Goal: Task Accomplishment & Management: Use online tool/utility

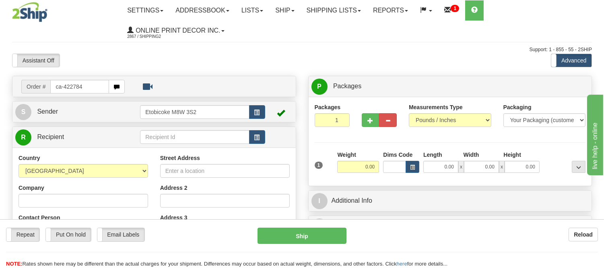
type input "ca-422784"
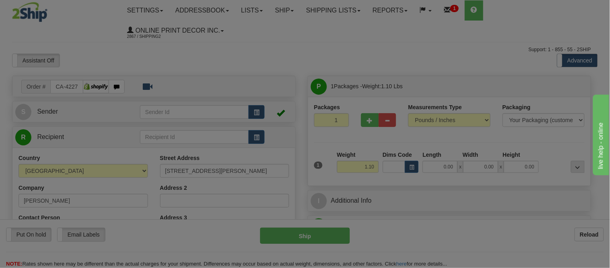
type input "TORONTO"
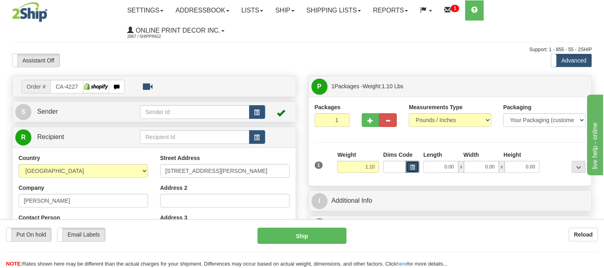
click at [411, 166] on span "button" at bounding box center [412, 167] width 5 height 4
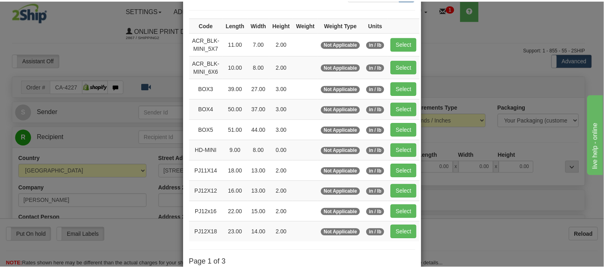
scroll to position [89, 0]
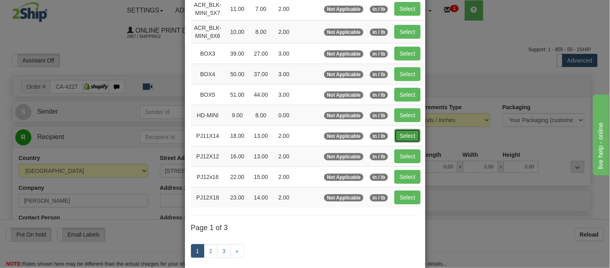
click at [406, 137] on button "Select" at bounding box center [408, 136] width 26 height 14
type input "PJ11X14"
type input "18.00"
type input "13.00"
type input "2.00"
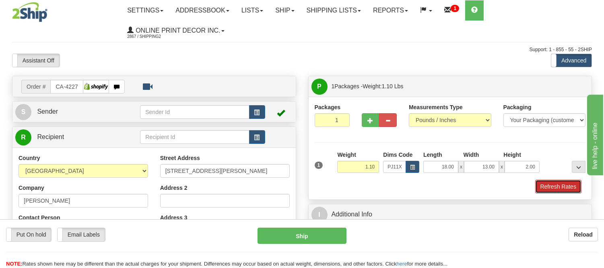
click at [565, 182] on button "Refresh Rates" at bounding box center [558, 186] width 46 height 14
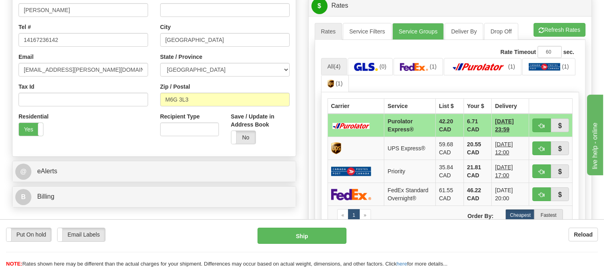
scroll to position [223, 0]
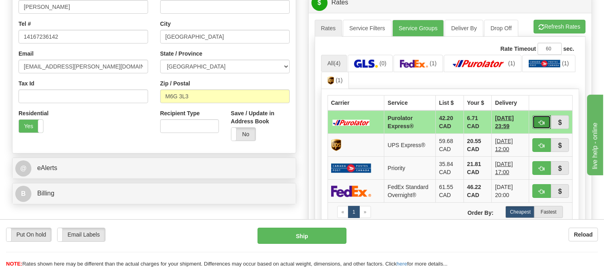
click at [540, 121] on span "button" at bounding box center [542, 122] width 6 height 5
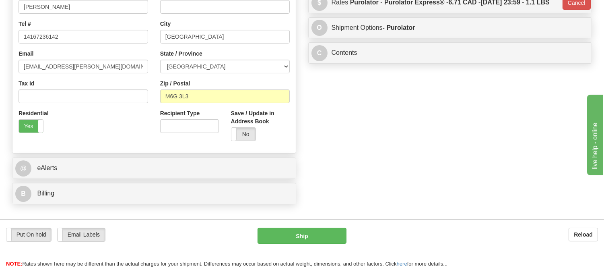
type input "202"
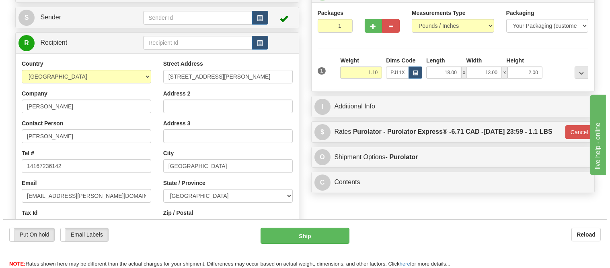
scroll to position [89, 0]
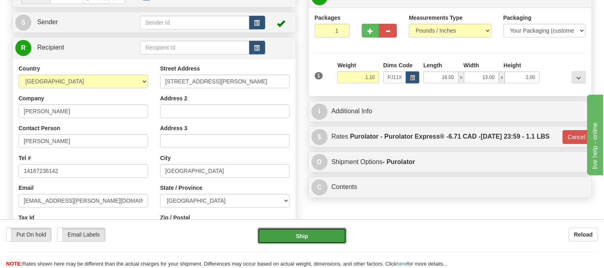
click at [296, 233] on button "Ship" at bounding box center [302, 235] width 89 height 16
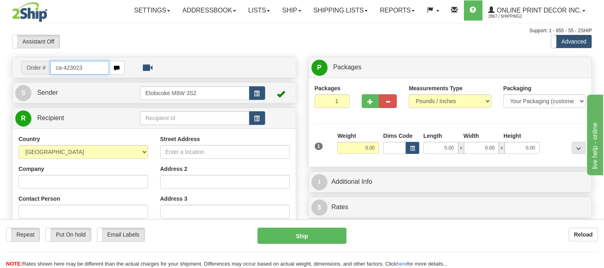
type input "ca-423023"
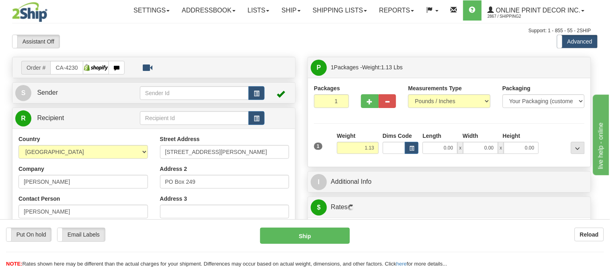
type input "LIONS HEAD"
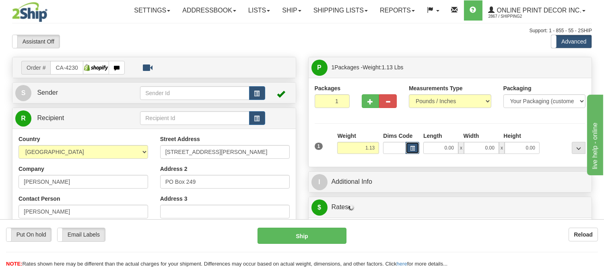
click at [413, 150] on span "button" at bounding box center [412, 148] width 5 height 4
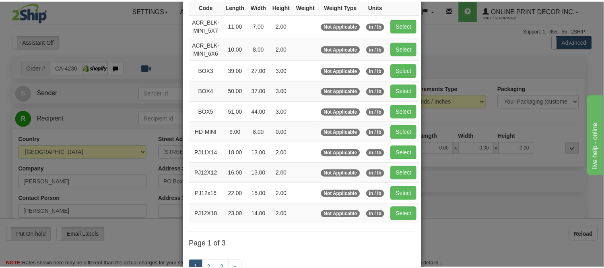
scroll to position [89, 0]
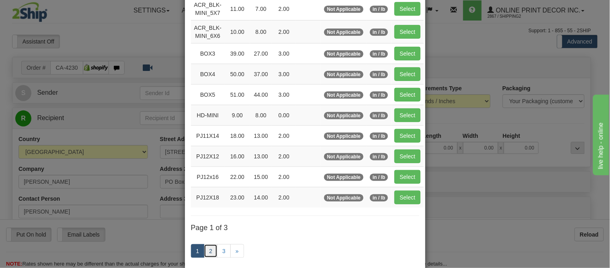
click at [205, 258] on link "2" at bounding box center [211, 251] width 14 height 14
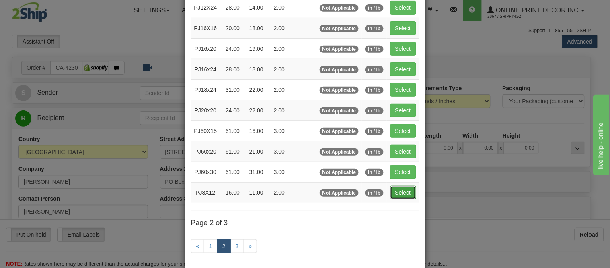
click at [398, 197] on button "Select" at bounding box center [403, 192] width 26 height 14
type input "PJ8X12"
type input "16.00"
type input "11.00"
type input "2.00"
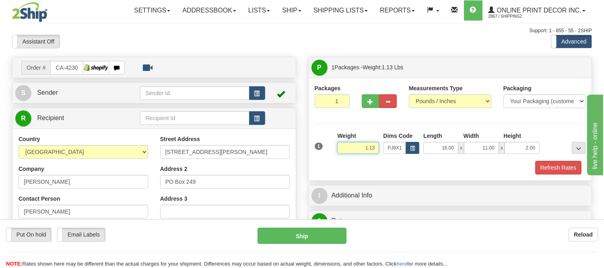
drag, startPoint x: 375, startPoint y: 150, endPoint x: 349, endPoint y: 149, distance: 26.6
click at [349, 149] on input "1.13" at bounding box center [358, 148] width 42 height 12
click button "Delete" at bounding box center [0, 0] width 0 height 0
type input "2.00"
click at [572, 169] on button "Refresh Rates" at bounding box center [558, 168] width 46 height 14
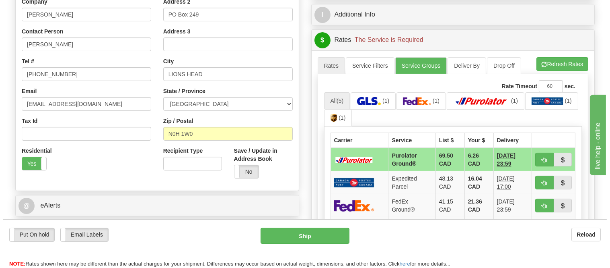
scroll to position [179, 0]
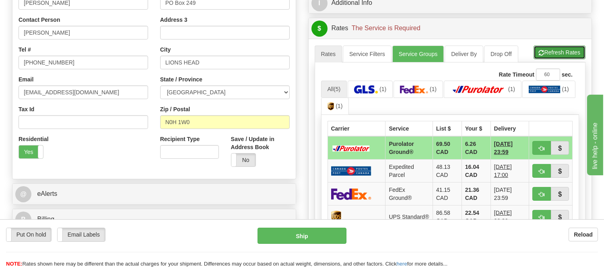
click at [576, 53] on button "Refresh Rates" at bounding box center [560, 52] width 52 height 14
click at [542, 142] on button "button" at bounding box center [541, 148] width 19 height 14
type input "260"
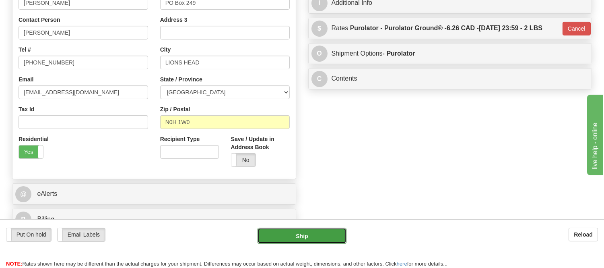
click at [326, 235] on button "Ship" at bounding box center [302, 235] width 89 height 16
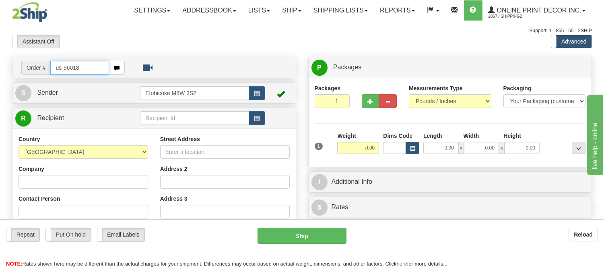
type input "us-56018"
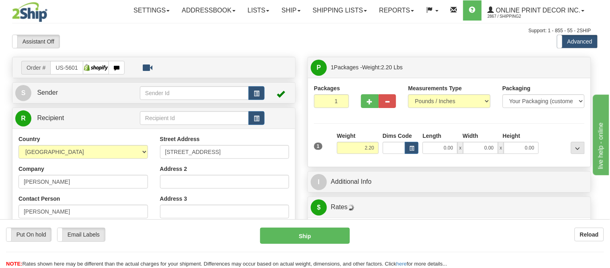
type input "DENVER"
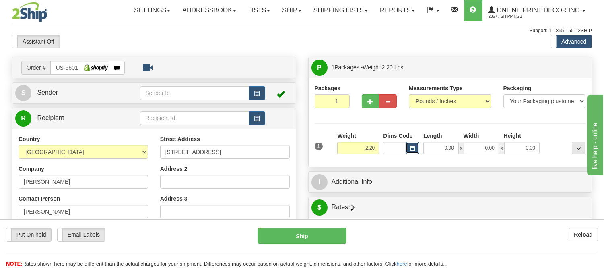
click at [416, 150] on button "button" at bounding box center [413, 148] width 14 height 12
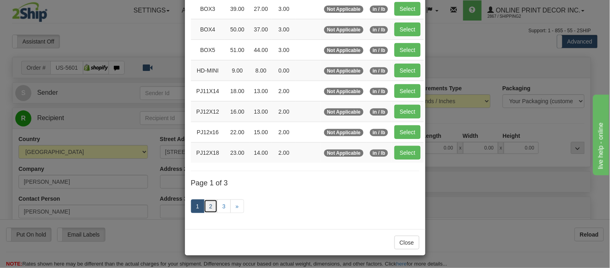
click at [204, 206] on link "2" at bounding box center [211, 206] width 14 height 14
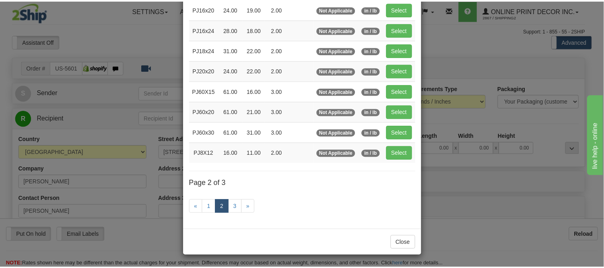
scroll to position [131, 0]
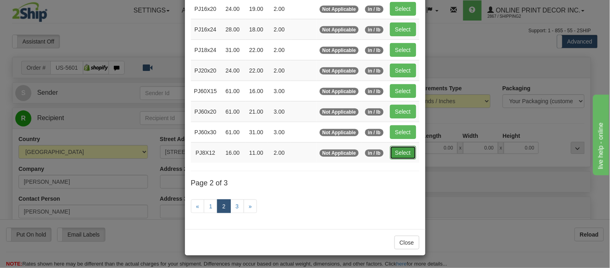
click at [399, 153] on button "Select" at bounding box center [403, 153] width 26 height 14
type input "PJ8X12"
type input "16.00"
type input "11.00"
type input "2.00"
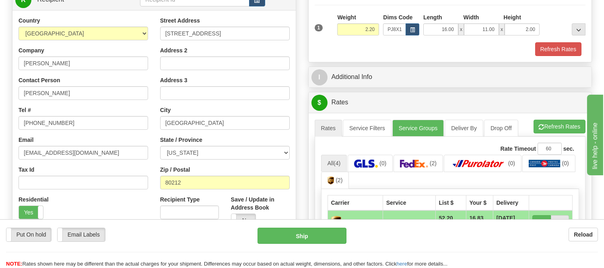
scroll to position [134, 0]
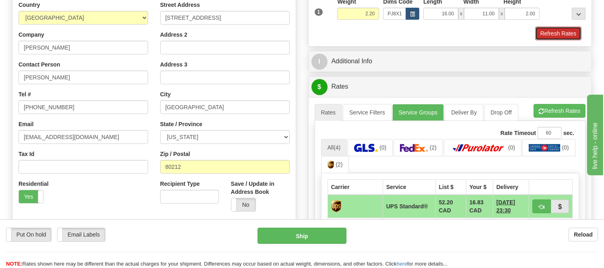
click at [544, 39] on button "Refresh Rates" at bounding box center [558, 34] width 46 height 14
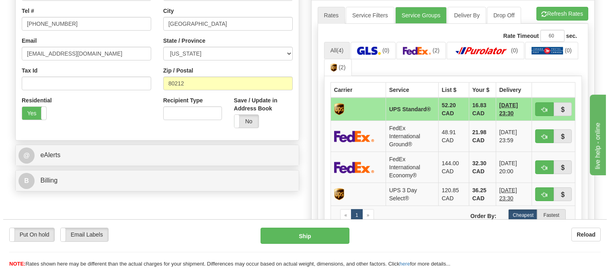
scroll to position [223, 0]
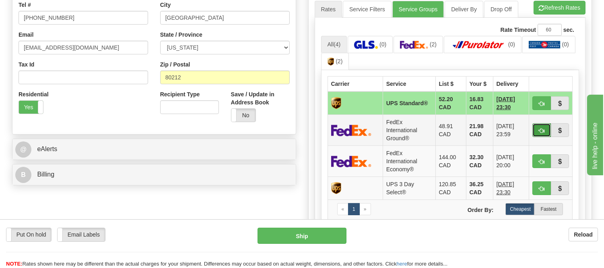
click at [540, 131] on span "button" at bounding box center [542, 130] width 6 height 5
type input "92"
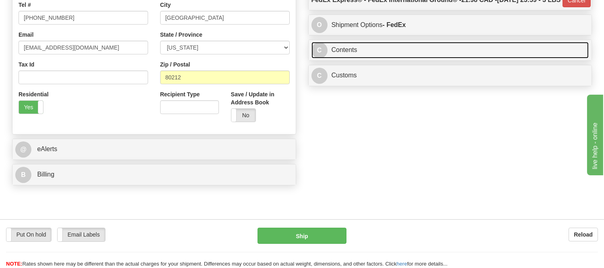
click at [424, 58] on link "C Contents" at bounding box center [450, 50] width 278 height 16
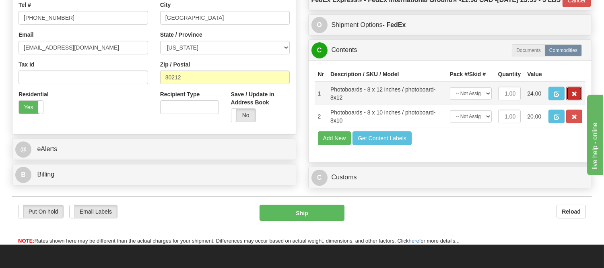
click at [572, 97] on span "button" at bounding box center [574, 93] width 6 height 5
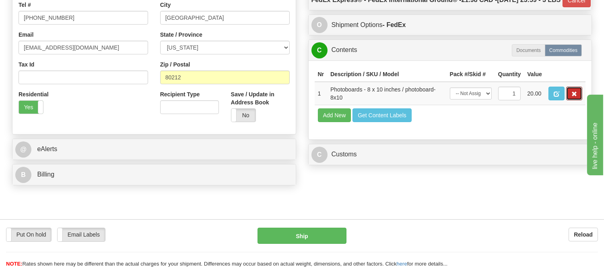
click at [572, 97] on span "button" at bounding box center [574, 93] width 6 height 5
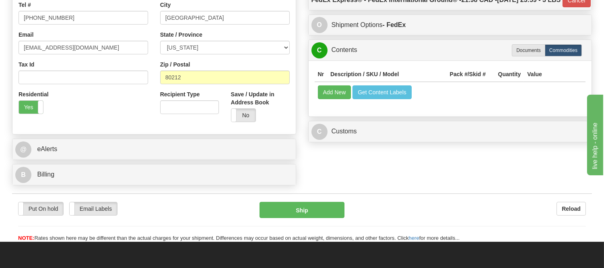
click at [336, 102] on td "Add New Get Content Labels" at bounding box center [450, 92] width 271 height 21
click at [335, 99] on button "Add New" at bounding box center [334, 92] width 33 height 14
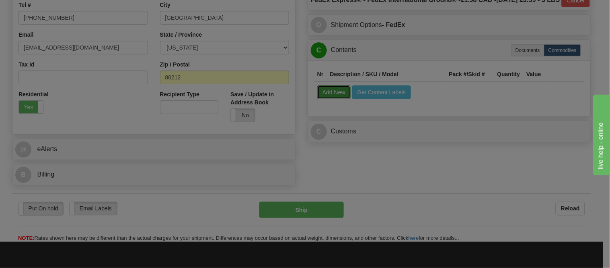
select select
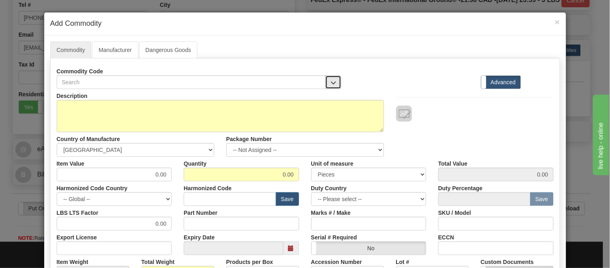
click at [334, 78] on button "button" at bounding box center [334, 82] width 16 height 14
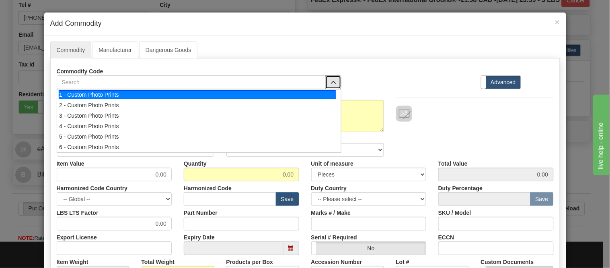
click at [332, 95] on div "1 - Custom Photo Prints" at bounding box center [197, 94] width 277 height 9
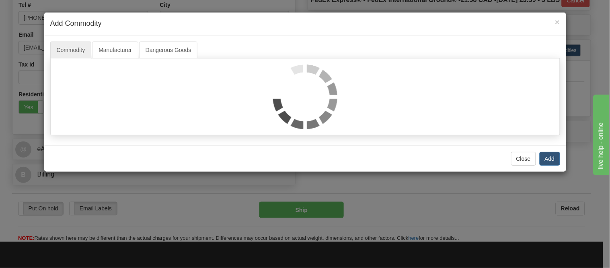
select select "1"
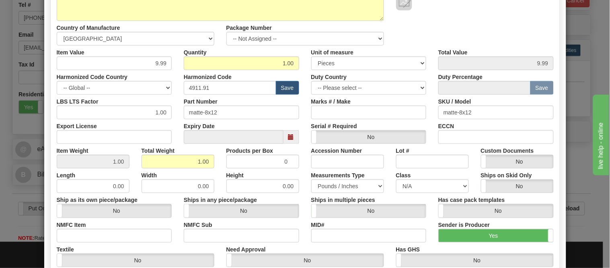
scroll to position [45, 0]
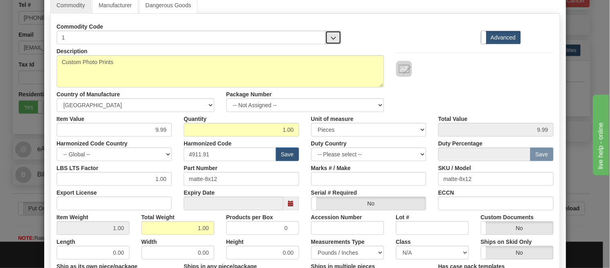
click at [331, 39] on span "button" at bounding box center [334, 37] width 6 height 5
click at [360, 35] on div "Commodity Code 1 1 - Custom Photo Prints Standard Advanced" at bounding box center [305, 32] width 509 height 25
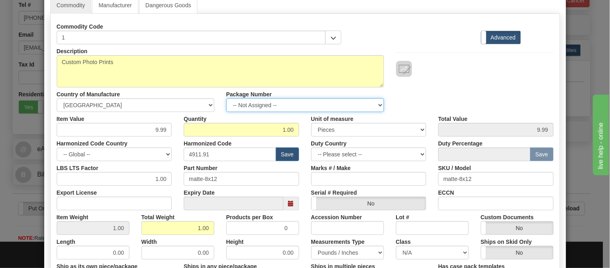
click at [324, 103] on select "-- Not Assigned -- Item 1" at bounding box center [306, 105] width 158 height 14
select select "0"
click at [227, 98] on select "-- Not Assigned -- Item 1" at bounding box center [306, 105] width 158 height 14
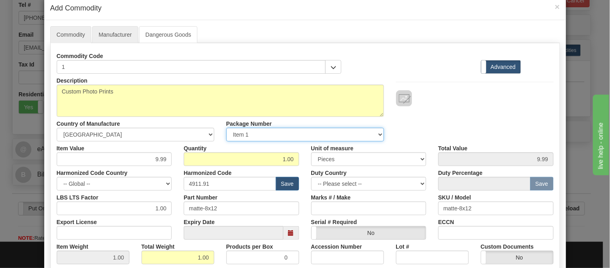
scroll to position [0, 0]
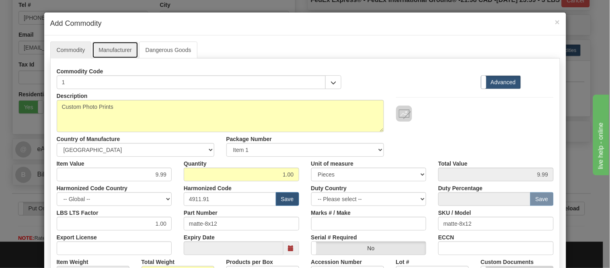
click at [114, 49] on link "Manufacturer" at bounding box center [115, 49] width 46 height 17
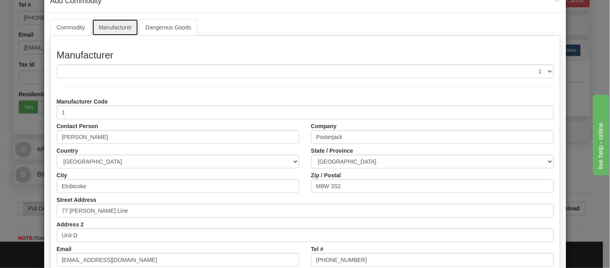
scroll to position [45, 0]
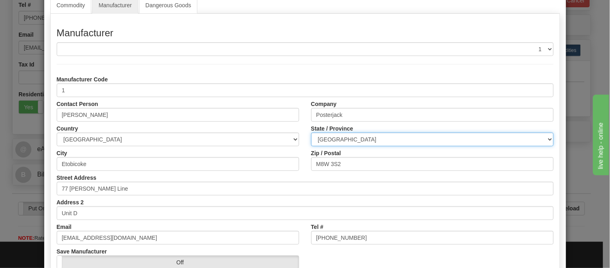
click at [369, 140] on select "ALBERTA BRITISH COLUMBIA MANITOBA NEW BRUNSWICK NEWFOUNDLAND NOVA SCOTIA NUNAVU…" at bounding box center [432, 139] width 243 height 14
select select "ON"
click at [311, 132] on select "ALBERTA BRITISH COLUMBIA MANITOBA NEW BRUNSWICK NEWFOUNDLAND NOVA SCOTIA NUNAVU…" at bounding box center [432, 139] width 243 height 14
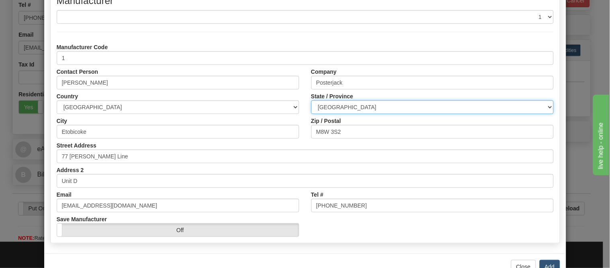
scroll to position [101, 0]
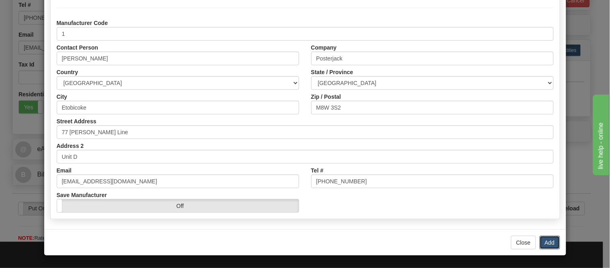
click at [548, 244] on button "Add" at bounding box center [550, 242] width 21 height 14
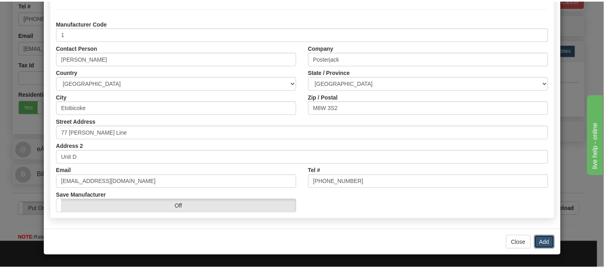
scroll to position [0, 0]
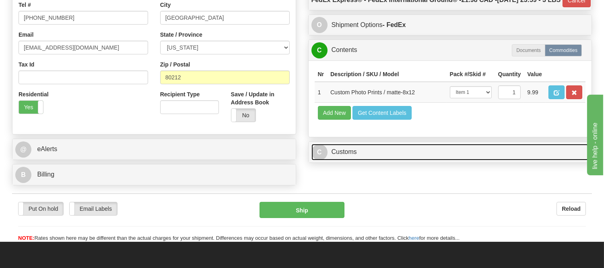
click at [334, 160] on link "C Customs" at bounding box center [450, 152] width 278 height 16
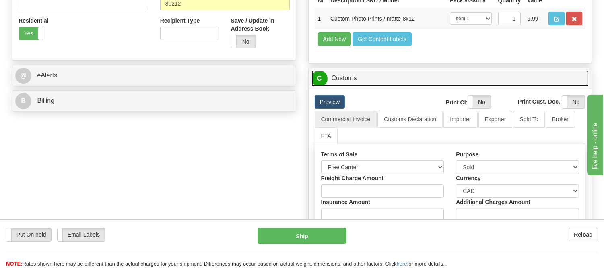
scroll to position [313, 0]
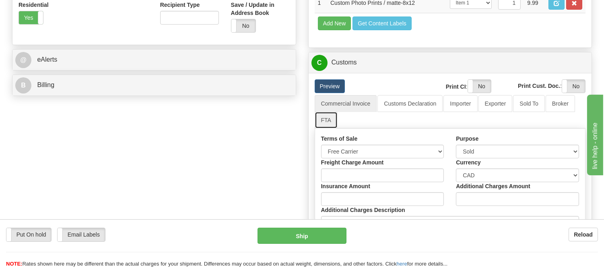
click at [326, 128] on link "FTA" at bounding box center [326, 119] width 23 height 17
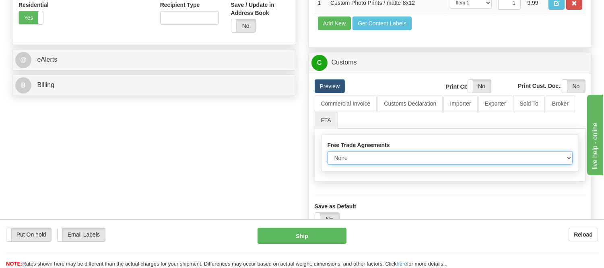
click at [353, 165] on select "None Other USMCA CETA CUKTCA" at bounding box center [450, 158] width 245 height 14
select select "1"
click at [328, 165] on select "None Other USMCA CETA CUKTCA" at bounding box center [450, 158] width 245 height 14
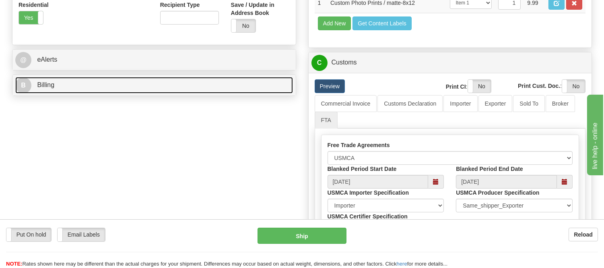
click at [163, 90] on link "B Billing" at bounding box center [154, 85] width 278 height 16
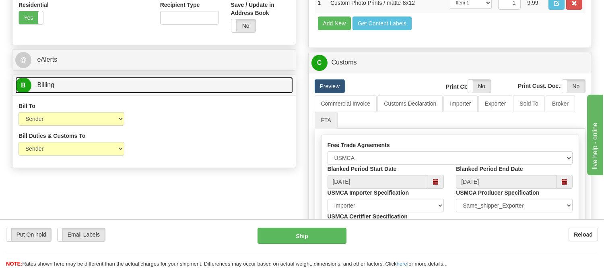
click at [163, 90] on link "B Billing" at bounding box center [154, 85] width 278 height 16
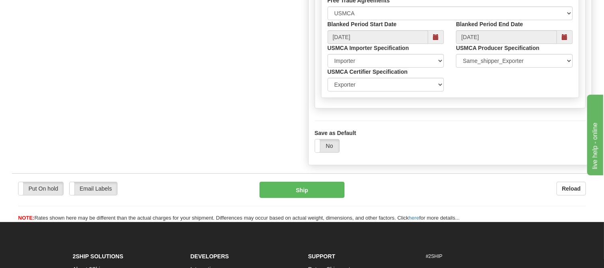
scroll to position [447, 0]
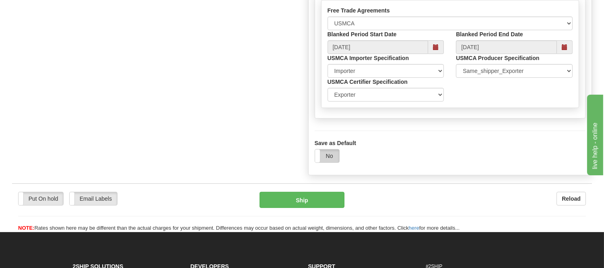
click at [325, 162] on label "No" at bounding box center [327, 155] width 24 height 13
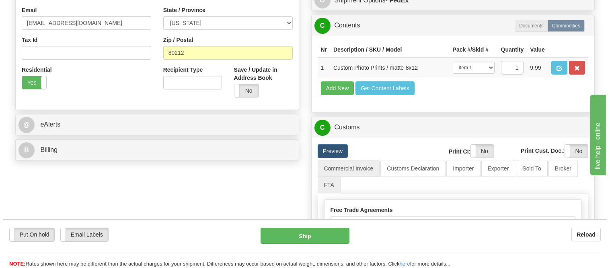
scroll to position [268, 0]
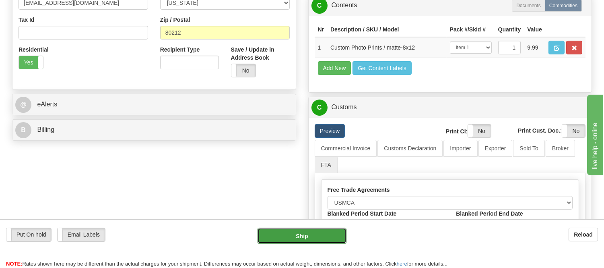
click at [298, 235] on button "Ship" at bounding box center [302, 235] width 89 height 16
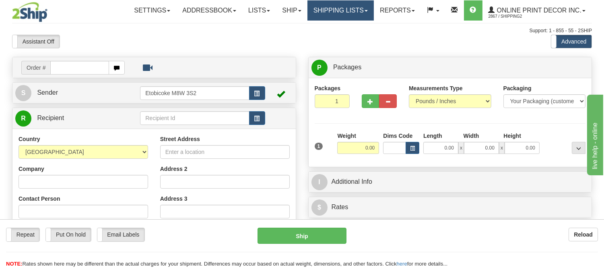
click at [325, 16] on link "Shipping lists" at bounding box center [340, 10] width 66 height 20
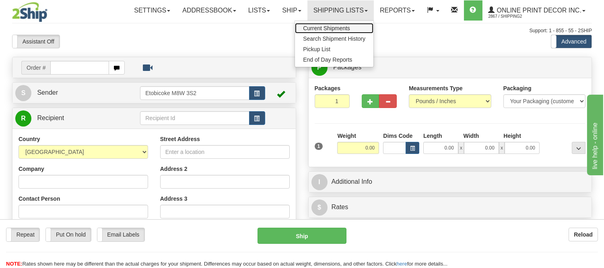
click at [317, 30] on span "Current Shipments" at bounding box center [326, 28] width 47 height 6
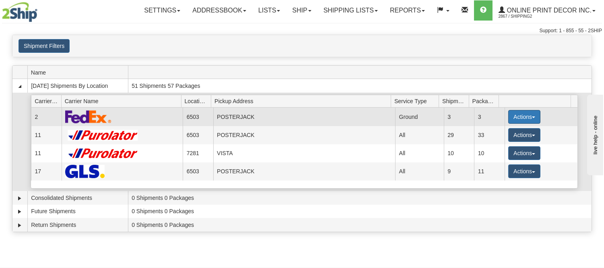
click at [512, 115] on button "Actions" at bounding box center [524, 117] width 32 height 14
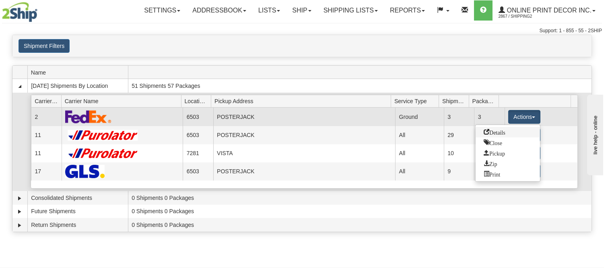
click at [507, 134] on link "Details" at bounding box center [508, 132] width 64 height 10
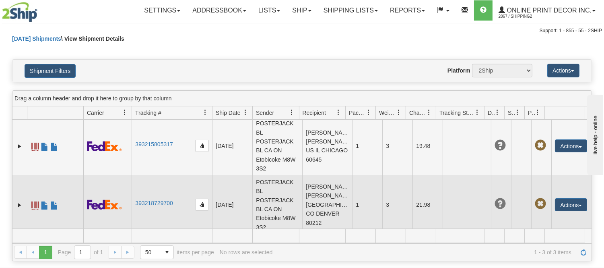
scroll to position [66, 0]
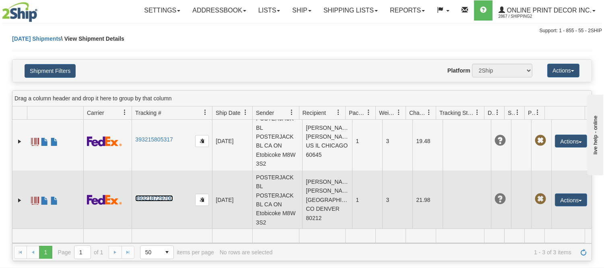
click at [157, 197] on link "393218729700" at bounding box center [153, 198] width 37 height 6
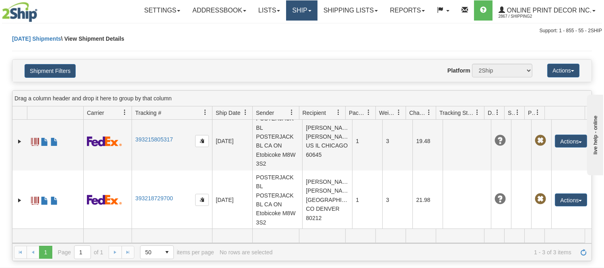
click at [288, 6] on link "Ship" at bounding box center [301, 10] width 31 height 20
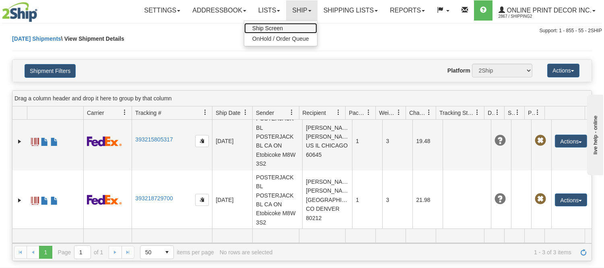
click at [280, 25] on span "Ship Screen" at bounding box center [267, 28] width 31 height 6
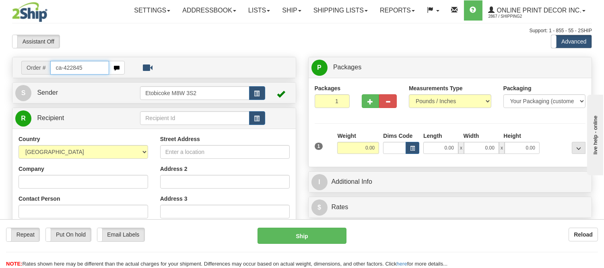
type input "ca-422845"
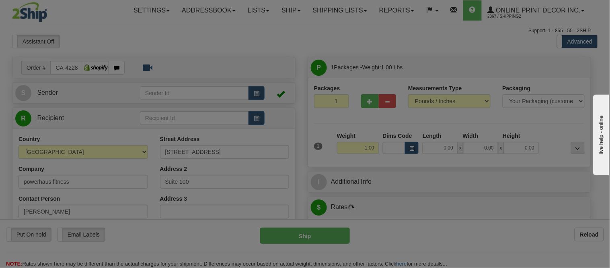
type input "[GEOGRAPHIC_DATA]"
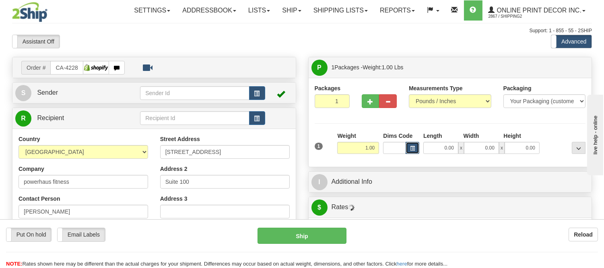
click at [416, 148] on button "button" at bounding box center [413, 148] width 14 height 12
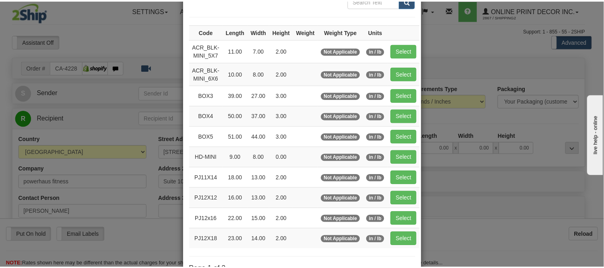
scroll to position [89, 0]
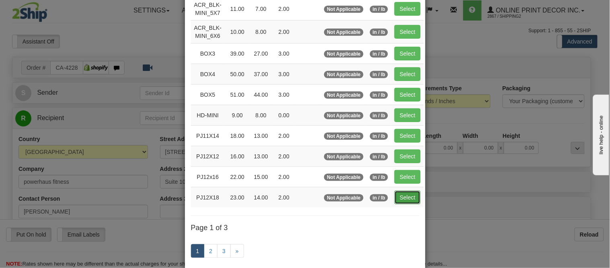
click at [400, 197] on button "Select" at bounding box center [408, 197] width 26 height 14
type input "PJ12X18"
type input "23.00"
type input "14.00"
type input "2.00"
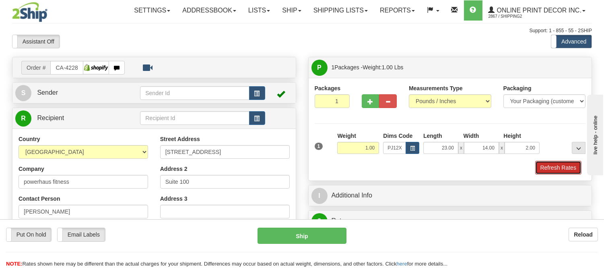
click at [558, 167] on button "Refresh Rates" at bounding box center [558, 168] width 46 height 14
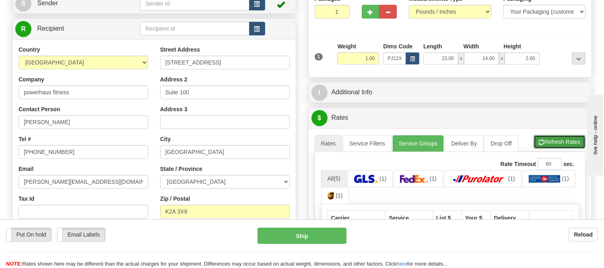
click at [536, 142] on button "Refresh Rates" at bounding box center [560, 142] width 52 height 14
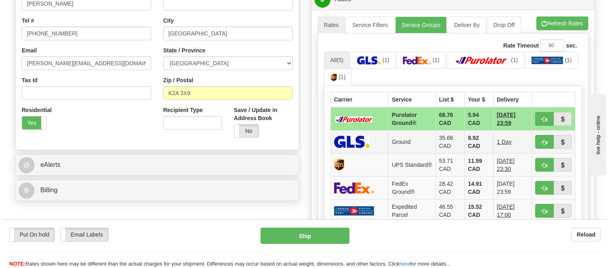
scroll to position [223, 0]
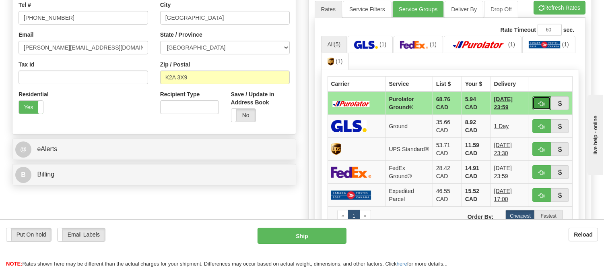
click at [539, 101] on span "button" at bounding box center [542, 103] width 6 height 5
type input "260"
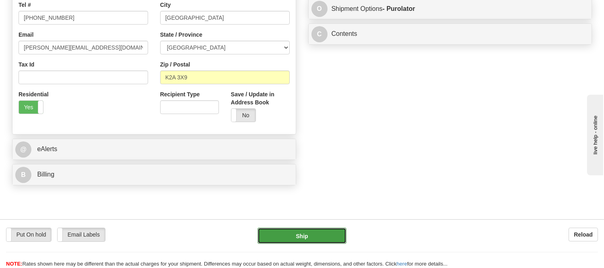
click at [278, 233] on button "Ship" at bounding box center [302, 235] width 89 height 16
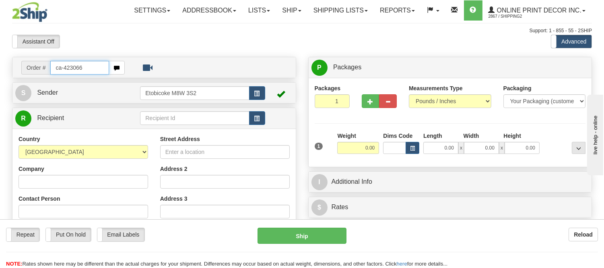
type input "ca-423066"
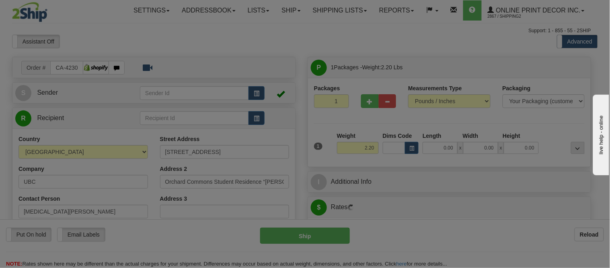
type input "VANCOUVER"
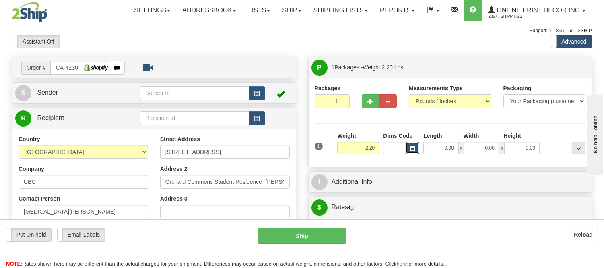
click at [412, 150] on span "button" at bounding box center [412, 148] width 5 height 4
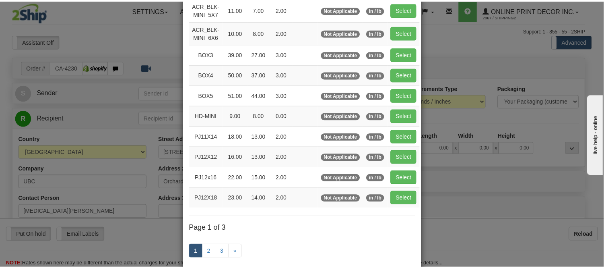
scroll to position [89, 0]
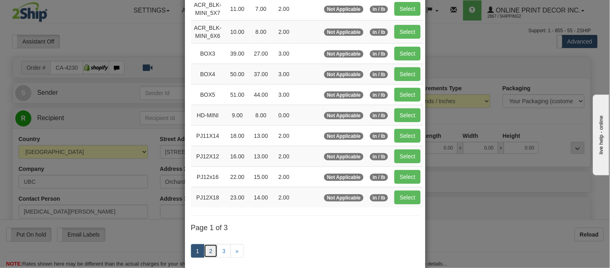
click at [204, 250] on link "2" at bounding box center [211, 251] width 14 height 14
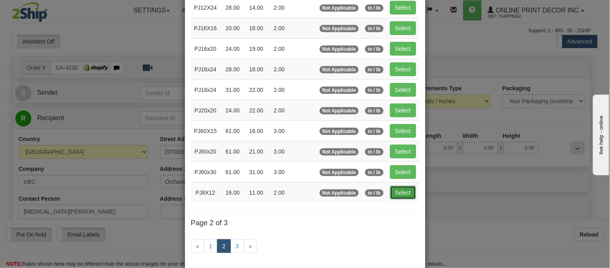
click at [401, 194] on button "Select" at bounding box center [403, 192] width 26 height 14
type input "PJ8X12"
type input "16.00"
type input "11.00"
type input "2.00"
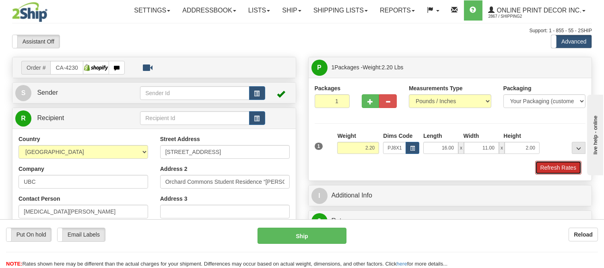
click at [556, 171] on button "Refresh Rates" at bounding box center [558, 168] width 46 height 14
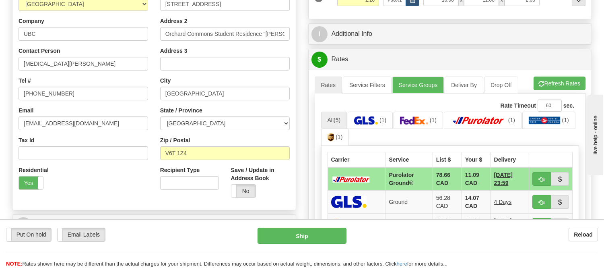
scroll to position [181, 0]
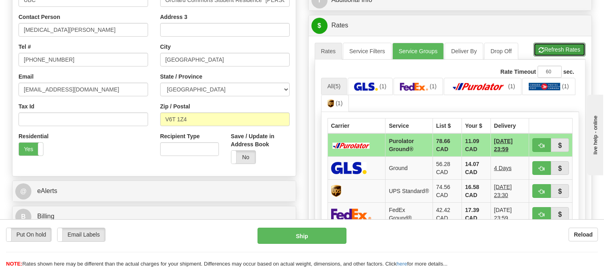
click at [569, 49] on button "Refresh Rates" at bounding box center [560, 50] width 52 height 14
click at [540, 150] on button "button" at bounding box center [541, 145] width 19 height 14
type input "260"
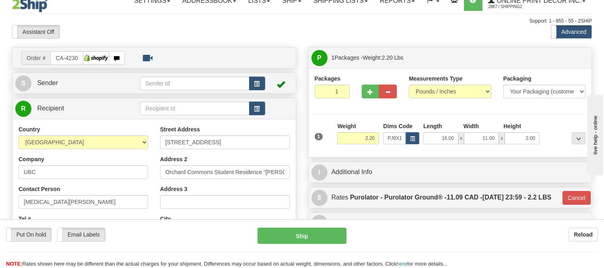
scroll to position [2, 0]
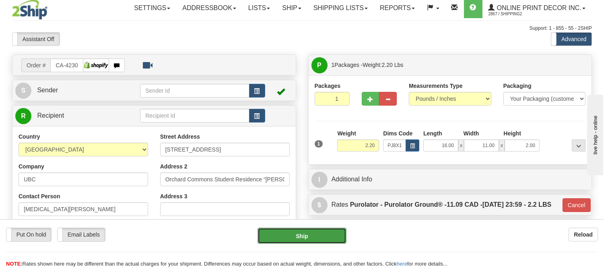
click at [325, 237] on button "Ship" at bounding box center [302, 235] width 89 height 16
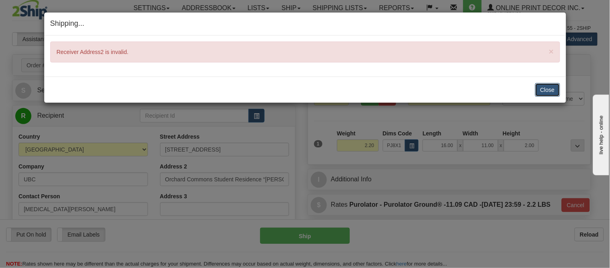
click at [539, 86] on button "Close" at bounding box center [548, 90] width 25 height 14
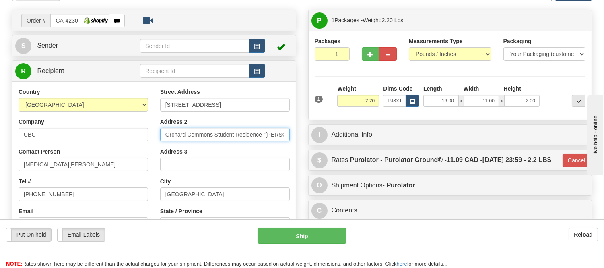
scroll to position [0, 59]
drag, startPoint x: 263, startPoint y: 135, endPoint x: 295, endPoint y: 138, distance: 32.3
click at [295, 138] on div "R Recipient" at bounding box center [154, 185] width 284 height 250
type input "Orchard Commons Student Residence"
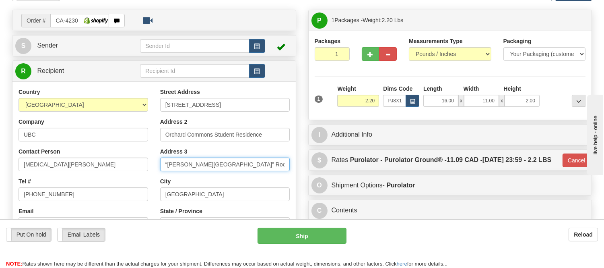
scroll to position [0, 0]
type input "“Bartlett House” Room 08-121-2"
click at [246, 150] on div "Address 3 “Bartlett House” Room 08-121-2" at bounding box center [225, 159] width 130 height 24
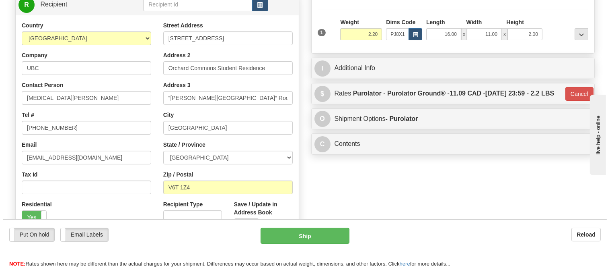
scroll to position [92, 0]
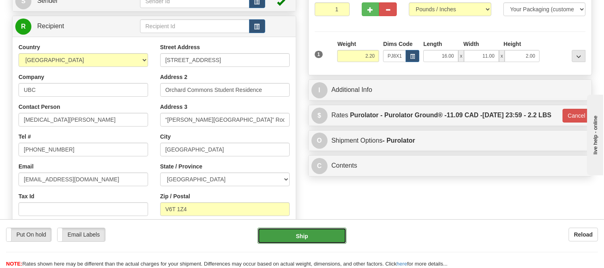
click at [321, 232] on button "Ship" at bounding box center [302, 235] width 89 height 16
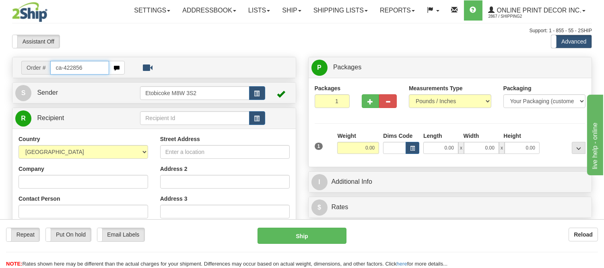
type input "ca-422856"
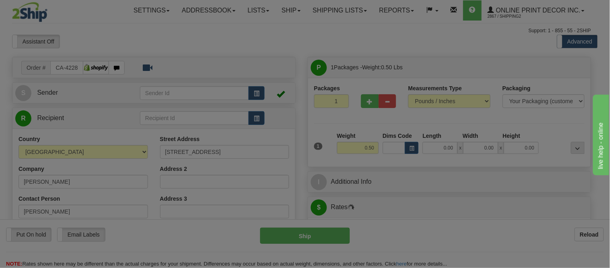
type input "CRYSTAL BEACH"
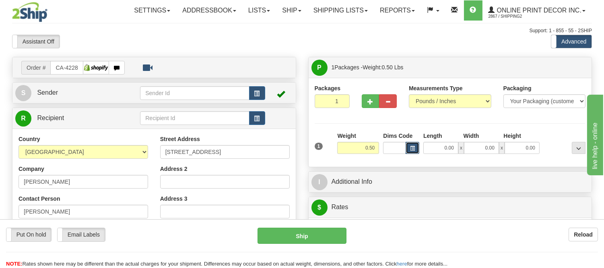
click at [414, 142] on button "button" at bounding box center [413, 148] width 14 height 12
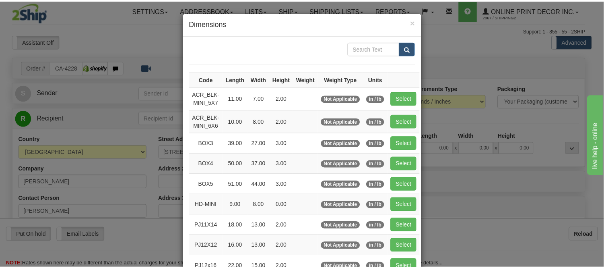
scroll to position [89, 0]
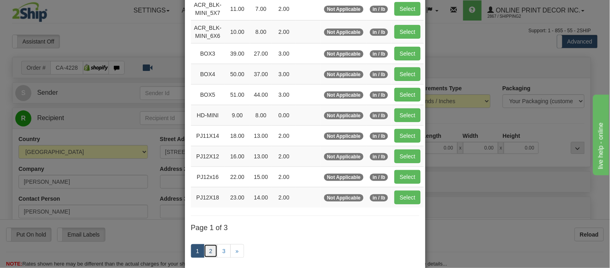
click at [206, 249] on link "2" at bounding box center [211, 251] width 14 height 14
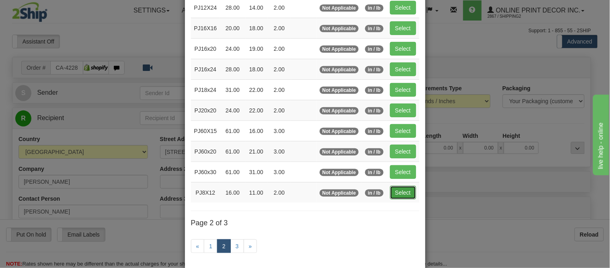
click at [396, 194] on button "Select" at bounding box center [403, 192] width 26 height 14
type input "PJ8X12"
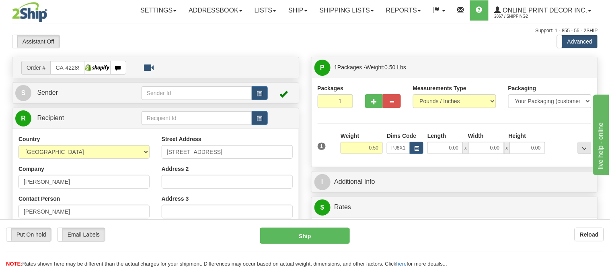
type input "16.00"
type input "11.00"
type input "2.00"
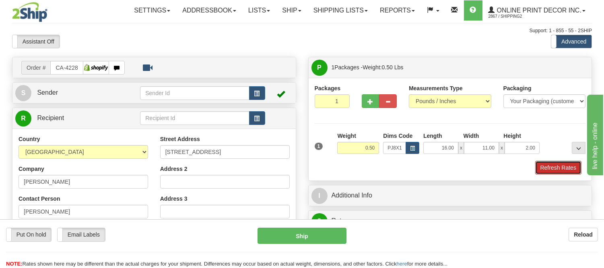
click at [556, 162] on button "Refresh Rates" at bounding box center [558, 168] width 46 height 14
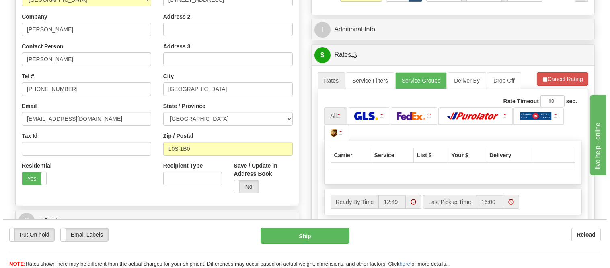
scroll to position [171, 0]
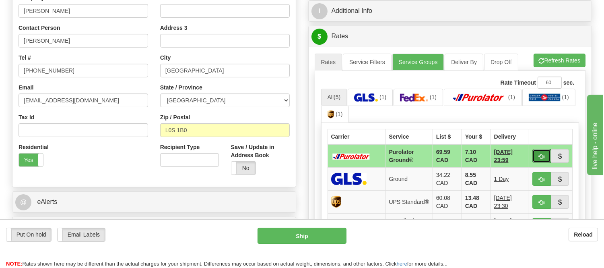
click at [538, 151] on button "button" at bounding box center [541, 156] width 19 height 14
type input "260"
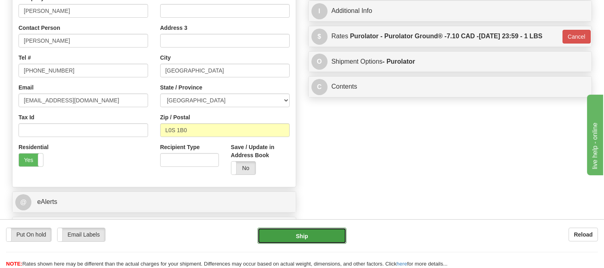
click at [335, 233] on button "Ship" at bounding box center [302, 235] width 89 height 16
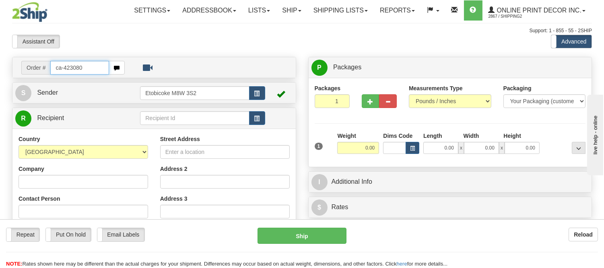
type input "ca-423080"
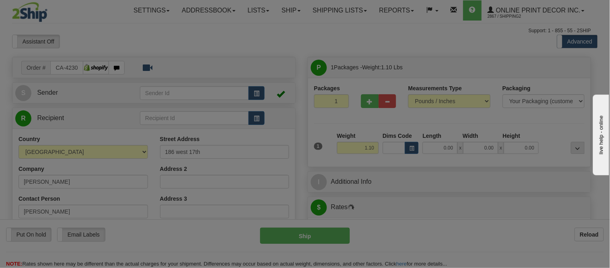
type input "VANCOUVER"
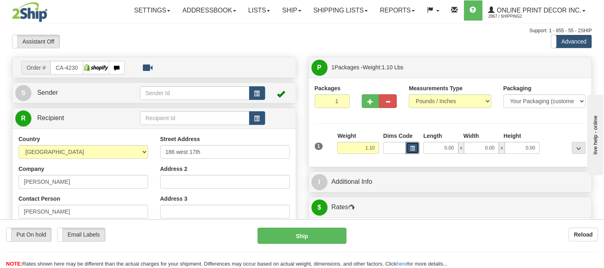
click at [412, 147] on span "button" at bounding box center [412, 148] width 5 height 4
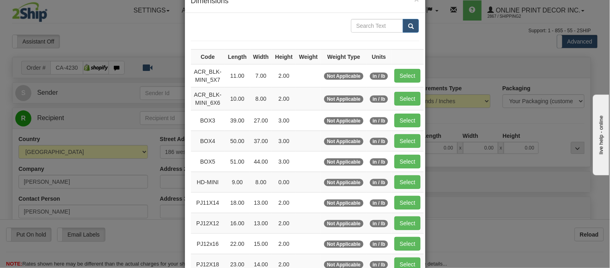
scroll to position [134, 0]
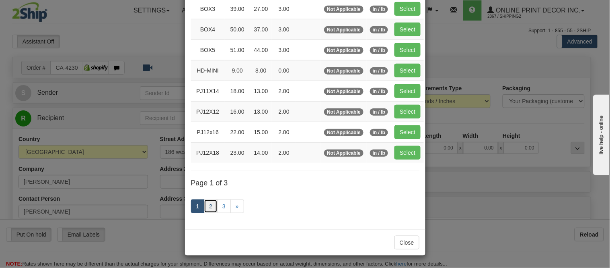
click at [207, 211] on link "2" at bounding box center [211, 206] width 14 height 14
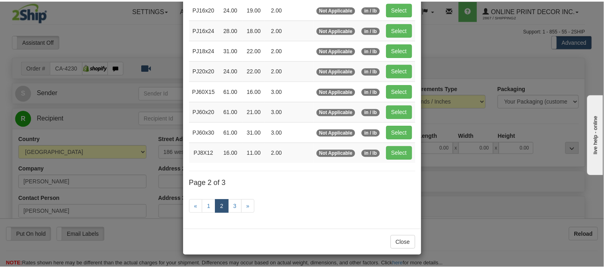
scroll to position [131, 0]
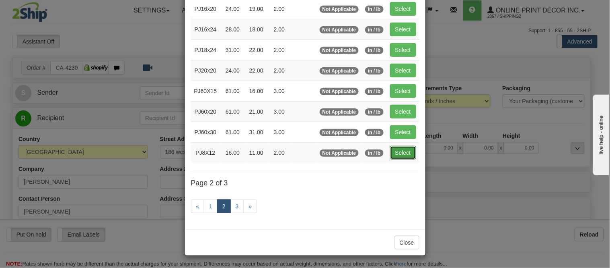
click at [401, 154] on button "Select" at bounding box center [403, 153] width 26 height 14
type input "PJ8X12"
type input "16.00"
type input "11.00"
type input "2.00"
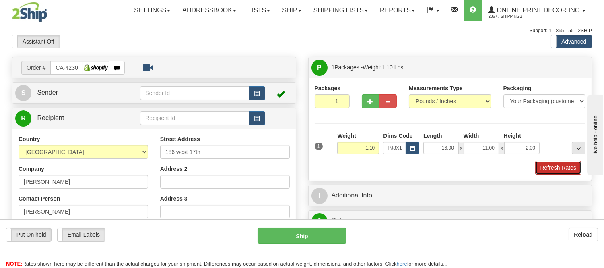
click at [569, 170] on button "Refresh Rates" at bounding box center [558, 168] width 46 height 14
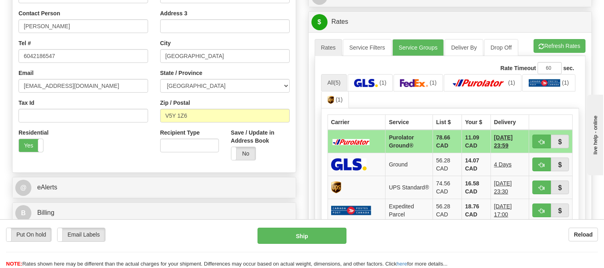
scroll to position [188, 0]
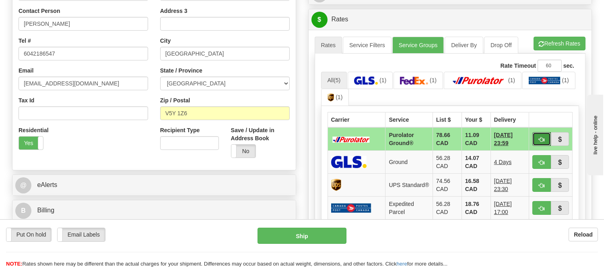
click at [539, 137] on span "button" at bounding box center [542, 139] width 6 height 5
type input "260"
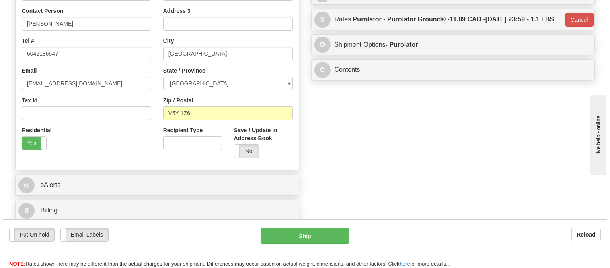
scroll to position [9, 0]
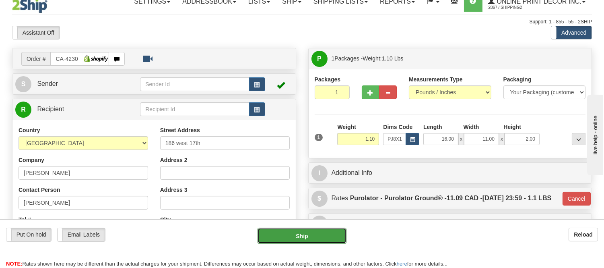
click at [312, 235] on button "Ship" at bounding box center [302, 235] width 89 height 16
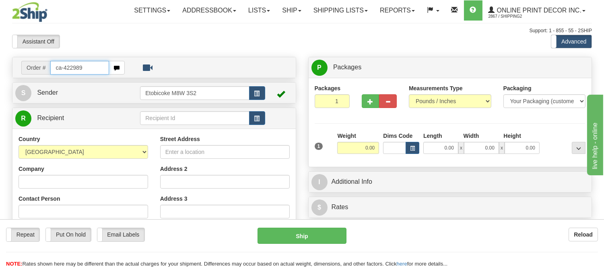
type input "ca-422989"
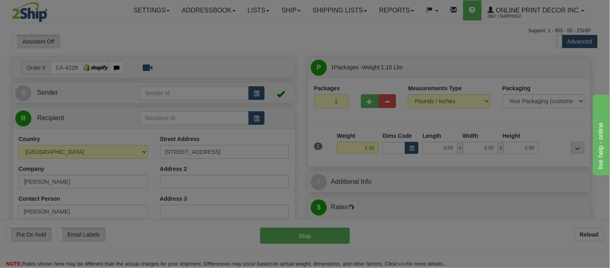
type input "ETOBICOKE"
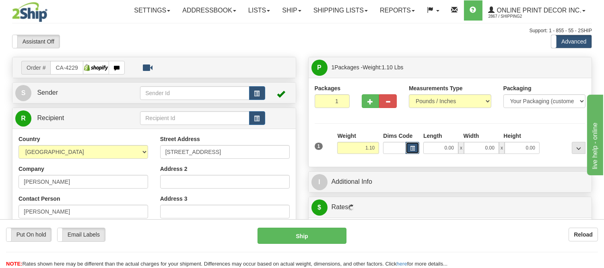
click at [412, 145] on button "button" at bounding box center [413, 148] width 14 height 12
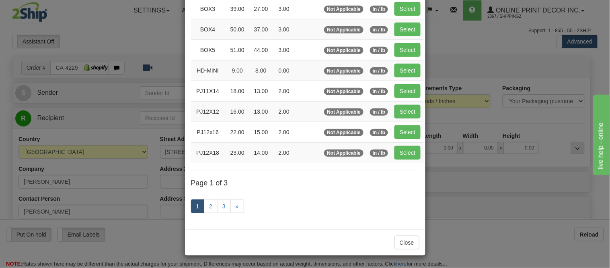
scroll to position [135, 0]
click at [209, 199] on link "2" at bounding box center [211, 206] width 14 height 14
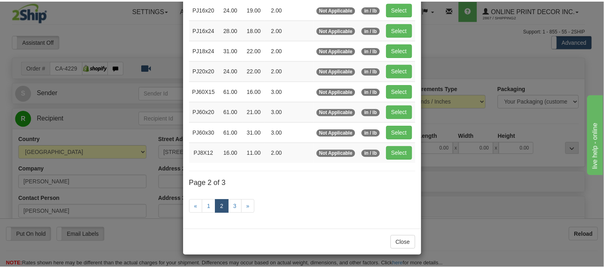
scroll to position [131, 0]
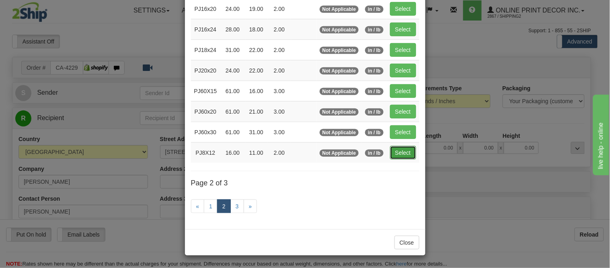
click at [401, 152] on button "Select" at bounding box center [403, 153] width 26 height 14
type input "PJ8X12"
type input "16.00"
type input "11.00"
type input "2.00"
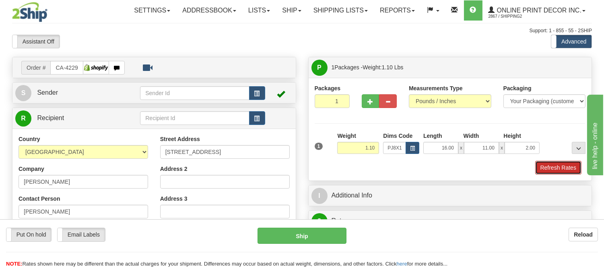
click at [562, 165] on button "Refresh Rates" at bounding box center [558, 168] width 46 height 14
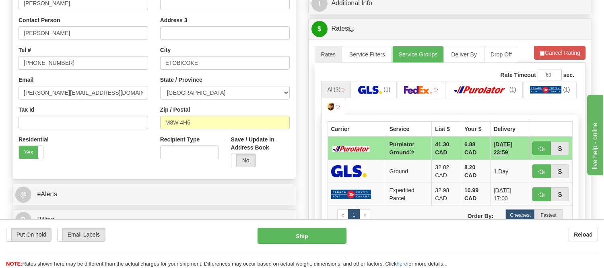
scroll to position [179, 0]
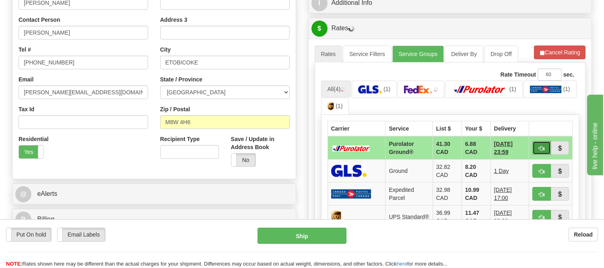
click at [536, 146] on button "button" at bounding box center [541, 148] width 19 height 14
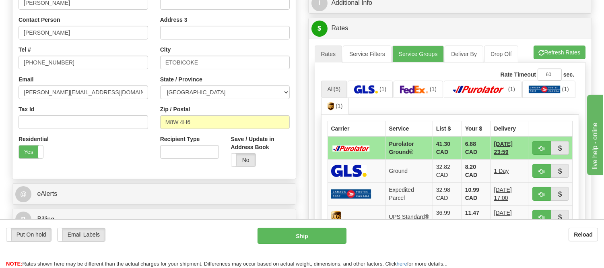
click at [540, 101] on ul "All (5) (1) (1) (1) (1) (1)" at bounding box center [450, 97] width 258 height 35
click at [539, 147] on span "button" at bounding box center [542, 148] width 6 height 5
type input "260"
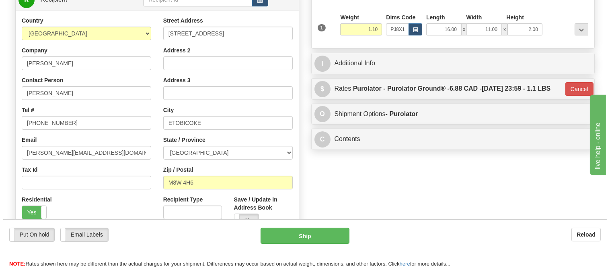
scroll to position [45, 0]
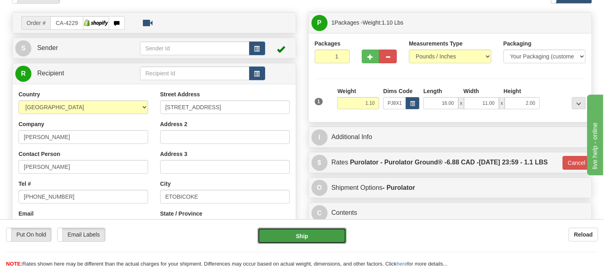
click at [301, 239] on button "Ship" at bounding box center [302, 235] width 89 height 16
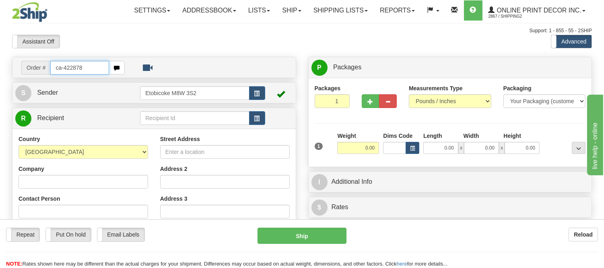
type input "ca-422878"
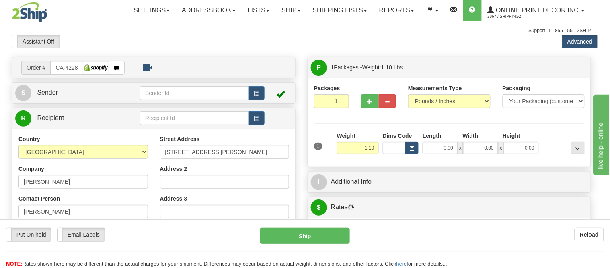
type input "[PERSON_NAME]"
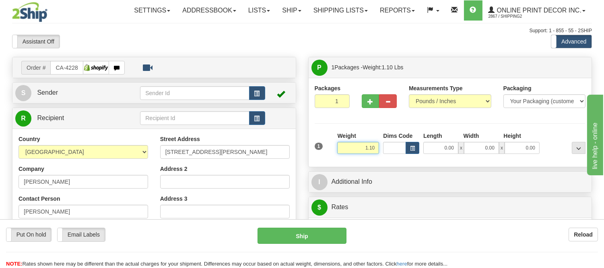
drag, startPoint x: 377, startPoint y: 146, endPoint x: 310, endPoint y: 137, distance: 67.9
click at [310, 137] on div "Packages 1 1 Measurements Type" at bounding box center [450, 122] width 283 height 89
type input "2.20"
click at [406, 147] on button "button" at bounding box center [413, 148] width 14 height 12
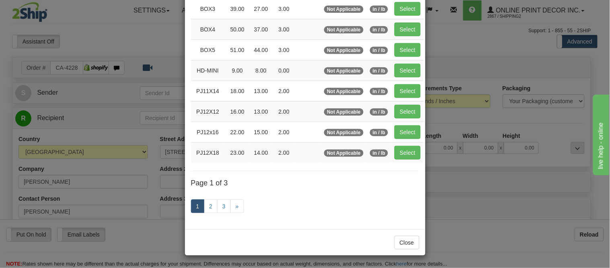
scroll to position [135, 0]
click at [206, 200] on link "2" at bounding box center [211, 206] width 14 height 14
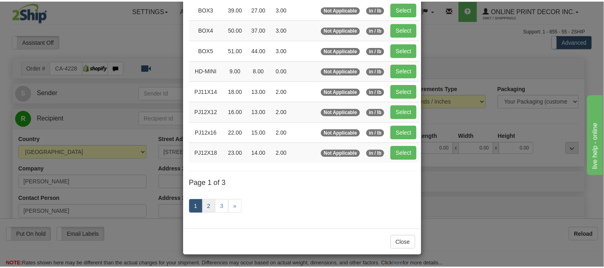
scroll to position [131, 0]
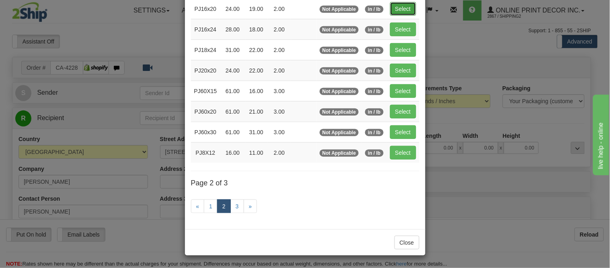
click at [398, 4] on button "Select" at bounding box center [403, 9] width 26 height 14
type input "PJ16x20"
type input "24.00"
type input "19.00"
type input "2.00"
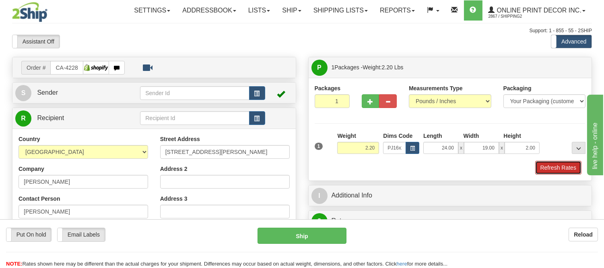
click at [542, 167] on button "Refresh Rates" at bounding box center [558, 168] width 46 height 14
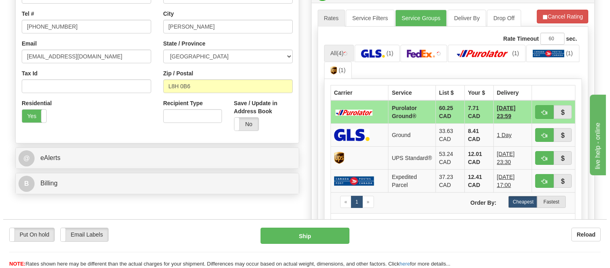
scroll to position [223, 0]
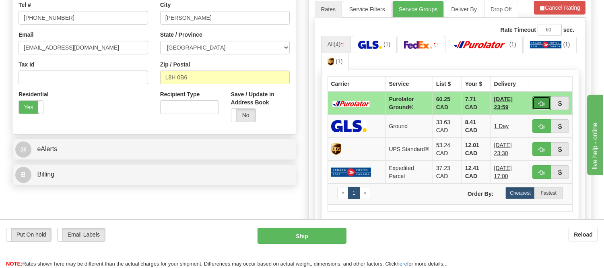
click at [539, 102] on span "button" at bounding box center [542, 103] width 6 height 5
click at [540, 54] on ul "All (4) (1) (1) (1) (1)" at bounding box center [450, 53] width 258 height 35
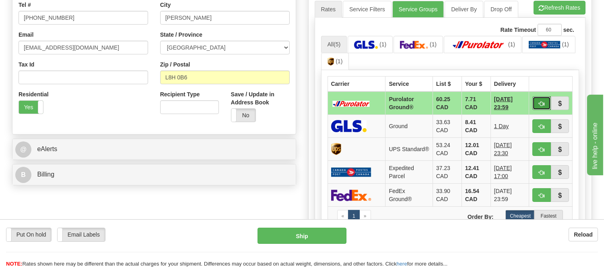
click at [542, 98] on button "button" at bounding box center [541, 103] width 19 height 14
type input "260"
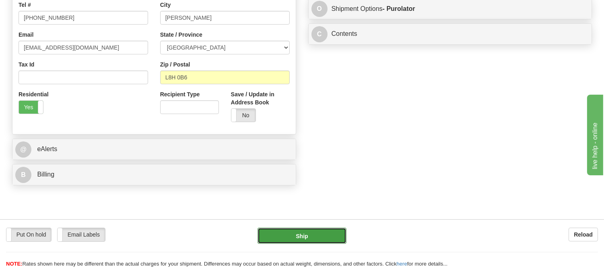
click at [322, 235] on button "Ship" at bounding box center [302, 235] width 89 height 16
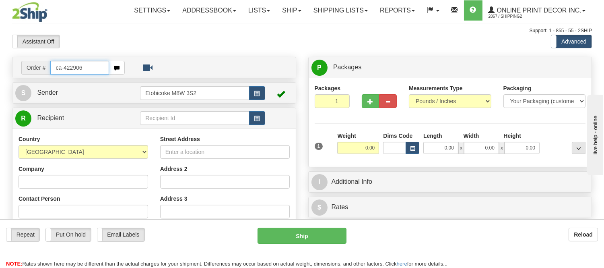
type input "ca-422906"
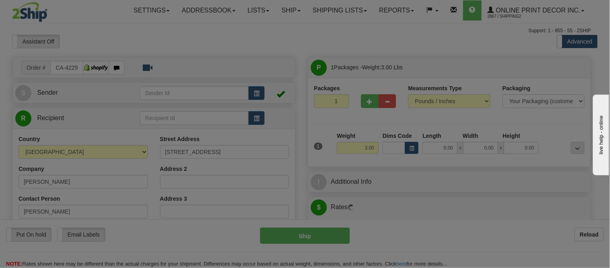
type input "ETOBICOKE"
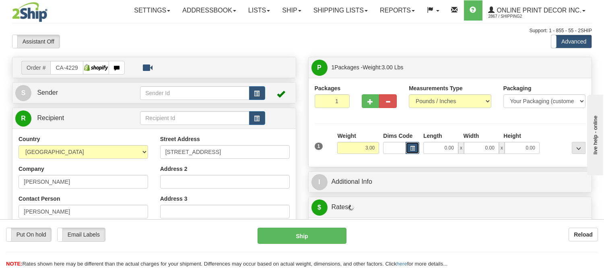
click at [411, 150] on span "button" at bounding box center [412, 148] width 5 height 4
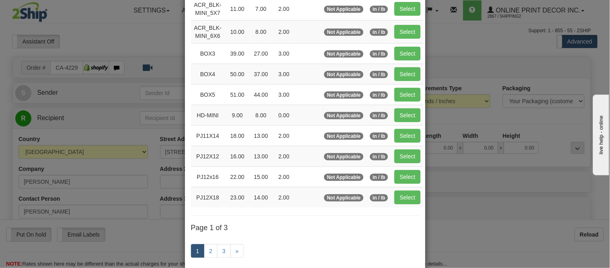
scroll to position [135, 0]
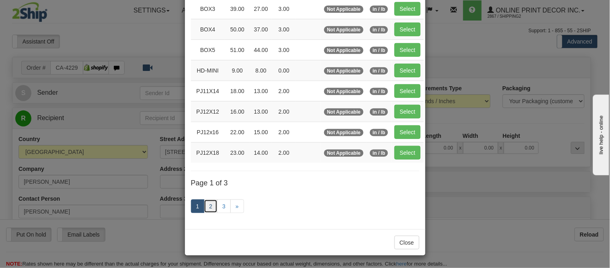
click at [211, 206] on link "2" at bounding box center [211, 206] width 14 height 14
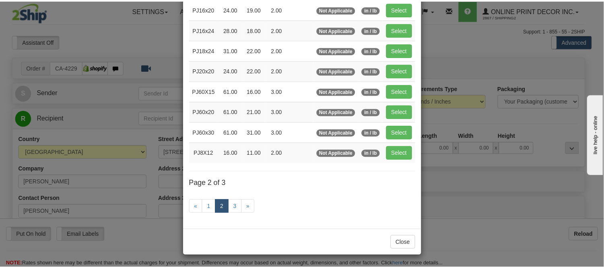
scroll to position [131, 0]
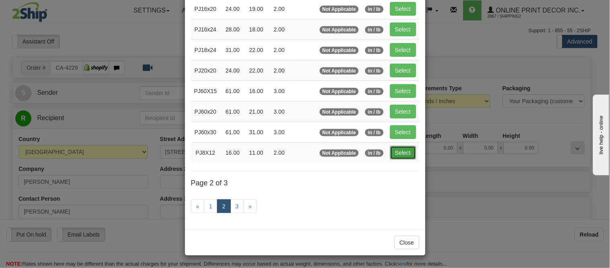
click at [390, 149] on button "Select" at bounding box center [403, 153] width 26 height 14
type input "PJ8X12"
type input "16.00"
type input "11.00"
type input "2.00"
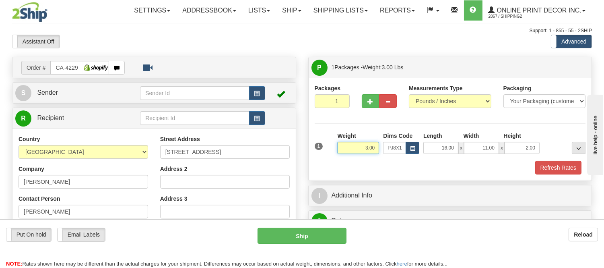
drag, startPoint x: 374, startPoint y: 147, endPoint x: 349, endPoint y: 137, distance: 27.3
click at [349, 137] on div "Weight 3.00" at bounding box center [358, 143] width 42 height 22
click button "Delete" at bounding box center [0, 0] width 0 height 0
type input "4.00"
click at [537, 162] on button "Refresh Rates" at bounding box center [558, 168] width 46 height 14
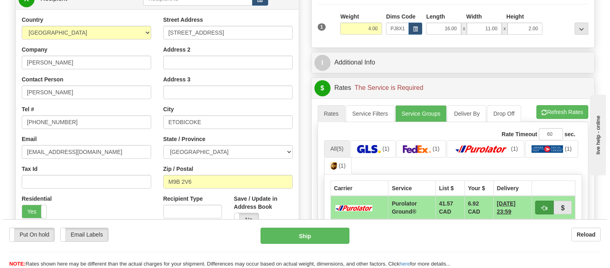
scroll to position [179, 0]
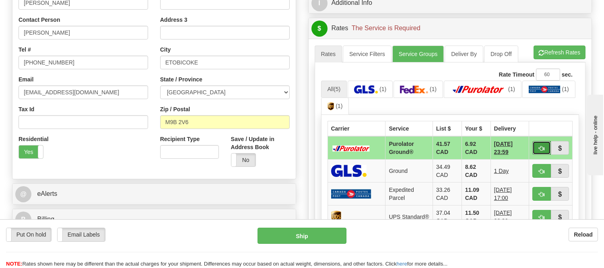
click at [534, 144] on button "button" at bounding box center [541, 148] width 19 height 14
type input "260"
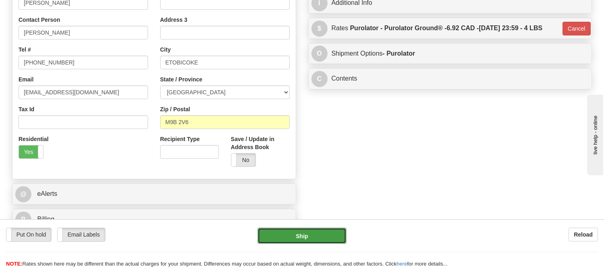
click at [299, 231] on button "Ship" at bounding box center [302, 235] width 89 height 16
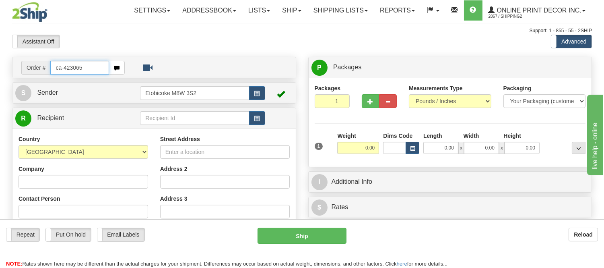
type input "ca-423065"
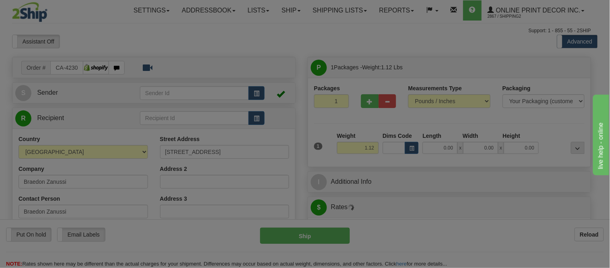
type input "GENELLE"
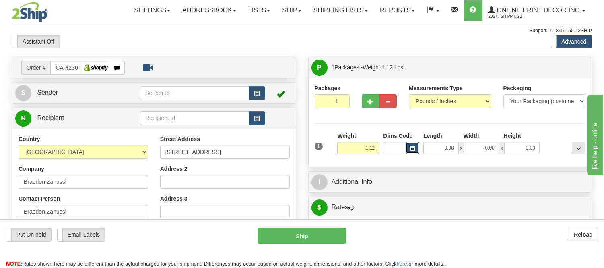
click at [413, 145] on button "button" at bounding box center [413, 148] width 14 height 12
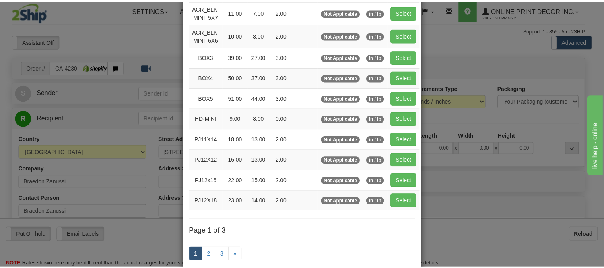
scroll to position [89, 0]
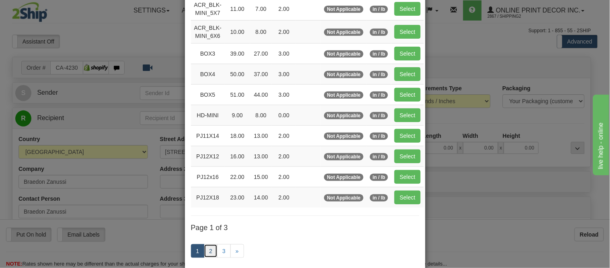
click at [204, 252] on link "2" at bounding box center [211, 251] width 14 height 14
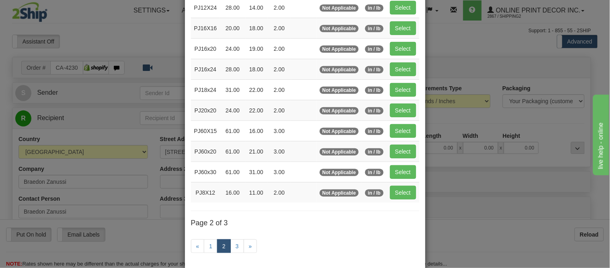
click at [416, 190] on div "Code Length Width Height Weight Weight Type Units PJ12X24 28.00 14.00 2.00 Not …" at bounding box center [305, 107] width 241 height 323
click at [208, 241] on link "1" at bounding box center [211, 246] width 14 height 14
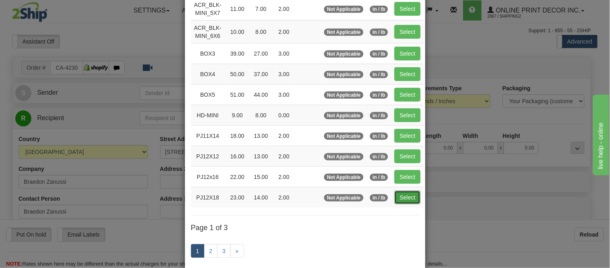
click at [405, 193] on button "Select" at bounding box center [408, 197] width 26 height 14
type input "PJ12X18"
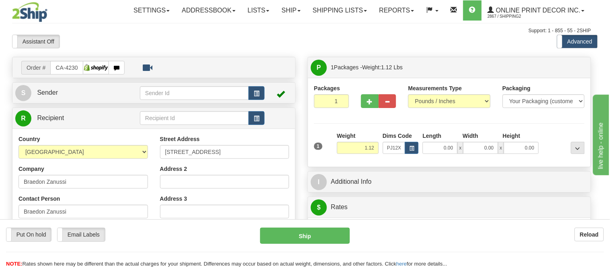
type input "23.00"
type input "14.00"
type input "2.00"
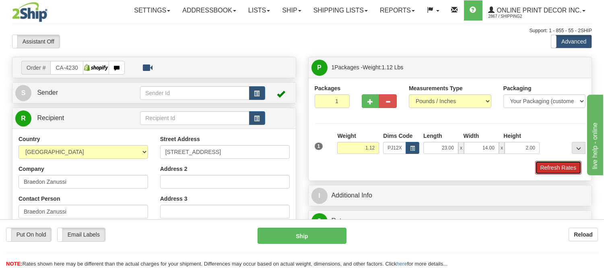
click at [547, 167] on button "Refresh Rates" at bounding box center [558, 168] width 46 height 14
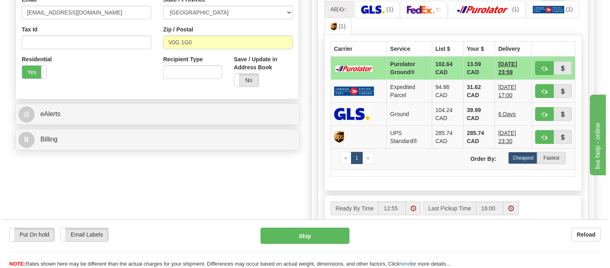
scroll to position [268, 0]
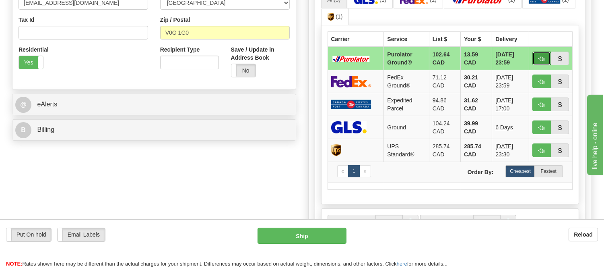
click at [539, 56] on span "button" at bounding box center [542, 58] width 6 height 5
type input "260"
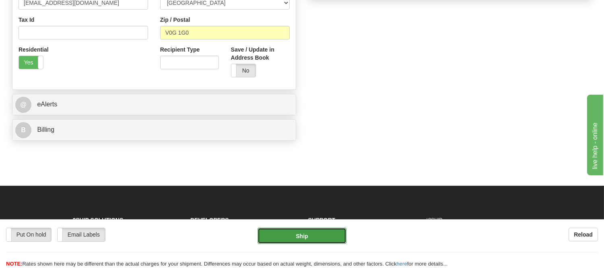
click at [282, 236] on button "Ship" at bounding box center [302, 235] width 89 height 16
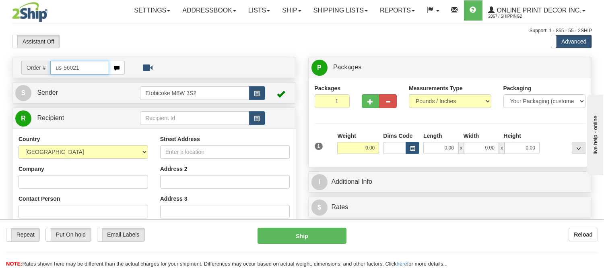
type input "us-56021"
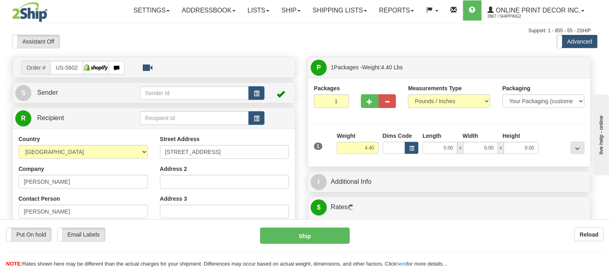
type input "[GEOGRAPHIC_DATA]"
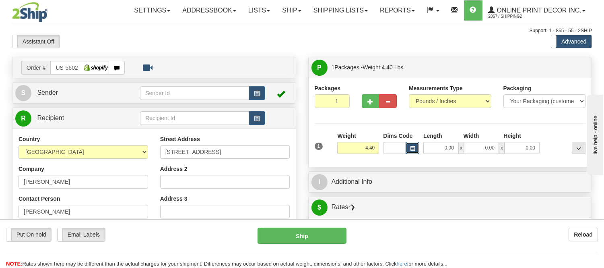
click at [410, 148] on span "button" at bounding box center [412, 148] width 5 height 4
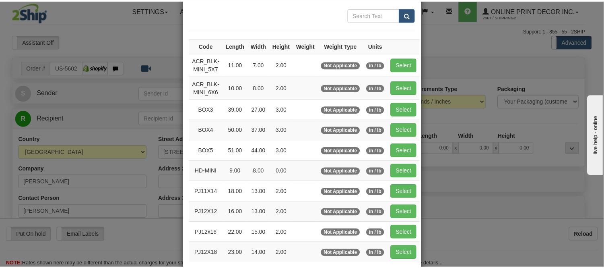
scroll to position [89, 0]
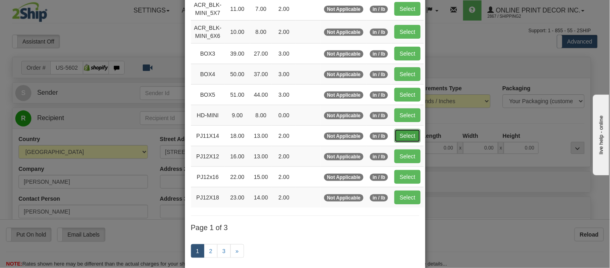
click at [417, 131] on button "Select" at bounding box center [408, 136] width 26 height 14
type input "PJ11X14"
type input "18.00"
type input "13.00"
type input "2.00"
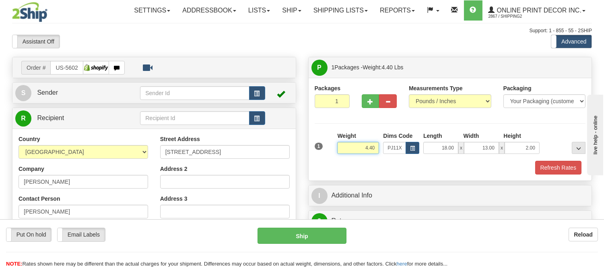
drag, startPoint x: 375, startPoint y: 146, endPoint x: 328, endPoint y: 145, distance: 46.7
click at [328, 145] on div "1 Weight 4.40 Dims Code x x" at bounding box center [450, 146] width 275 height 29
type input "2.10"
click at [553, 173] on button "Refresh Rates" at bounding box center [558, 168] width 46 height 14
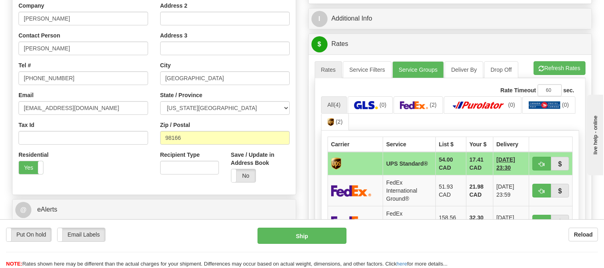
scroll to position [179, 0]
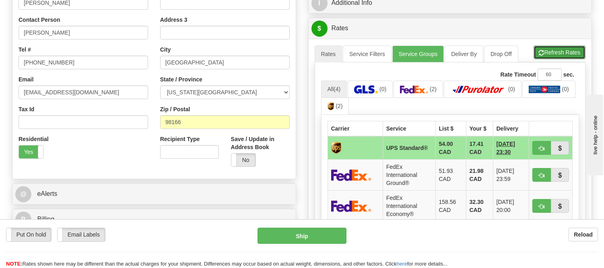
click at [550, 48] on button "Refresh Rates" at bounding box center [560, 52] width 52 height 14
click at [540, 173] on span "button" at bounding box center [542, 175] width 6 height 5
type input "92"
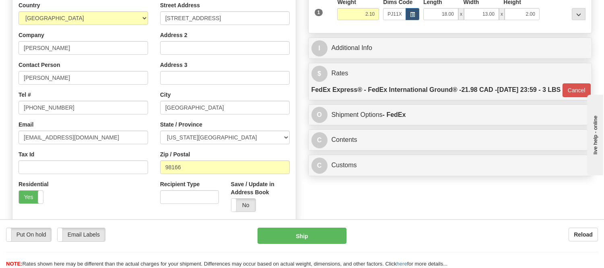
scroll to position [134, 0]
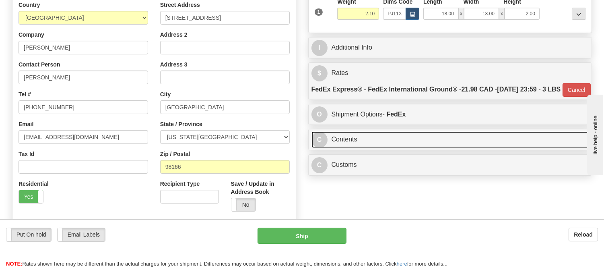
click at [392, 148] on link "C Contents" at bounding box center [450, 139] width 278 height 16
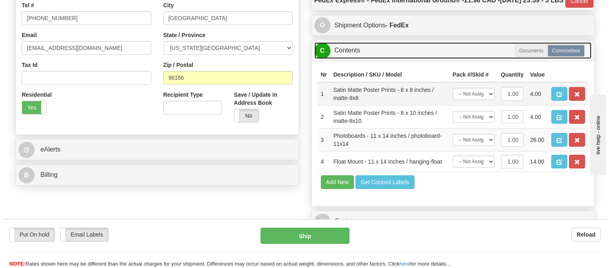
scroll to position [223, 0]
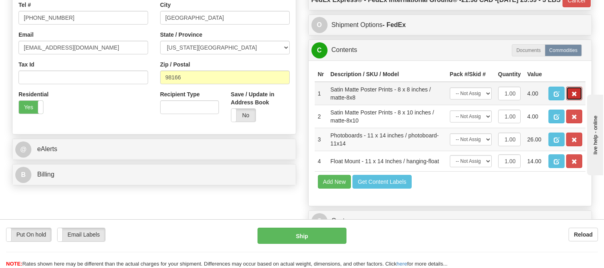
click at [577, 100] on button "button" at bounding box center [574, 94] width 16 height 14
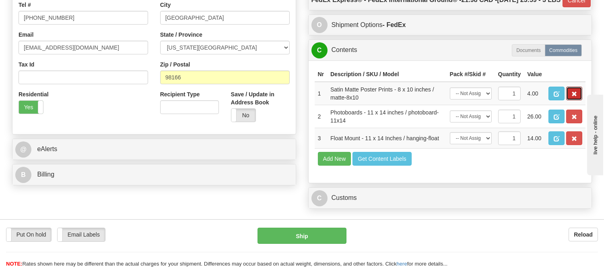
click at [577, 100] on button "button" at bounding box center [574, 94] width 16 height 14
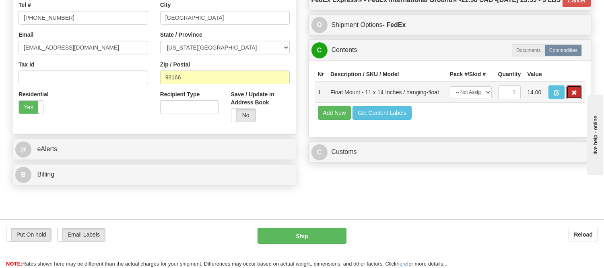
click at [573, 95] on span "button" at bounding box center [574, 92] width 6 height 5
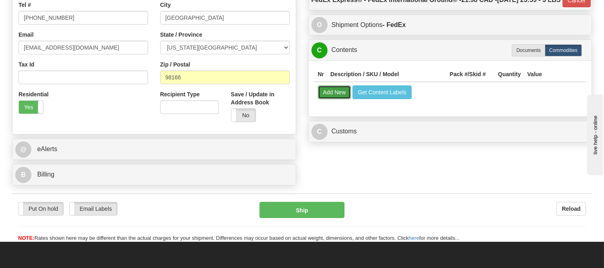
click at [332, 99] on button "Add New" at bounding box center [334, 92] width 33 height 14
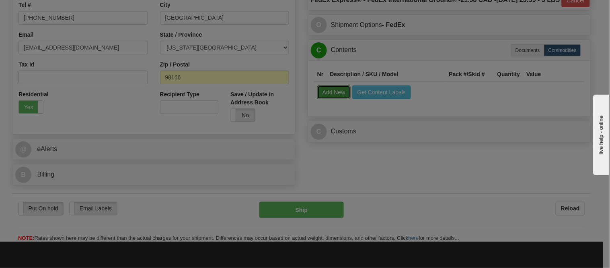
select select
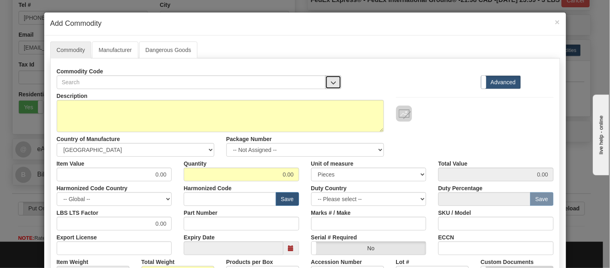
click at [331, 82] on span "button" at bounding box center [334, 82] width 6 height 5
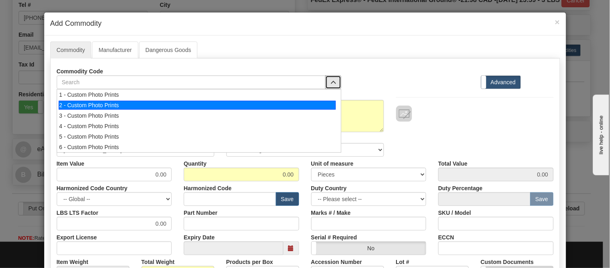
click at [328, 103] on div "2 - Custom Photo Prints" at bounding box center [197, 105] width 277 height 9
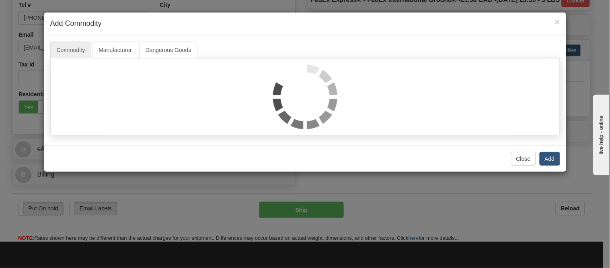
select select "1"
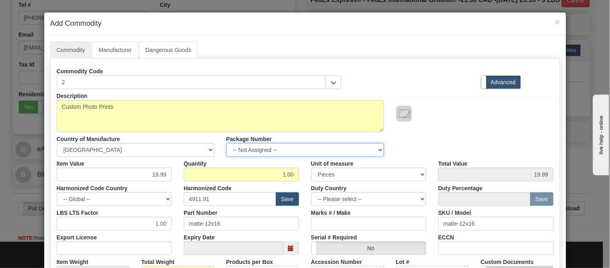
click at [317, 147] on select "-- Not Assigned -- Item 1" at bounding box center [306, 150] width 158 height 14
select select "0"
click at [227, 143] on select "-- Not Assigned -- Item 1" at bounding box center [306, 150] width 158 height 14
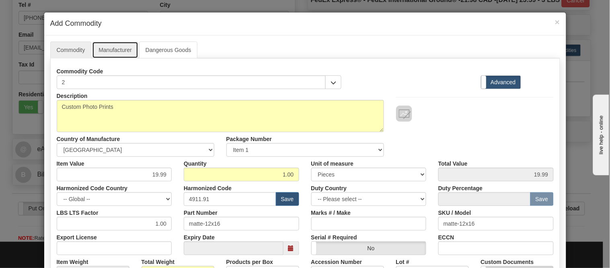
click at [115, 45] on link "Manufacturer" at bounding box center [115, 49] width 46 height 17
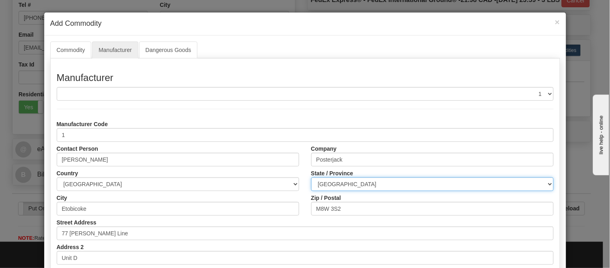
click at [345, 181] on select "ALBERTA BRITISH COLUMBIA MANITOBA NEW BRUNSWICK NEWFOUNDLAND NOVA SCOTIA NUNAVU…" at bounding box center [432, 184] width 243 height 14
select select "ON"
click at [311, 177] on select "ALBERTA BRITISH COLUMBIA MANITOBA NEW BRUNSWICK NEWFOUNDLAND NOVA SCOTIA NUNAVU…" at bounding box center [432, 184] width 243 height 14
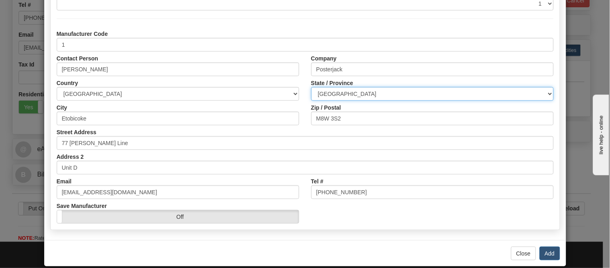
scroll to position [101, 0]
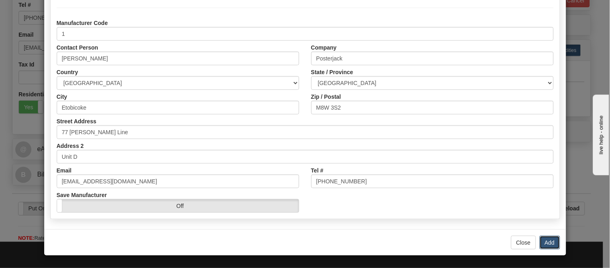
click at [545, 238] on button "Add" at bounding box center [550, 242] width 21 height 14
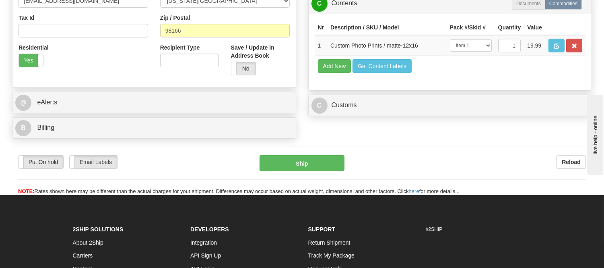
scroll to position [313, 0]
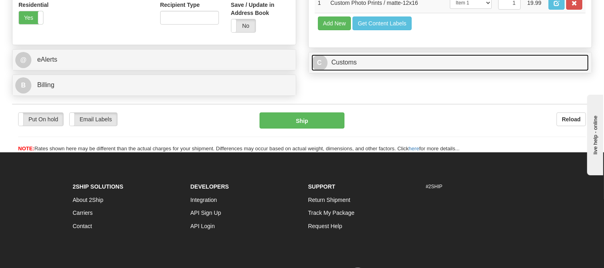
click at [402, 71] on link "C Customs" at bounding box center [450, 62] width 278 height 16
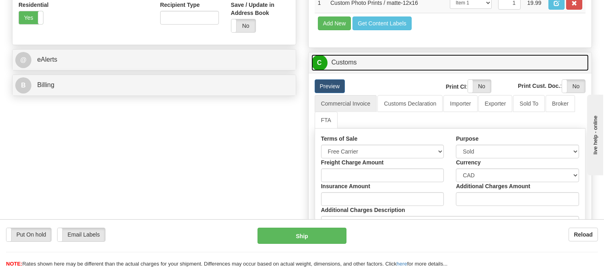
scroll to position [357, 0]
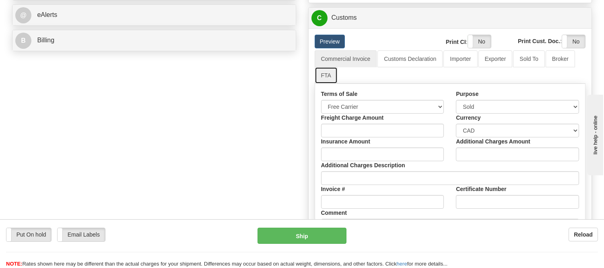
click at [332, 84] on link "FTA" at bounding box center [326, 75] width 23 height 17
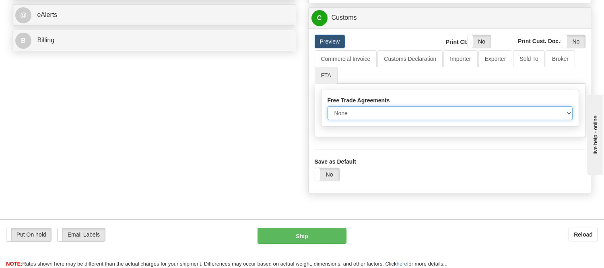
click at [359, 120] on select "None Other USMCA CETA CUKTCA" at bounding box center [450, 113] width 245 height 14
select select "1"
click at [328, 120] on select "None Other USMCA CETA CUKTCA" at bounding box center [450, 113] width 245 height 14
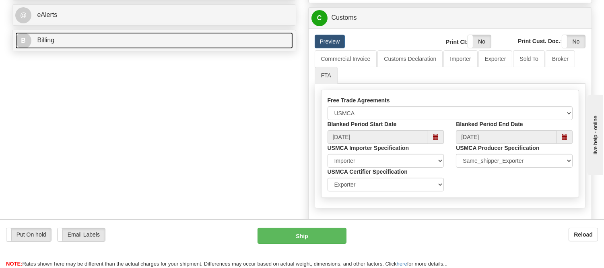
click at [204, 46] on link "B Billing" at bounding box center [154, 40] width 278 height 16
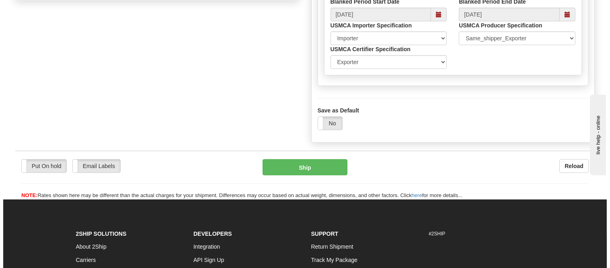
scroll to position [492, 0]
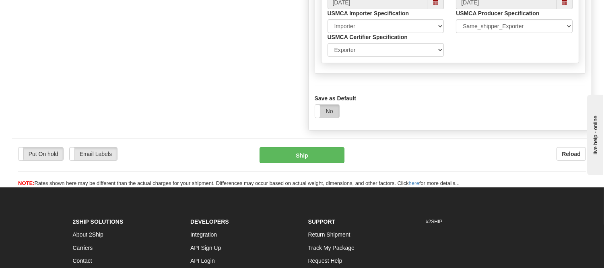
click at [332, 117] on label "No" at bounding box center [327, 111] width 24 height 13
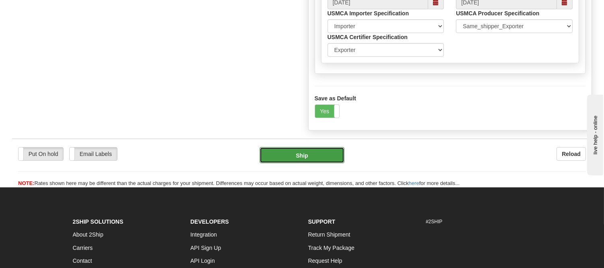
click at [312, 163] on button "Ship" at bounding box center [302, 155] width 84 height 16
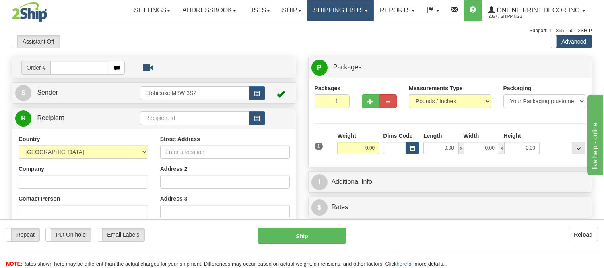
click at [327, 10] on link "Shipping lists" at bounding box center [340, 10] width 66 height 20
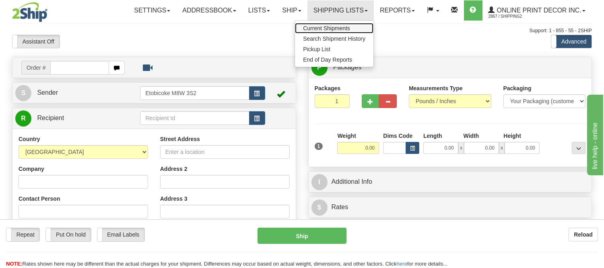
click at [327, 27] on span "Current Shipments" at bounding box center [326, 28] width 47 height 6
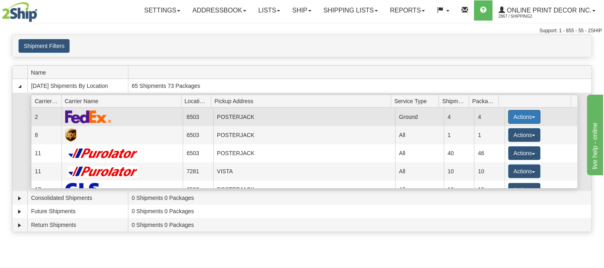
click at [508, 111] on button "Actions" at bounding box center [524, 117] width 32 height 14
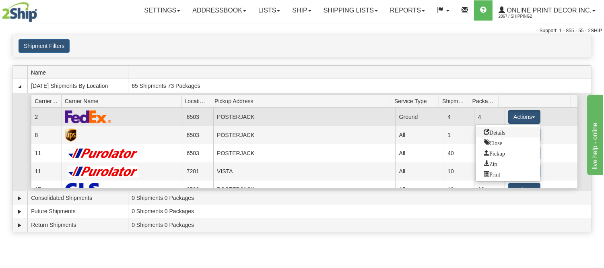
click at [501, 130] on span "Details" at bounding box center [495, 132] width 22 height 6
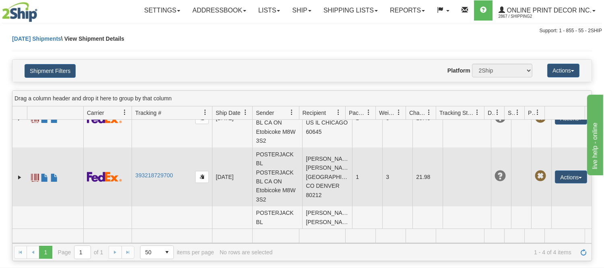
scroll to position [125, 0]
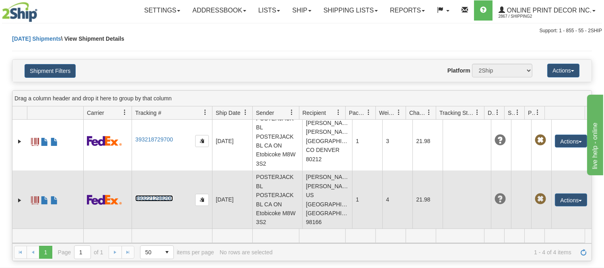
click at [152, 198] on link "393221298200" at bounding box center [153, 198] width 37 height 6
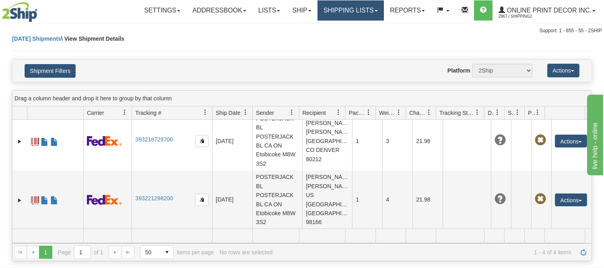
click at [347, 14] on link "Shipping lists" at bounding box center [350, 10] width 66 height 20
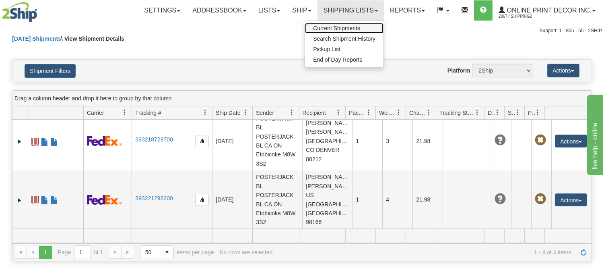
click at [344, 29] on span "Current Shipments" at bounding box center [336, 28] width 47 height 6
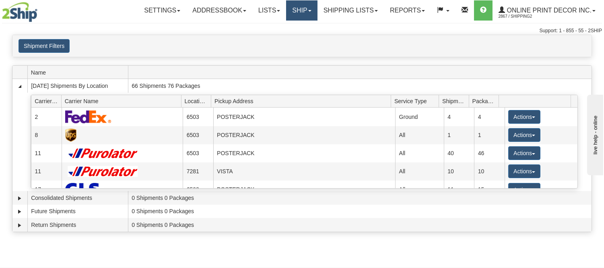
click at [297, 6] on link "Ship" at bounding box center [301, 10] width 31 height 20
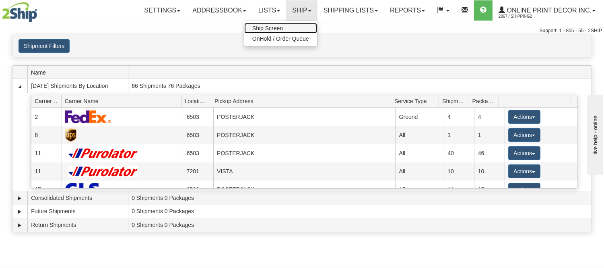
click at [292, 28] on link "Ship Screen" at bounding box center [280, 28] width 73 height 10
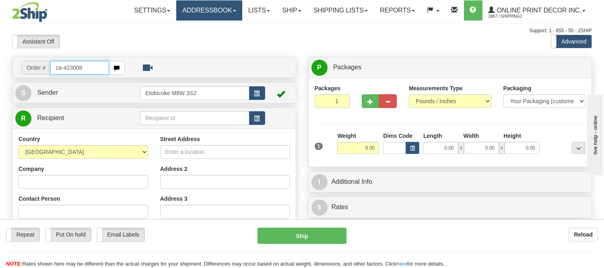
type input "ca-423008"
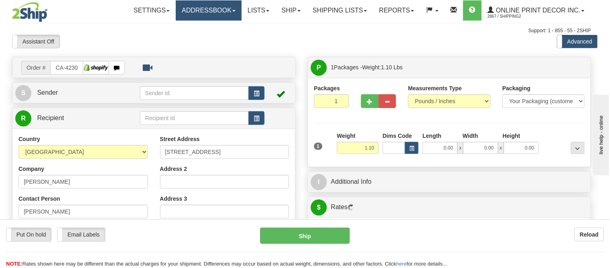
type input "[GEOGRAPHIC_DATA]"
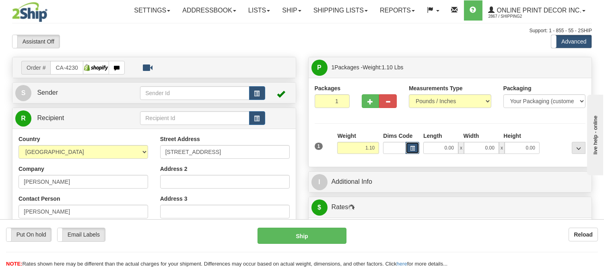
click at [411, 146] on span "button" at bounding box center [412, 148] width 5 height 4
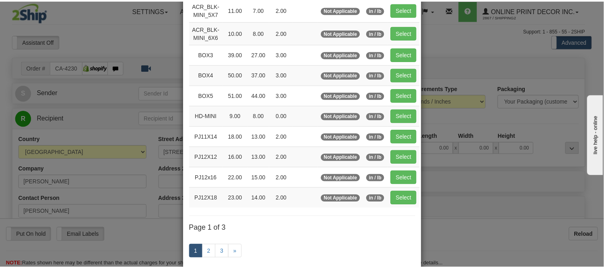
scroll to position [134, 0]
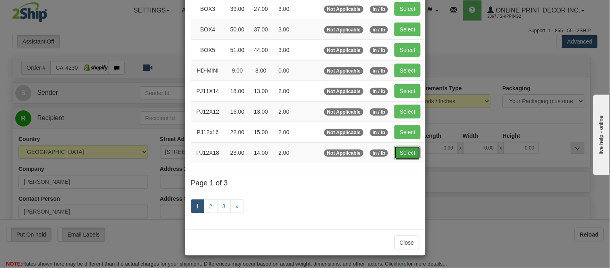
click at [397, 151] on button "Select" at bounding box center [408, 153] width 26 height 14
type input "PJ12X18"
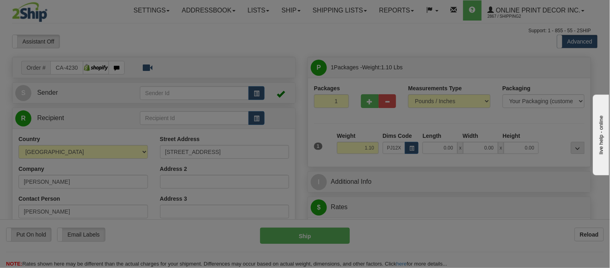
type input "23.00"
type input "14.00"
type input "2.00"
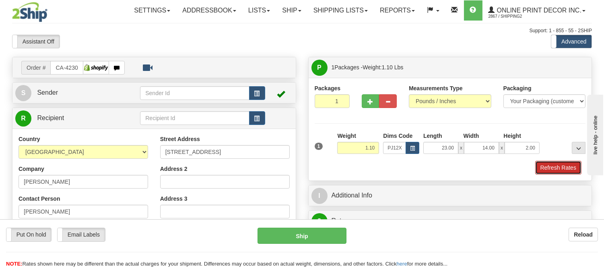
click at [549, 167] on button "Refresh Rates" at bounding box center [558, 168] width 46 height 14
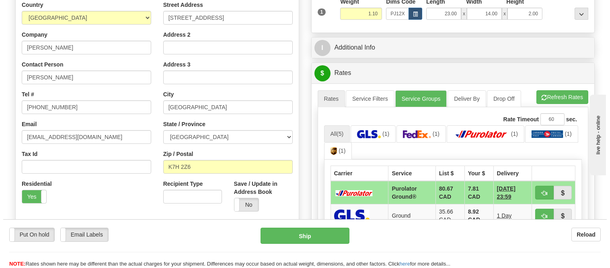
scroll to position [223, 0]
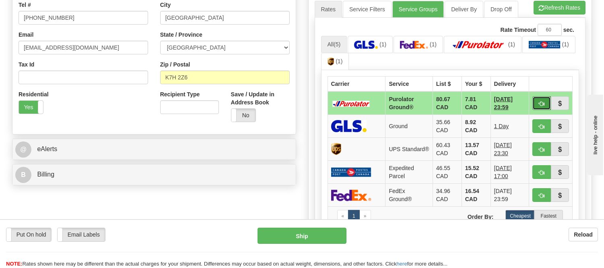
click at [541, 103] on span "button" at bounding box center [542, 103] width 6 height 5
type input "260"
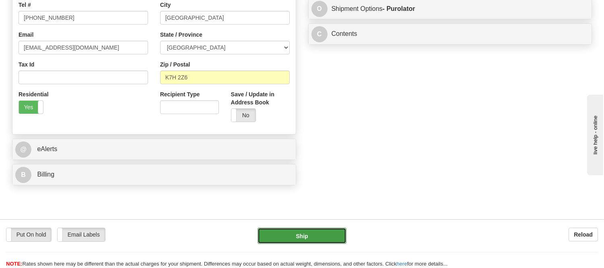
click at [299, 228] on button "Ship" at bounding box center [302, 235] width 89 height 16
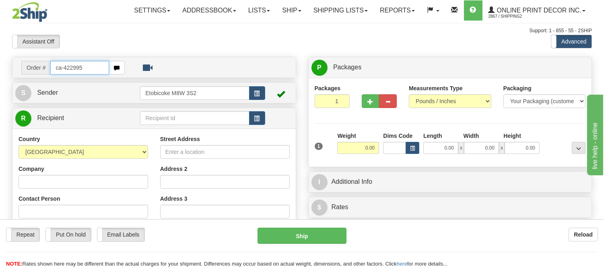
type input "ca-422995"
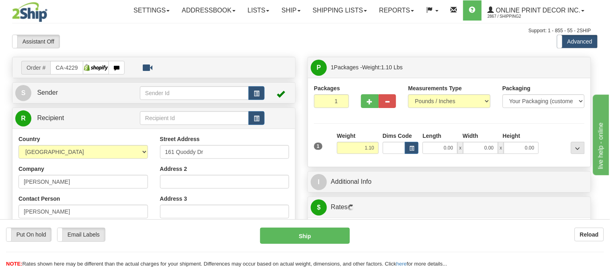
type input "PORT DUFFERIN"
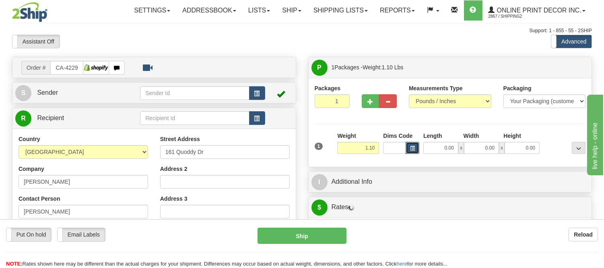
click at [411, 148] on span "button" at bounding box center [412, 148] width 5 height 4
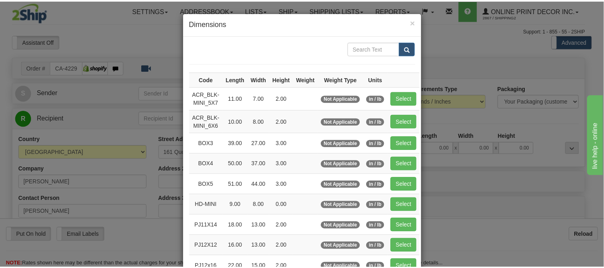
scroll to position [89, 0]
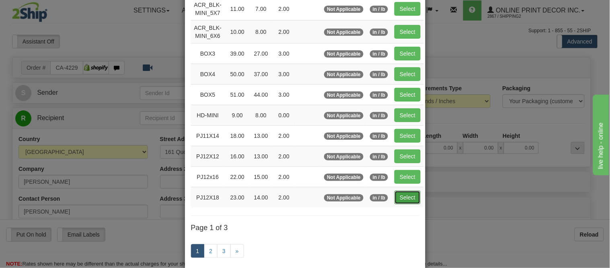
click at [399, 192] on button "Select" at bounding box center [408, 197] width 26 height 14
type input "PJ12X18"
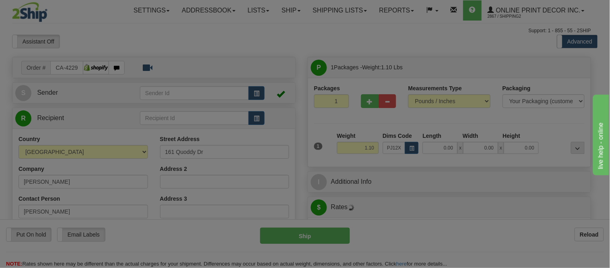
type input "23.00"
type input "14.00"
type input "2.00"
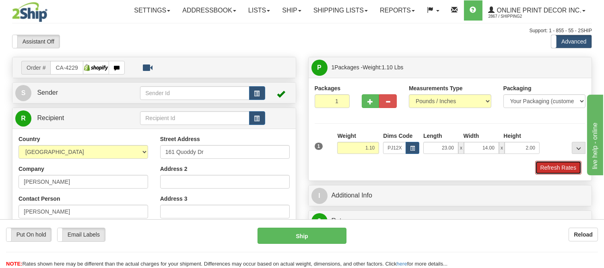
click at [569, 163] on button "Refresh Rates" at bounding box center [558, 168] width 46 height 14
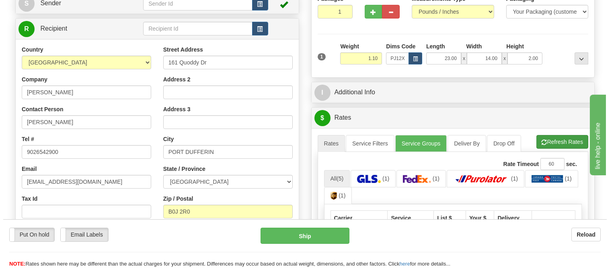
scroll to position [179, 0]
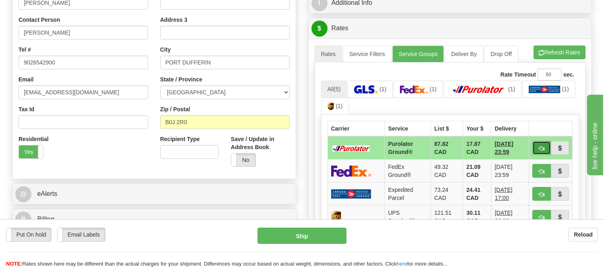
click at [534, 143] on button "button" at bounding box center [541, 148] width 19 height 14
type input "260"
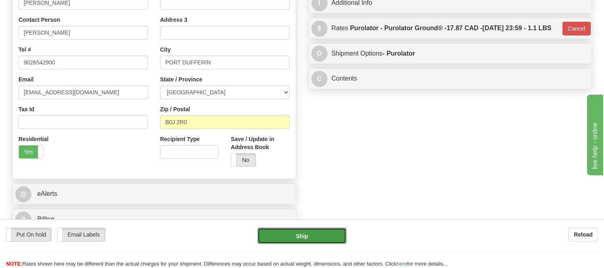
click at [299, 233] on button "Ship" at bounding box center [302, 235] width 89 height 16
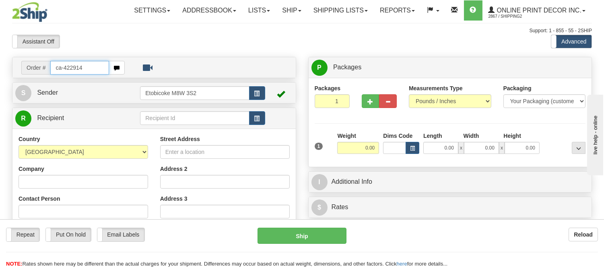
type input "ca-422914"
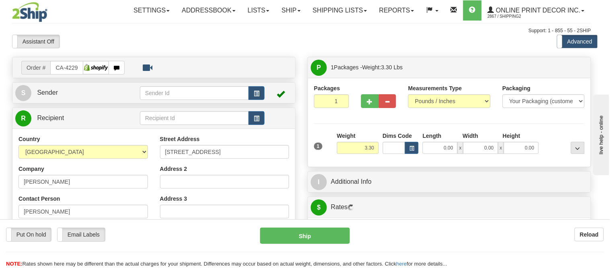
type input "ROSSLAND"
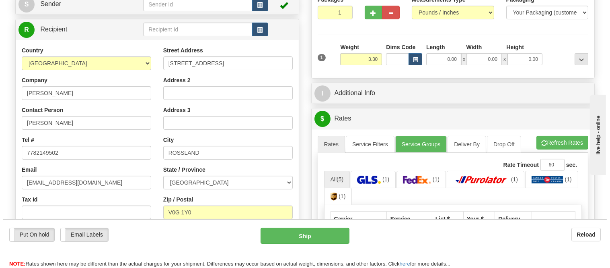
scroll to position [89, 0]
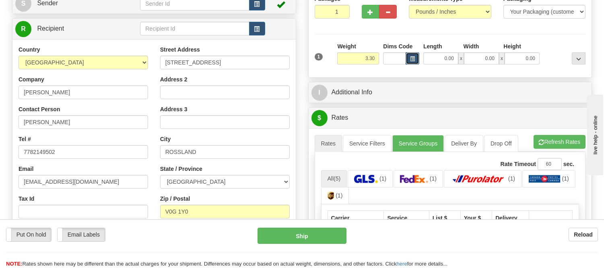
click at [411, 58] on span "button" at bounding box center [412, 59] width 5 height 4
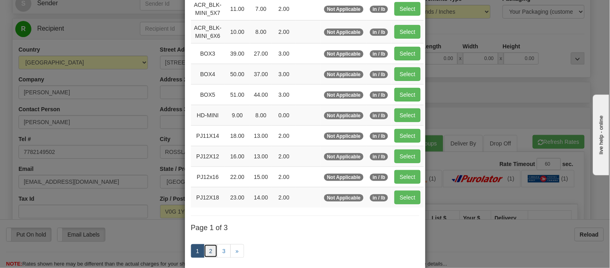
click at [211, 246] on link "2" at bounding box center [211, 251] width 14 height 14
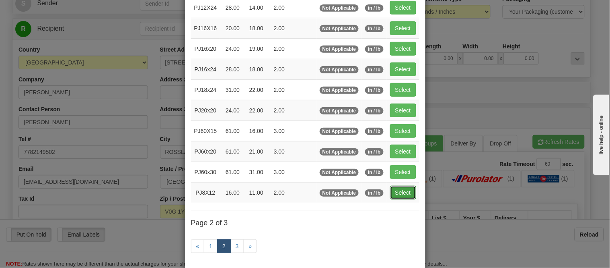
click at [399, 190] on button "Select" at bounding box center [403, 192] width 26 height 14
type input "PJ8X12"
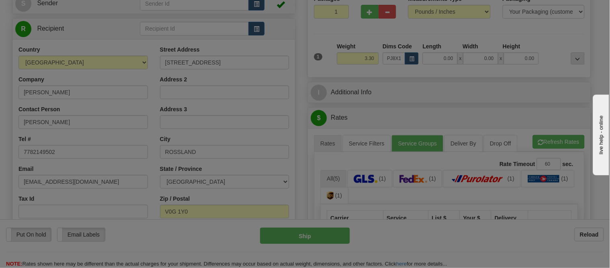
type input "16.00"
type input "11.00"
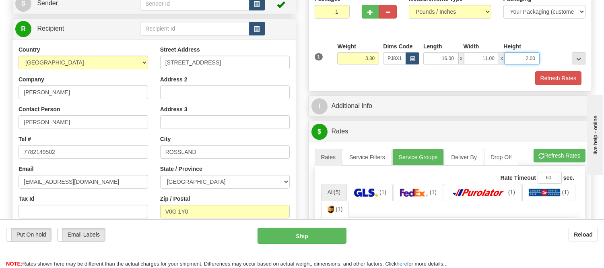
drag, startPoint x: 534, startPoint y: 55, endPoint x: 506, endPoint y: 54, distance: 28.2
click at [506, 54] on input "2.00" at bounding box center [522, 58] width 35 height 12
type input "6.00"
click at [572, 74] on button "Refresh Rates" at bounding box center [558, 78] width 46 height 14
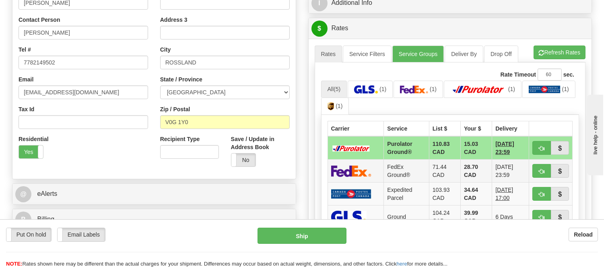
scroll to position [268, 0]
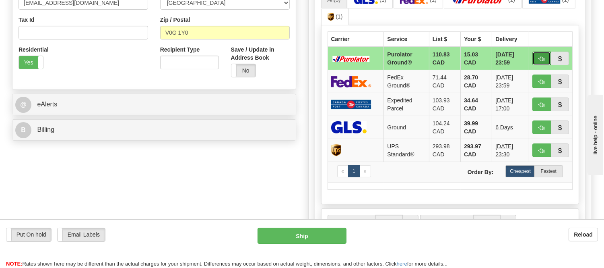
click at [541, 60] on span "button" at bounding box center [542, 58] width 6 height 5
type input "260"
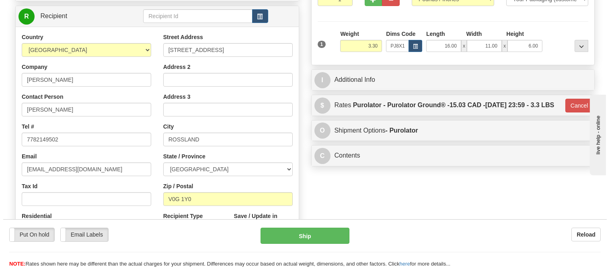
scroll to position [89, 0]
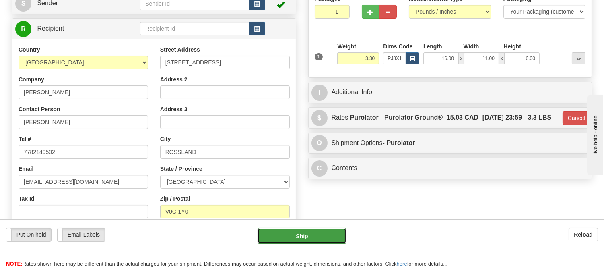
click at [321, 231] on button "Ship" at bounding box center [302, 235] width 89 height 16
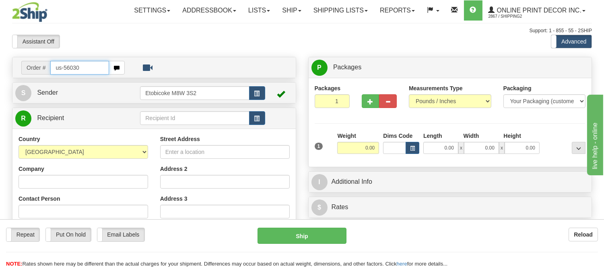
type input "us-56030"
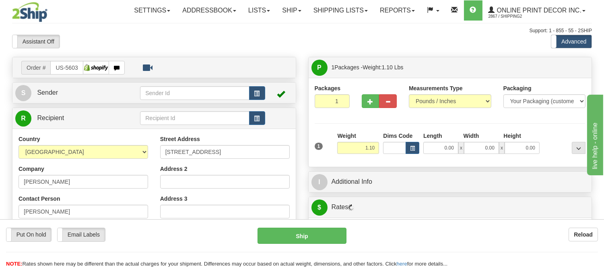
type input "[GEOGRAPHIC_DATA]"
click at [413, 144] on button "button" at bounding box center [413, 148] width 14 height 12
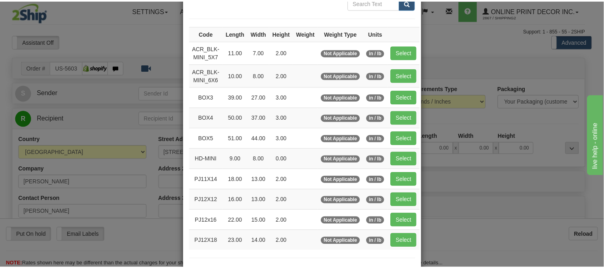
scroll to position [89, 0]
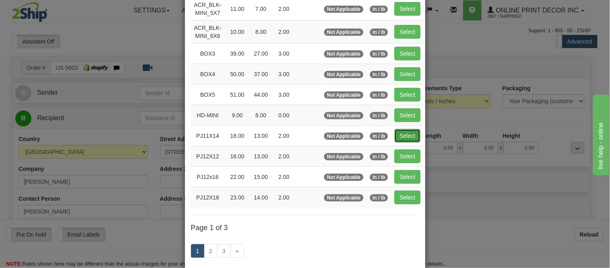
click at [408, 133] on button "Select" at bounding box center [408, 136] width 26 height 14
type input "PJ11X14"
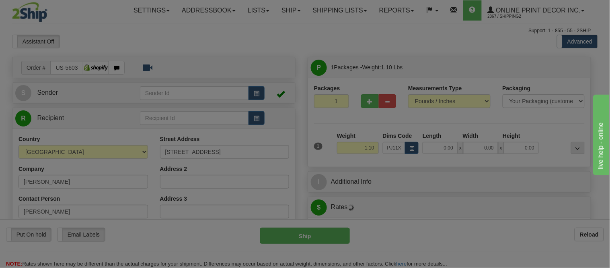
type input "18.00"
type input "13.00"
type input "2.00"
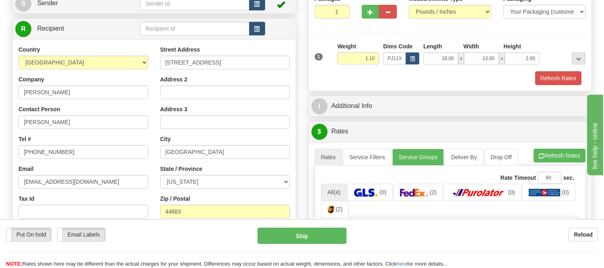
scroll to position [134, 0]
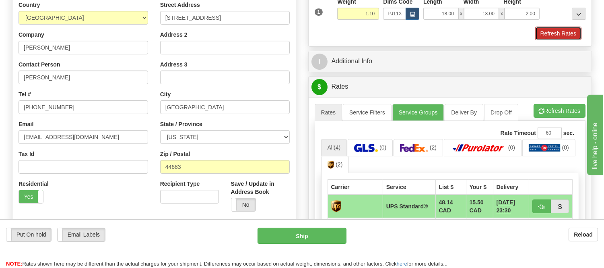
click at [556, 35] on button "Refresh Rates" at bounding box center [558, 34] width 46 height 14
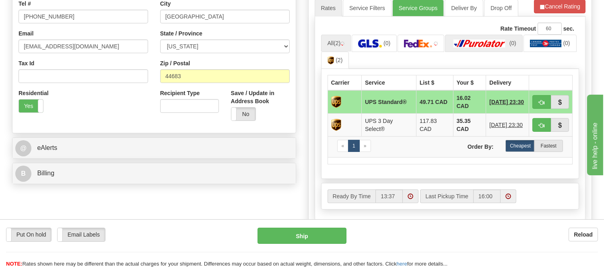
scroll to position [268, 0]
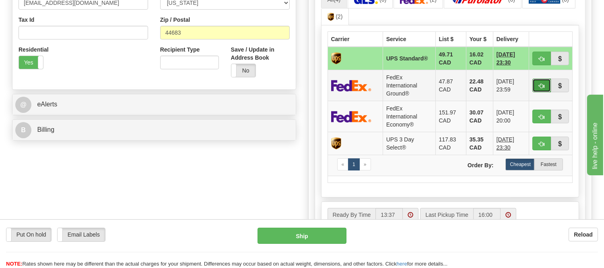
click at [537, 84] on button "button" at bounding box center [541, 85] width 19 height 14
type input "92"
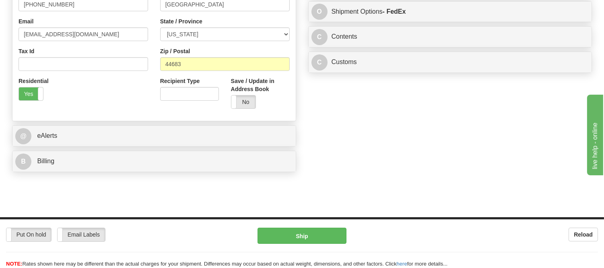
scroll to position [134, 0]
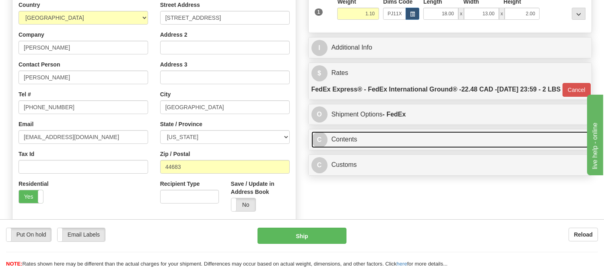
click at [393, 148] on link "C Contents" at bounding box center [450, 139] width 278 height 16
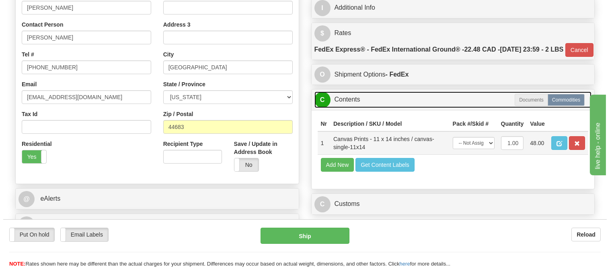
scroll to position [223, 0]
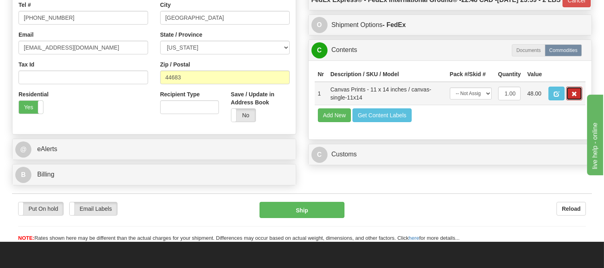
click at [576, 97] on span "button" at bounding box center [574, 93] width 6 height 5
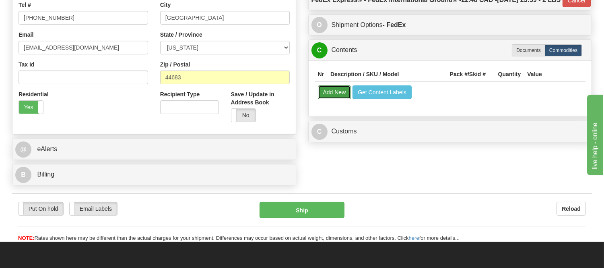
click at [333, 99] on button "Add New" at bounding box center [334, 92] width 33 height 14
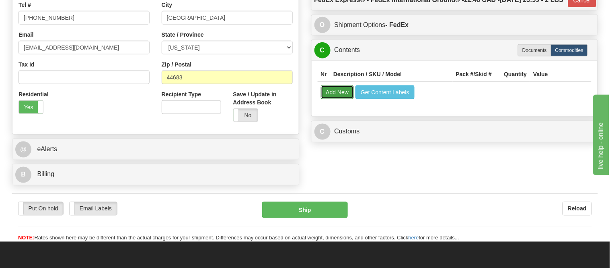
select select
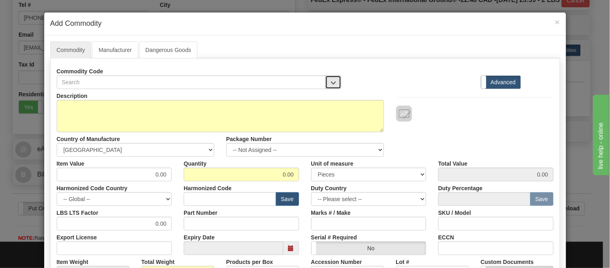
click at [326, 78] on button "button" at bounding box center [334, 82] width 16 height 14
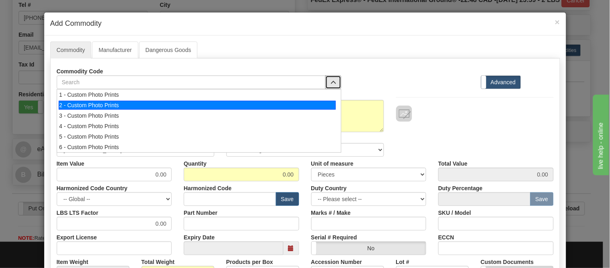
click at [326, 101] on div "2 - Custom Photo Prints" at bounding box center [197, 105] width 277 height 9
select select "1"
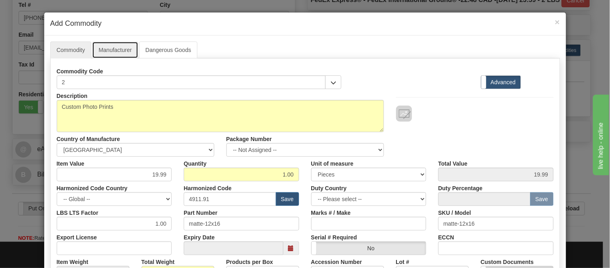
click at [113, 45] on link "Manufacturer" at bounding box center [115, 49] width 46 height 17
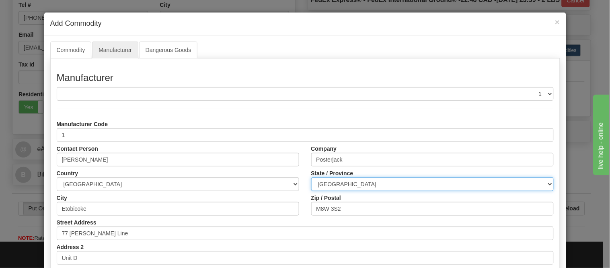
click at [377, 183] on select "ALBERTA BRITISH COLUMBIA MANITOBA NEW BRUNSWICK NEWFOUNDLAND NOVA SCOTIA NUNAVU…" at bounding box center [432, 184] width 243 height 14
select select "ON"
click at [311, 177] on select "ALBERTA BRITISH COLUMBIA MANITOBA NEW BRUNSWICK NEWFOUNDLAND NOVA SCOTIA NUNAVU…" at bounding box center [432, 184] width 243 height 14
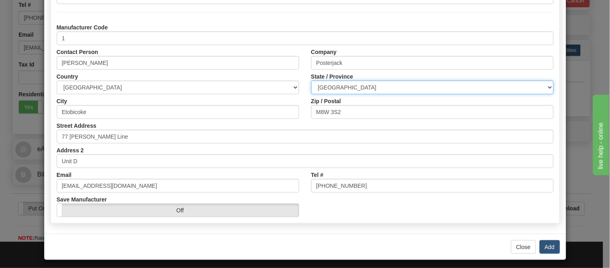
scroll to position [101, 0]
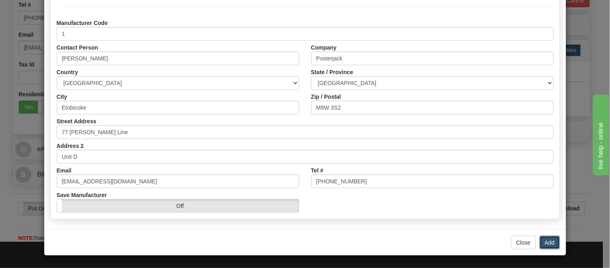
click at [550, 239] on button "Add" at bounding box center [550, 242] width 21 height 14
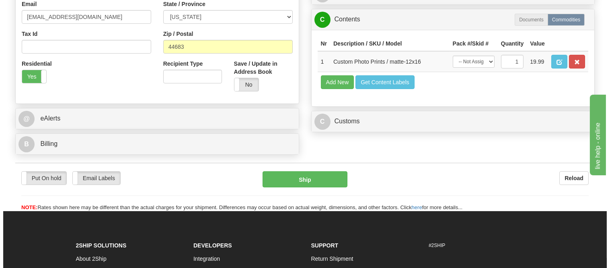
scroll to position [268, 0]
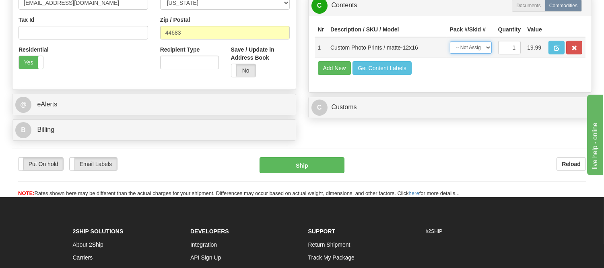
click at [484, 54] on select "-- Not Assigned -- Item 1" at bounding box center [471, 47] width 42 height 12
select select "0"
click at [450, 54] on select "-- Not Assigned -- Item 1" at bounding box center [471, 47] width 42 height 12
click at [559, 51] on span "button" at bounding box center [557, 47] width 6 height 5
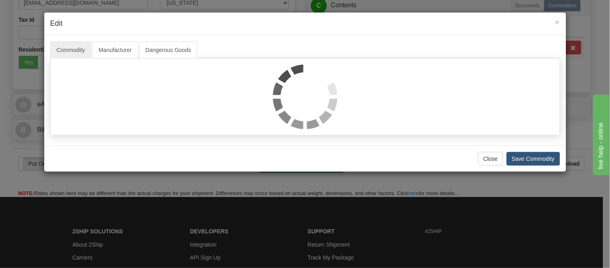
select select "1"
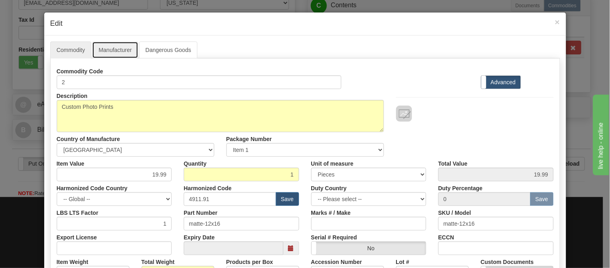
click at [127, 46] on link "Manufacturer" at bounding box center [115, 49] width 46 height 17
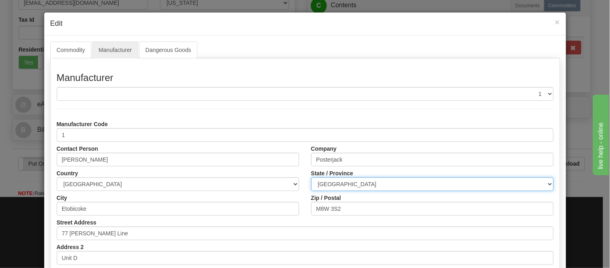
click at [356, 182] on select "ALBERTA BRITISH COLUMBIA MANITOBA NEW BRUNSWICK NEWFOUNDLAND NOVA SCOTIA NUNAVU…" at bounding box center [432, 184] width 243 height 14
select select "ON"
click at [311, 177] on select "[GEOGRAPHIC_DATA] [GEOGRAPHIC_DATA] [GEOGRAPHIC_DATA] [GEOGRAPHIC_DATA] [GEOGRA…" at bounding box center [432, 184] width 243 height 14
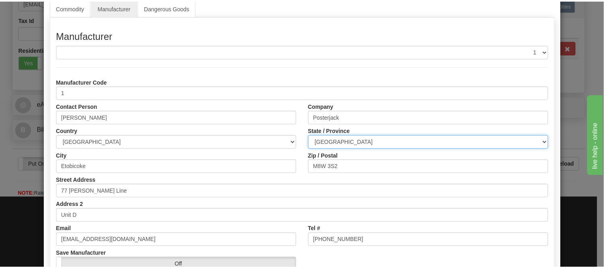
scroll to position [101, 0]
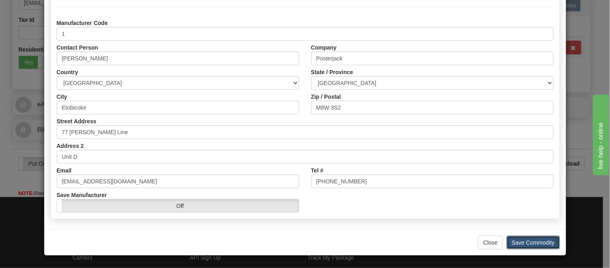
click at [547, 239] on button "Save Commodity" at bounding box center [534, 242] width 54 height 14
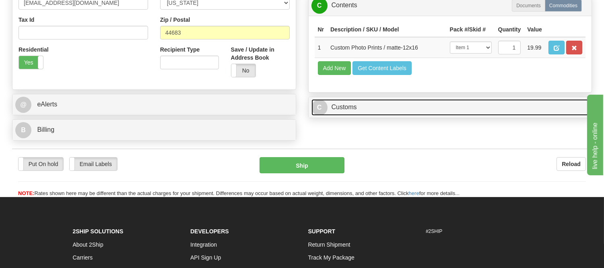
click at [350, 115] on link "C Customs" at bounding box center [450, 107] width 278 height 16
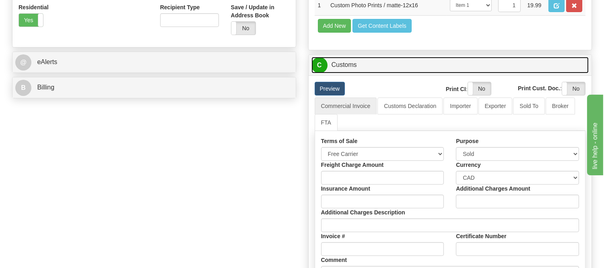
scroll to position [357, 0]
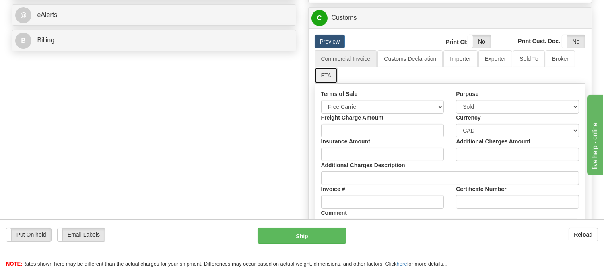
click at [330, 84] on link "FTA" at bounding box center [326, 75] width 23 height 17
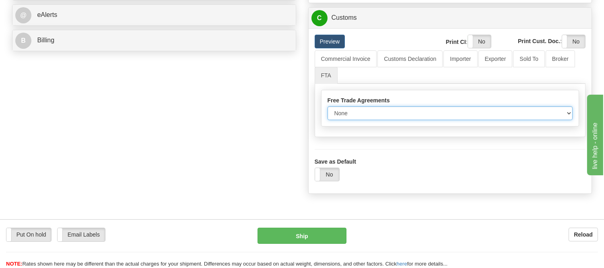
click at [352, 120] on select "None Other USMCA CETA CUKTCA" at bounding box center [450, 113] width 245 height 14
select select "1"
click at [328, 120] on select "None Other USMCA CETA CUKTCA" at bounding box center [450, 113] width 245 height 14
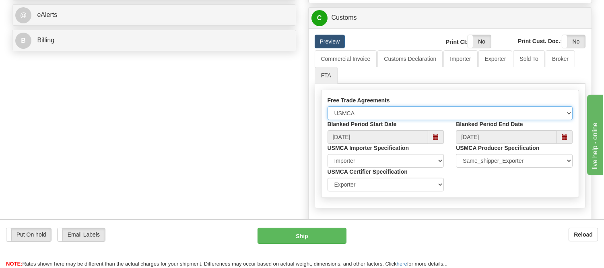
scroll to position [492, 0]
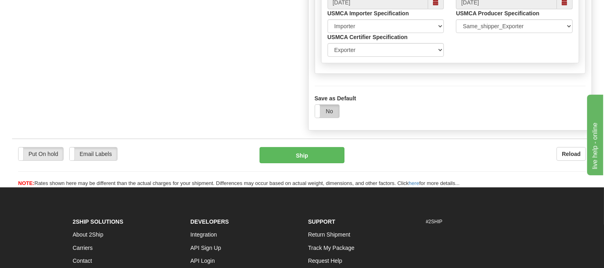
click at [328, 117] on label "No" at bounding box center [327, 111] width 24 height 13
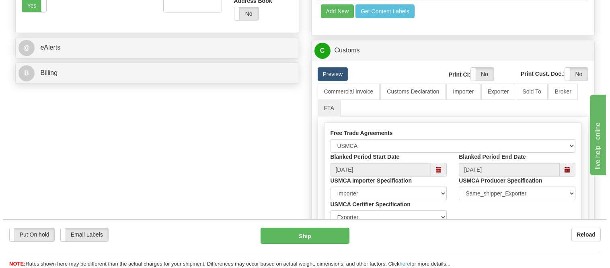
scroll to position [268, 0]
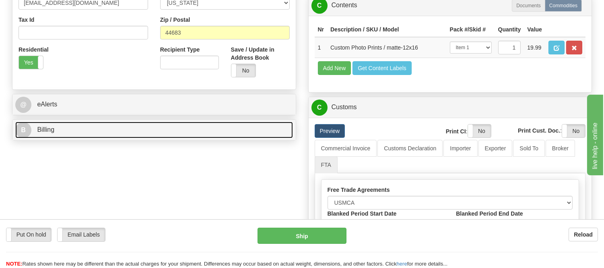
click at [211, 134] on link "B Billing" at bounding box center [154, 130] width 278 height 16
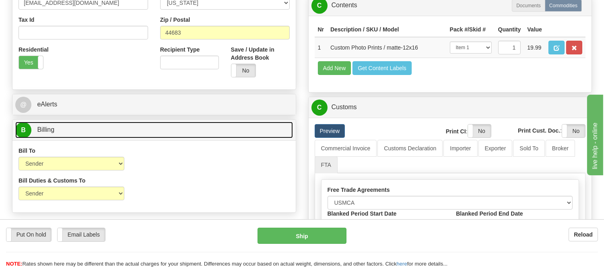
click at [211, 134] on link "B Billing" at bounding box center [154, 130] width 278 height 16
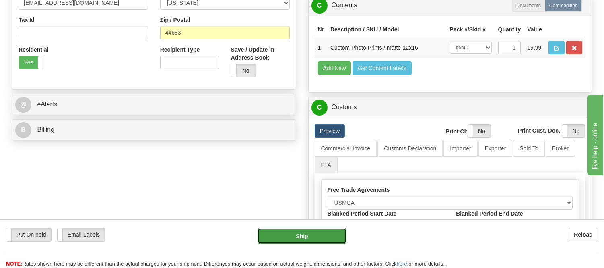
click at [314, 234] on button "Ship" at bounding box center [302, 235] width 89 height 16
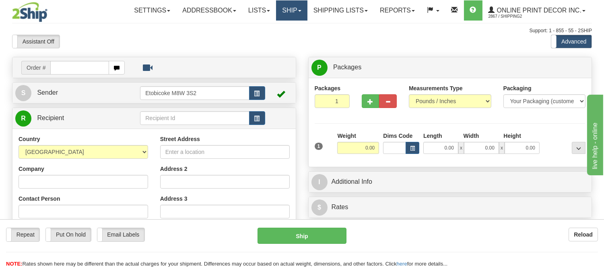
click at [297, 9] on link "Ship" at bounding box center [291, 10] width 31 height 20
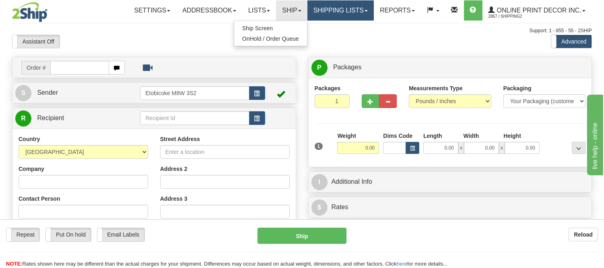
click at [316, 6] on link "Shipping lists" at bounding box center [340, 10] width 66 height 20
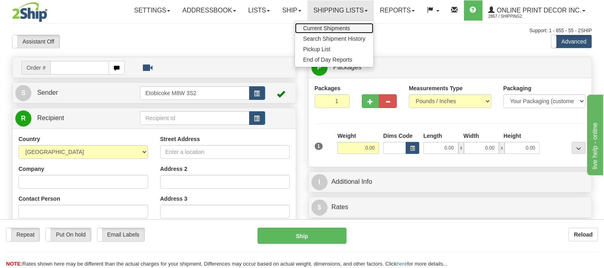
click at [314, 23] on link "Current Shipments" at bounding box center [334, 28] width 78 height 10
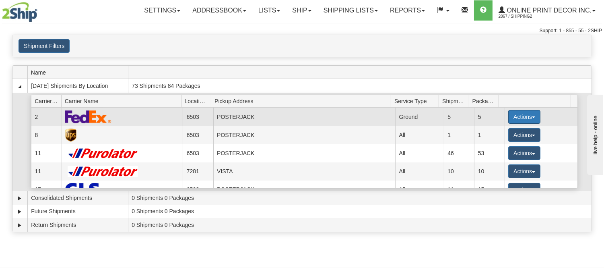
click at [510, 115] on button "Actions" at bounding box center [524, 117] width 32 height 14
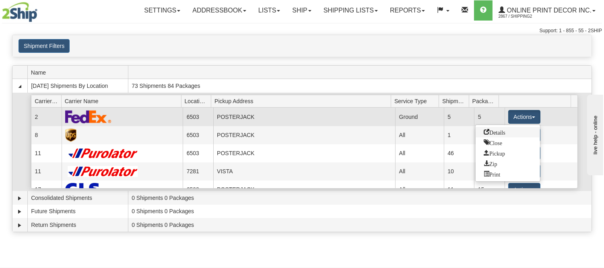
click at [504, 132] on span "Details" at bounding box center [495, 132] width 22 height 6
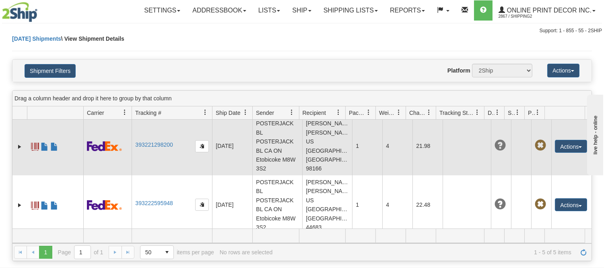
scroll to position [183, 0]
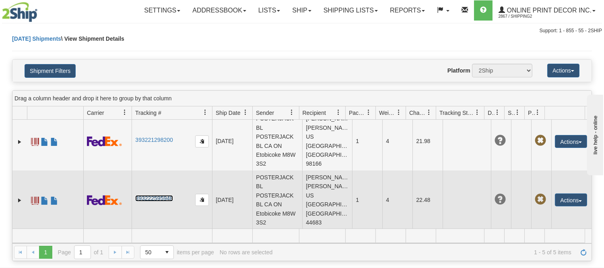
click at [153, 196] on link "393222595948" at bounding box center [153, 198] width 37 height 6
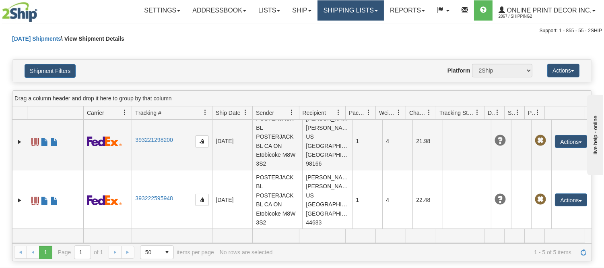
click at [341, 14] on link "Shipping lists" at bounding box center [350, 10] width 66 height 20
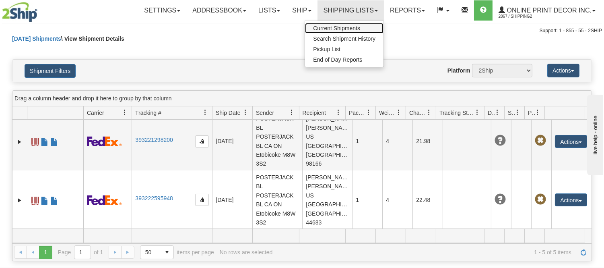
click at [340, 27] on span "Current Shipments" at bounding box center [336, 28] width 47 height 6
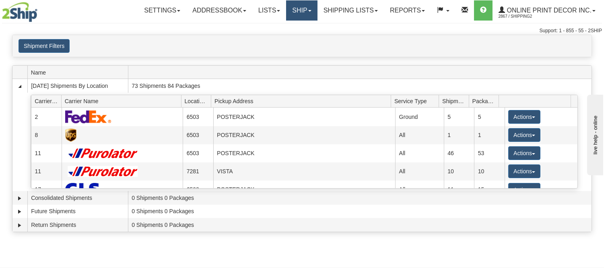
click at [292, 7] on link "Ship" at bounding box center [301, 10] width 31 height 20
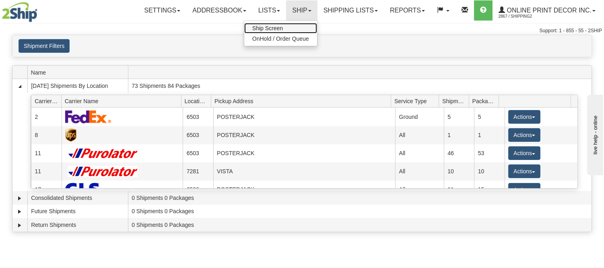
click at [291, 23] on link "Ship Screen" at bounding box center [280, 28] width 73 height 10
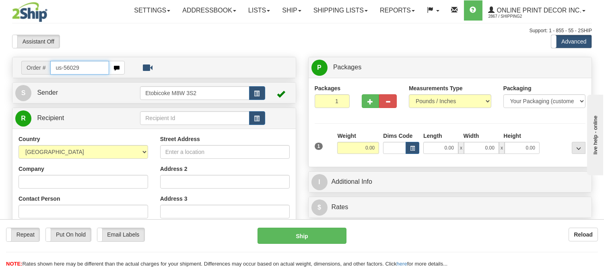
type input "us-56029"
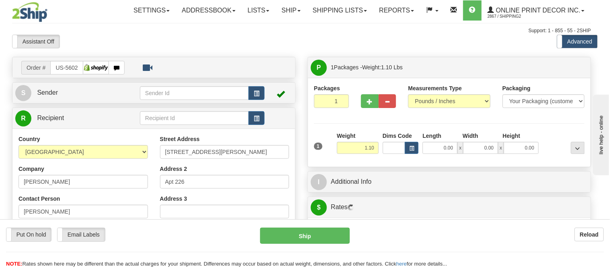
type input "[GEOGRAPHIC_DATA]"
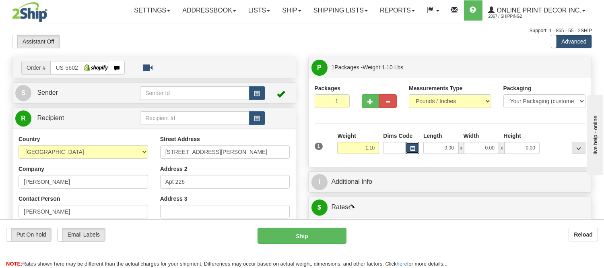
click at [415, 150] on button "button" at bounding box center [413, 148] width 14 height 12
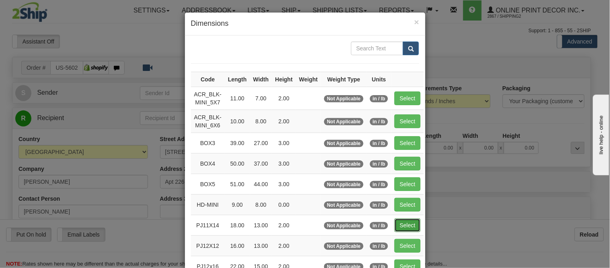
click at [395, 225] on button "Select" at bounding box center [408, 225] width 26 height 14
type input "PJ11X14"
type input "18.00"
type input "13.00"
type input "2.00"
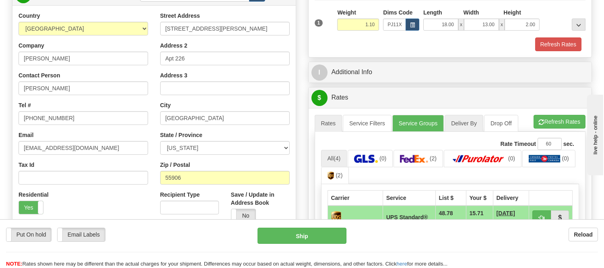
scroll to position [134, 0]
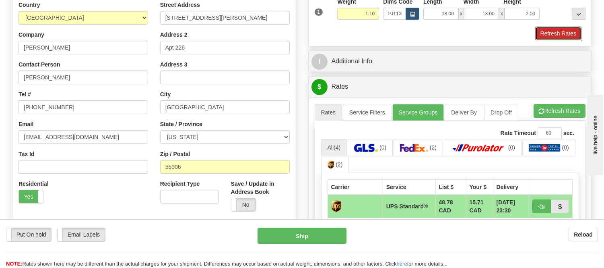
click at [569, 39] on button "Refresh Rates" at bounding box center [558, 34] width 46 height 14
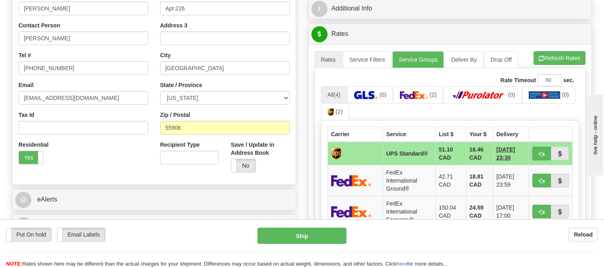
scroll to position [223, 0]
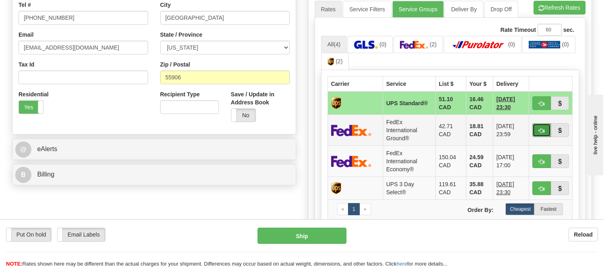
click at [540, 132] on span "button" at bounding box center [542, 130] width 6 height 5
type input "92"
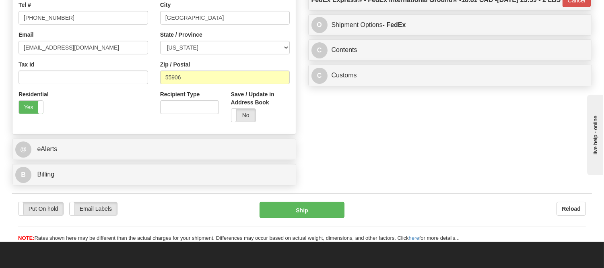
scroll to position [179, 0]
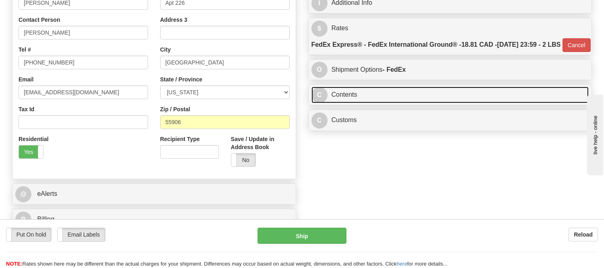
click at [400, 103] on link "C Contents" at bounding box center [450, 95] width 278 height 16
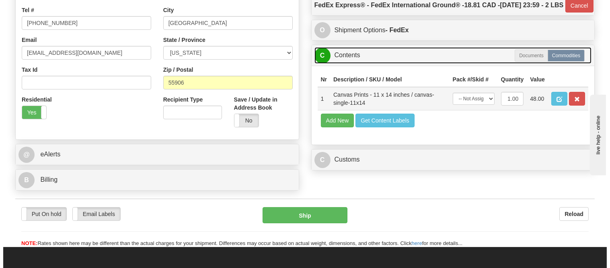
scroll to position [268, 0]
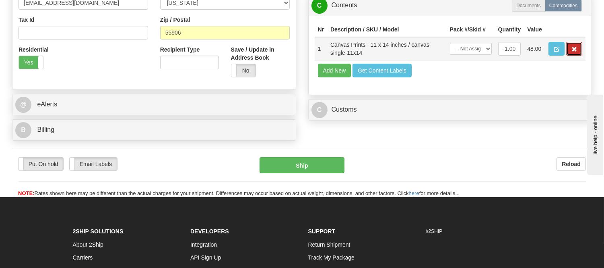
click at [579, 56] on button "button" at bounding box center [574, 49] width 16 height 14
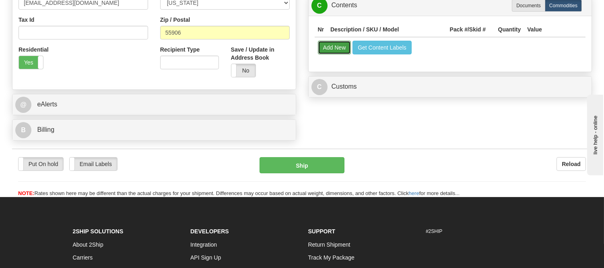
click at [327, 54] on button "Add New" at bounding box center [334, 48] width 33 height 14
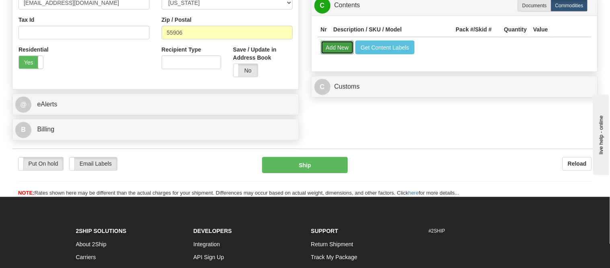
select select
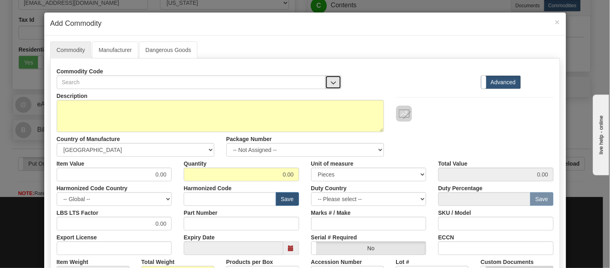
click at [331, 80] on span "button" at bounding box center [334, 82] width 6 height 5
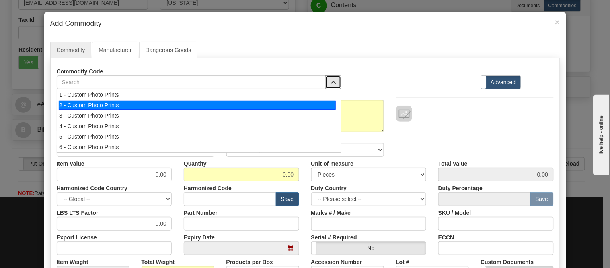
click at [329, 105] on div "2 - Custom Photo Prints" at bounding box center [197, 105] width 277 height 9
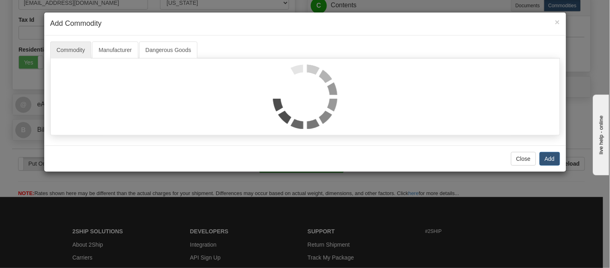
select select "1"
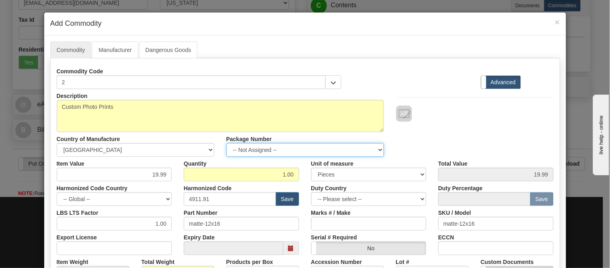
click at [294, 150] on select "-- Not Assigned -- Item 1" at bounding box center [306, 150] width 158 height 14
select select "0"
click at [227, 143] on select "-- Not Assigned -- Item 1" at bounding box center [306, 150] width 158 height 14
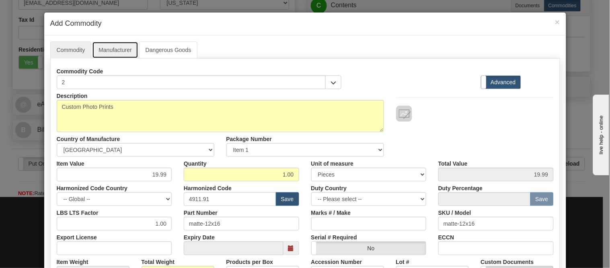
click at [103, 45] on link "Manufacturer" at bounding box center [115, 49] width 46 height 17
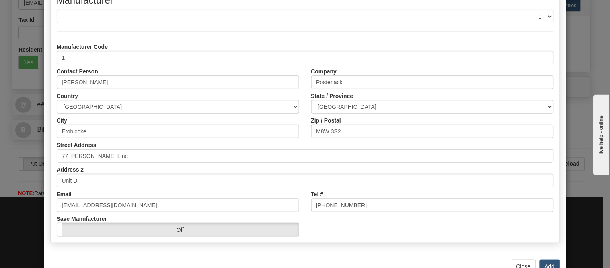
scroll to position [89, 0]
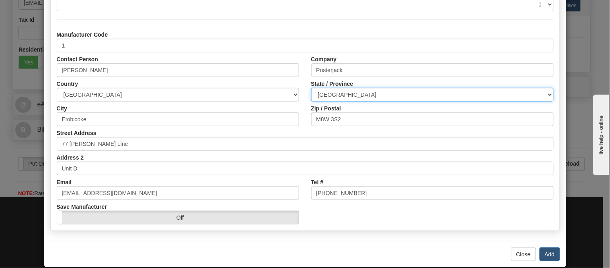
click at [344, 95] on select "[GEOGRAPHIC_DATA] [GEOGRAPHIC_DATA] [GEOGRAPHIC_DATA] [GEOGRAPHIC_DATA] [GEOGRA…" at bounding box center [432, 95] width 243 height 14
select select "ON"
click at [311, 88] on select "ALBERTA BRITISH COLUMBIA MANITOBA NEW BRUNSWICK NEWFOUNDLAND NOVA SCOTIA NUNAVU…" at bounding box center [432, 95] width 243 height 14
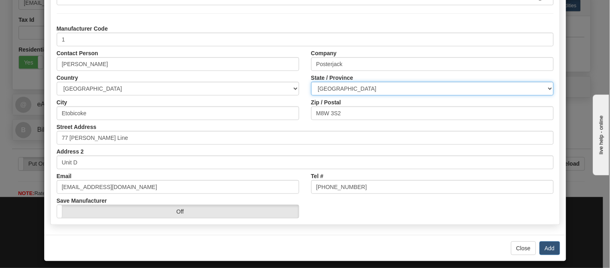
scroll to position [101, 0]
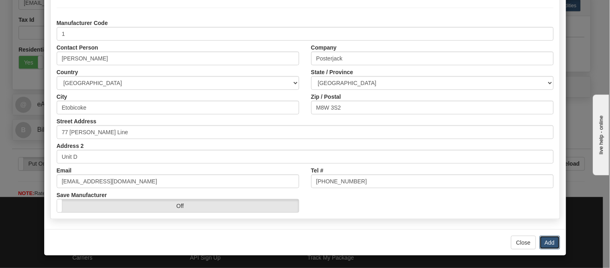
click at [549, 246] on button "Add" at bounding box center [550, 242] width 21 height 14
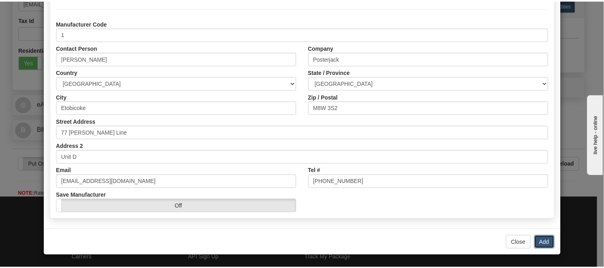
scroll to position [0, 0]
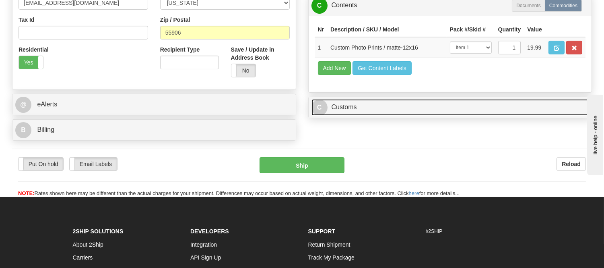
click at [367, 115] on link "C Customs" at bounding box center [450, 107] width 278 height 16
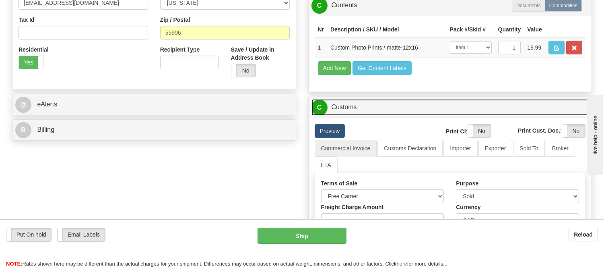
scroll to position [313, 0]
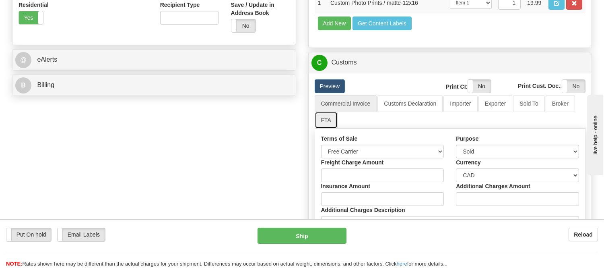
click at [326, 128] on link "FTA" at bounding box center [326, 119] width 23 height 17
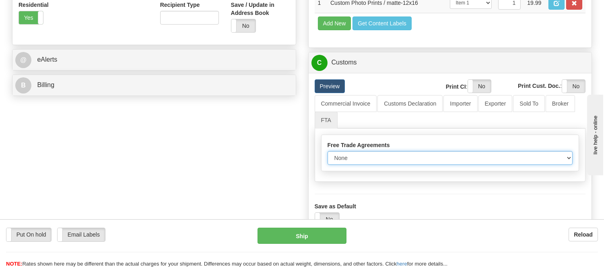
click at [396, 165] on select "None Other USMCA CETA CUKTCA" at bounding box center [450, 158] width 245 height 14
select select "1"
click at [328, 165] on select "None Other USMCA CETA CUKTCA" at bounding box center [450, 158] width 245 height 14
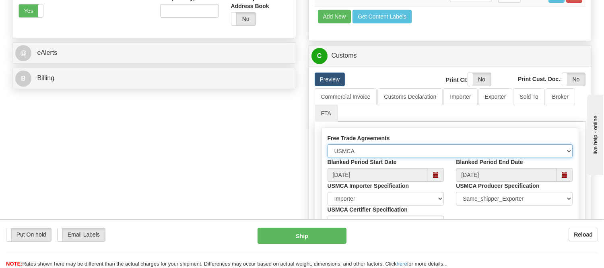
scroll to position [268, 0]
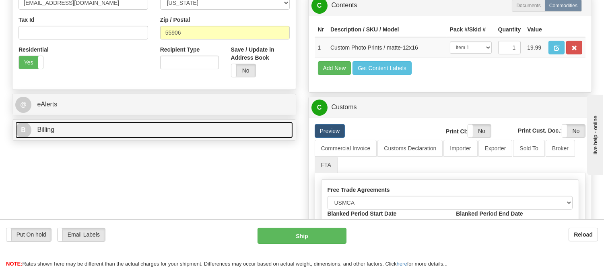
click at [94, 137] on link "B Billing" at bounding box center [154, 130] width 278 height 16
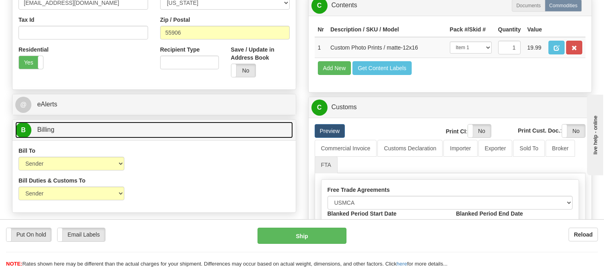
click at [95, 135] on link "B Billing" at bounding box center [154, 130] width 278 height 16
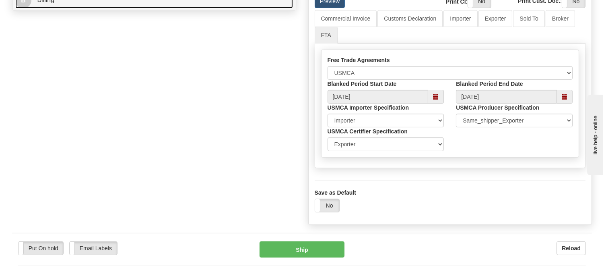
scroll to position [447, 0]
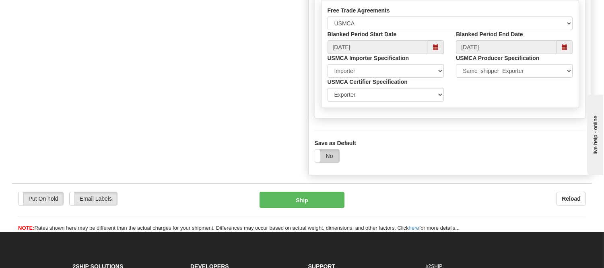
click at [330, 162] on label "No" at bounding box center [327, 155] width 24 height 13
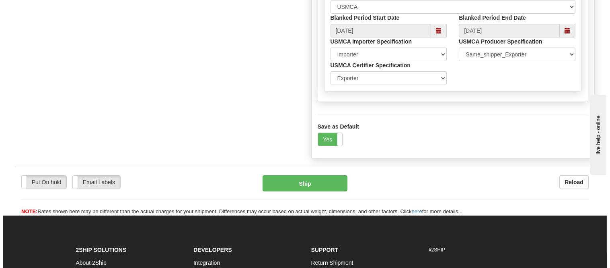
scroll to position [492, 0]
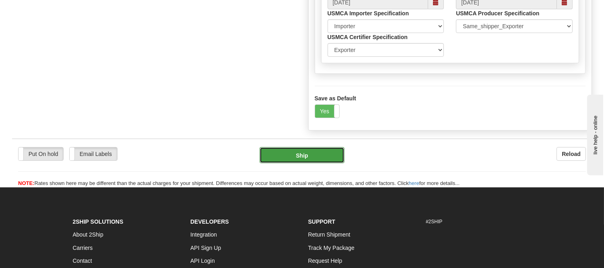
click at [324, 163] on button "Ship" at bounding box center [302, 155] width 84 height 16
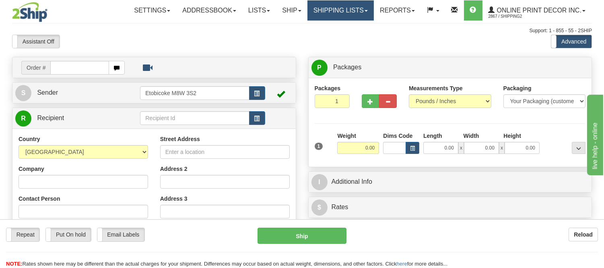
click at [340, 1] on link "Shipping lists" at bounding box center [340, 10] width 66 height 20
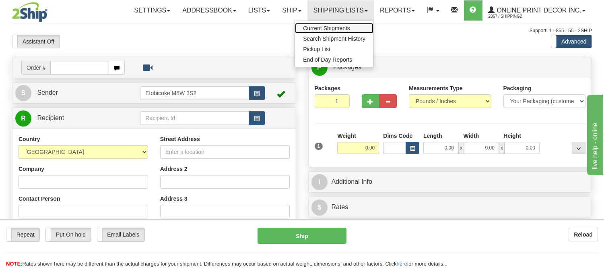
click at [342, 25] on span "Current Shipments" at bounding box center [326, 28] width 47 height 6
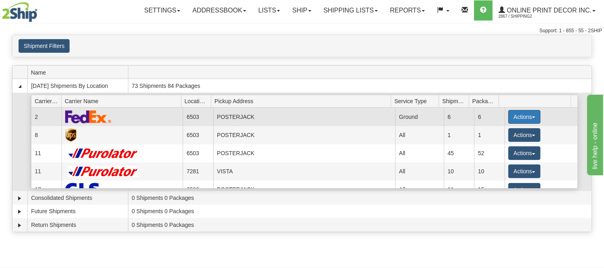
click at [526, 116] on button "Actions" at bounding box center [524, 117] width 32 height 14
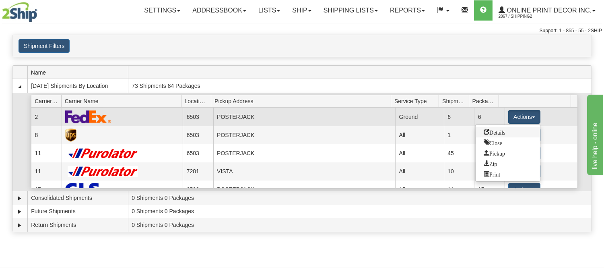
click at [493, 130] on span "Details" at bounding box center [495, 132] width 22 height 6
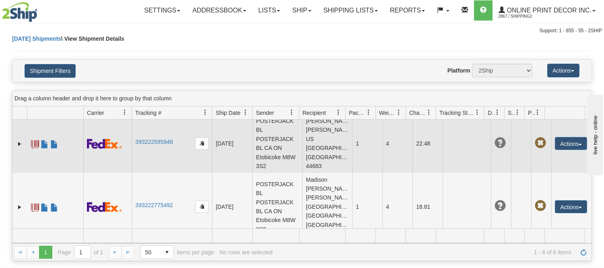
scroll to position [242, 0]
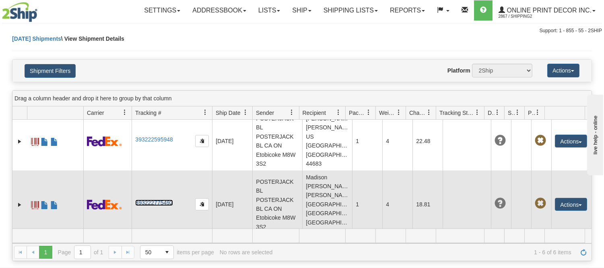
click at [150, 199] on link "393222775492" at bounding box center [153, 202] width 37 height 6
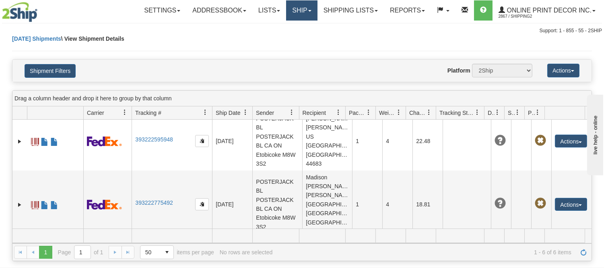
click at [303, 10] on link "Ship" at bounding box center [301, 10] width 31 height 20
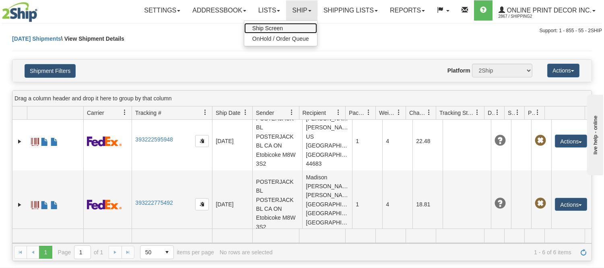
click at [296, 23] on link "Ship Screen" at bounding box center [280, 28] width 73 height 10
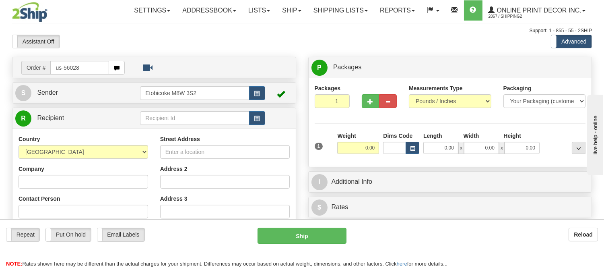
type input "us-56028"
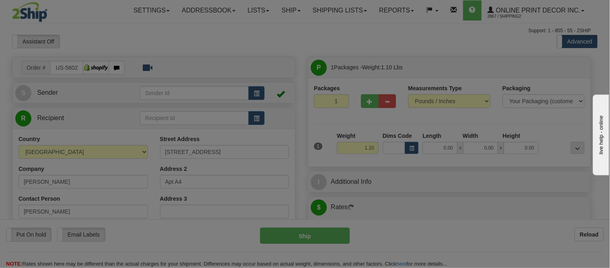
type input "REISTERSTOWN"
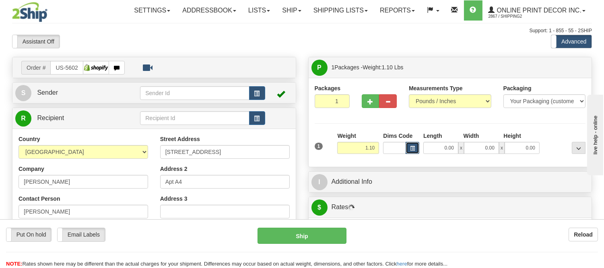
click at [411, 148] on span "button" at bounding box center [412, 148] width 5 height 4
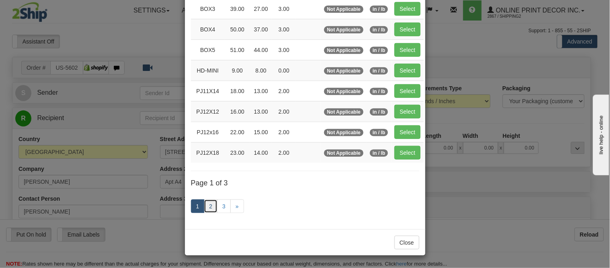
click at [206, 212] on link "2" at bounding box center [211, 206] width 14 height 14
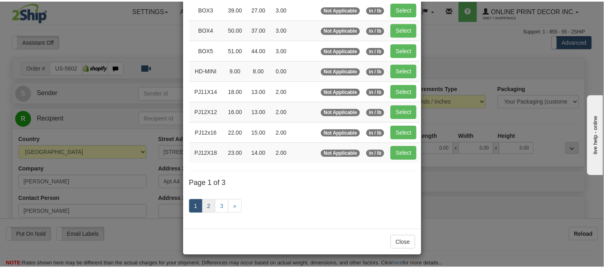
scroll to position [131, 0]
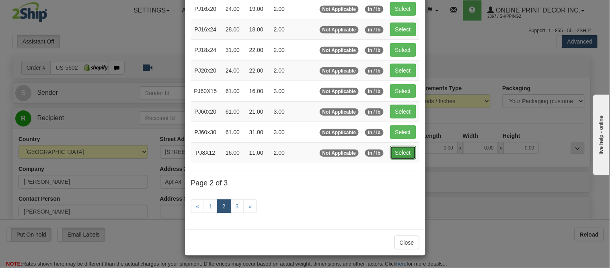
click at [405, 155] on button "Select" at bounding box center [403, 153] width 26 height 14
type input "PJ8X12"
type input "16.00"
type input "11.00"
type input "2.00"
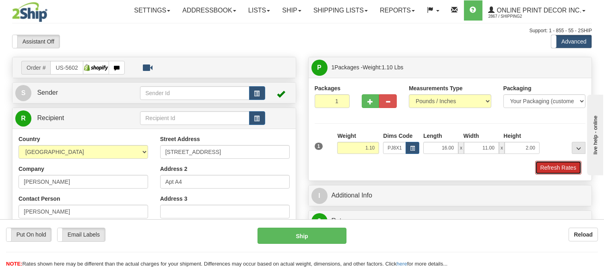
click at [540, 167] on button "Refresh Rates" at bounding box center [558, 168] width 46 height 14
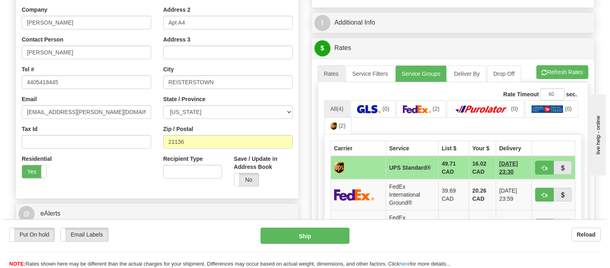
scroll to position [179, 0]
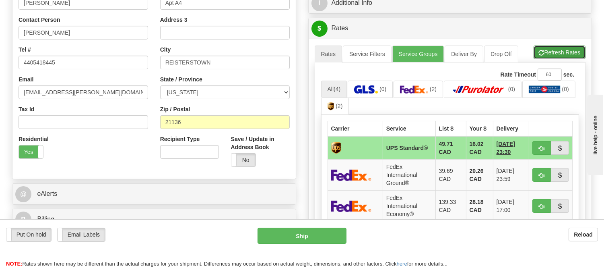
click at [556, 54] on button "Refresh Rates" at bounding box center [560, 52] width 52 height 14
click at [538, 171] on button "button" at bounding box center [541, 175] width 19 height 14
type input "92"
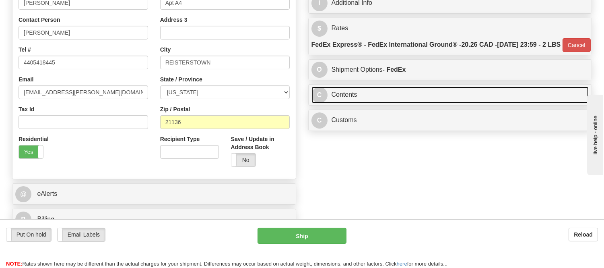
click at [469, 103] on link "C Contents" at bounding box center [450, 95] width 278 height 16
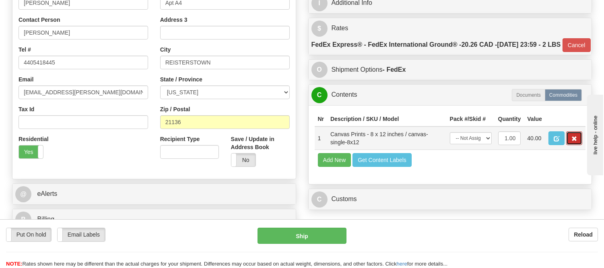
click at [575, 141] on span "button" at bounding box center [574, 138] width 6 height 5
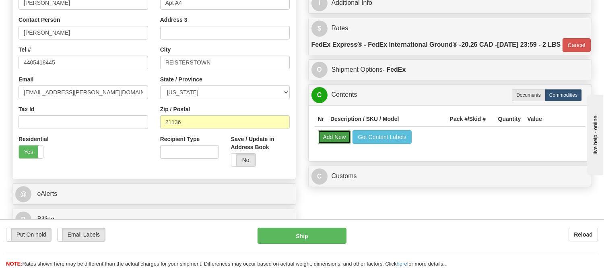
click at [333, 144] on button "Add New" at bounding box center [334, 137] width 33 height 14
select select
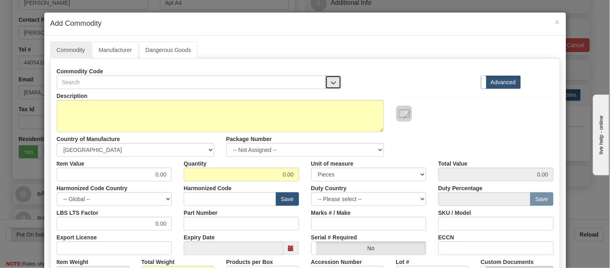
click at [335, 86] on button "button" at bounding box center [334, 82] width 16 height 14
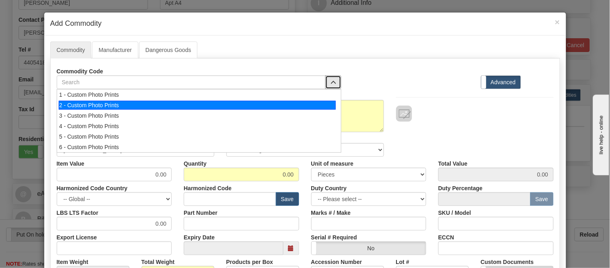
click at [330, 104] on div "2 - Custom Photo Prints" at bounding box center [197, 105] width 277 height 9
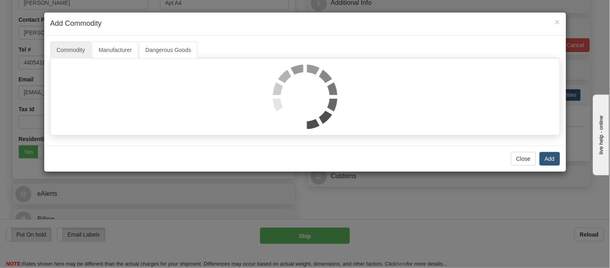
select select "1"
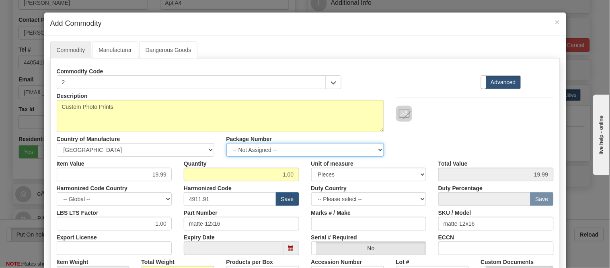
click at [273, 147] on select "-- Not Assigned -- Item 1" at bounding box center [306, 150] width 158 height 14
select select "0"
click at [227, 143] on select "-- Not Assigned -- Item 1" at bounding box center [306, 150] width 158 height 14
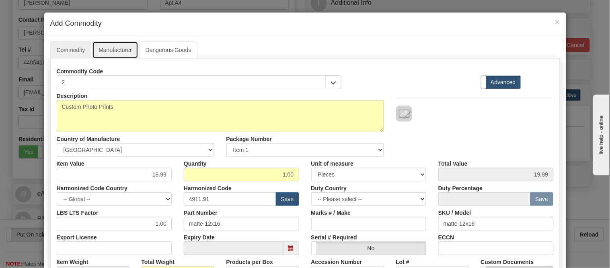
click at [113, 52] on link "Manufacturer" at bounding box center [115, 49] width 46 height 17
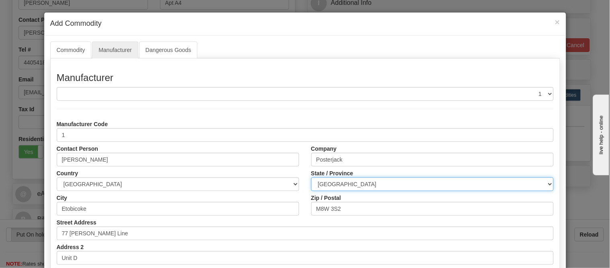
click at [363, 186] on select "ALBERTA BRITISH COLUMBIA MANITOBA NEW BRUNSWICK NEWFOUNDLAND NOVA SCOTIA NUNAVU…" at bounding box center [432, 184] width 243 height 14
select select "ON"
click at [311, 177] on select "ALBERTA BRITISH COLUMBIA MANITOBA NEW BRUNSWICK NEWFOUNDLAND NOVA SCOTIA NUNAVU…" at bounding box center [432, 184] width 243 height 14
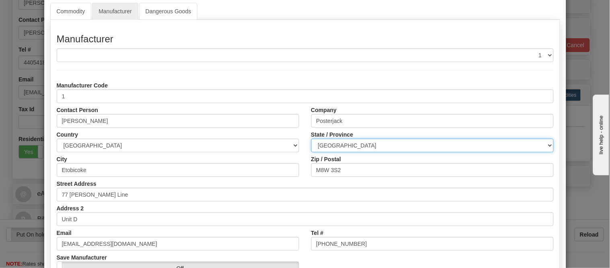
scroll to position [101, 0]
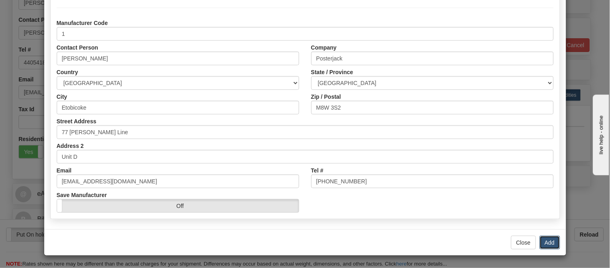
click at [553, 239] on button "Add" at bounding box center [550, 242] width 21 height 14
click at [550, 240] on button "Add" at bounding box center [550, 242] width 21 height 14
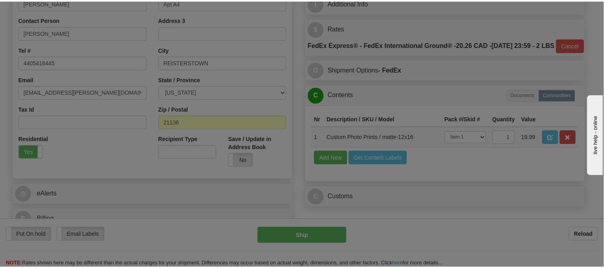
scroll to position [0, 0]
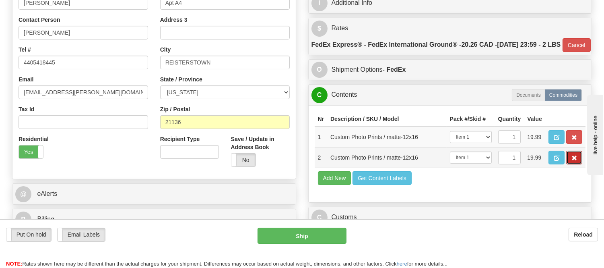
click at [569, 164] on button "button" at bounding box center [574, 157] width 16 height 14
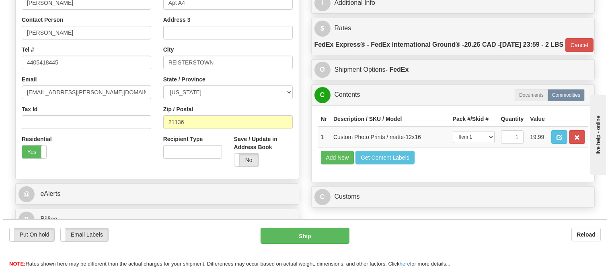
scroll to position [223, 0]
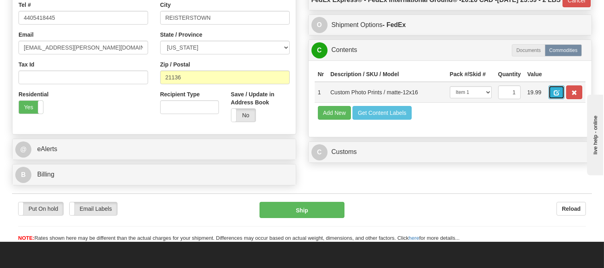
click at [559, 95] on span "button" at bounding box center [557, 92] width 6 height 5
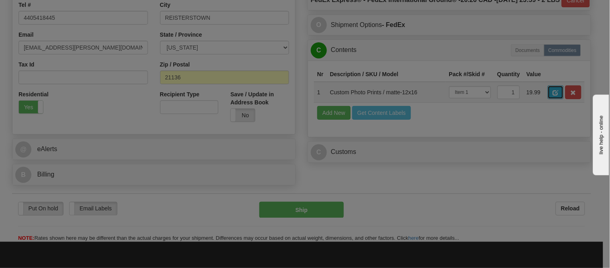
select select "1"
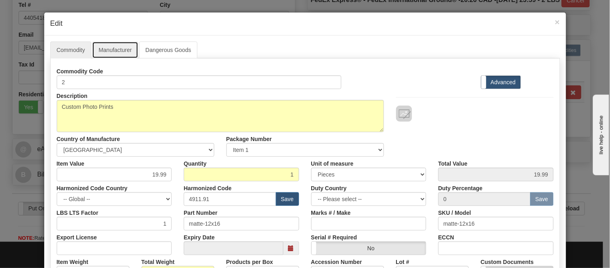
click at [116, 51] on link "Manufacturer" at bounding box center [115, 49] width 46 height 17
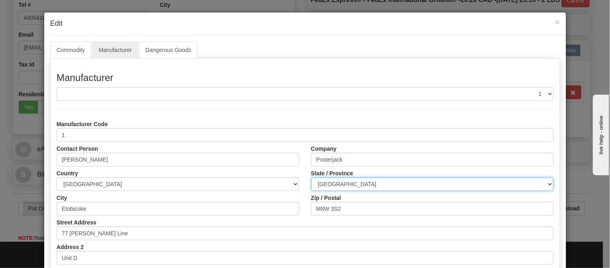
click at [336, 178] on select "ALBERTA BRITISH COLUMBIA MANITOBA NEW BRUNSWICK NEWFOUNDLAND NOVA SCOTIA NUNAVU…" at bounding box center [432, 184] width 243 height 14
select select "ON"
click at [311, 177] on select "ALBERTA BRITISH COLUMBIA MANITOBA NEW BRUNSWICK NEWFOUNDLAND NOVA SCOTIA NUNAVU…" at bounding box center [432, 184] width 243 height 14
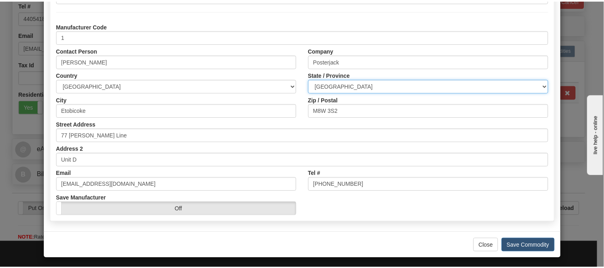
scroll to position [101, 0]
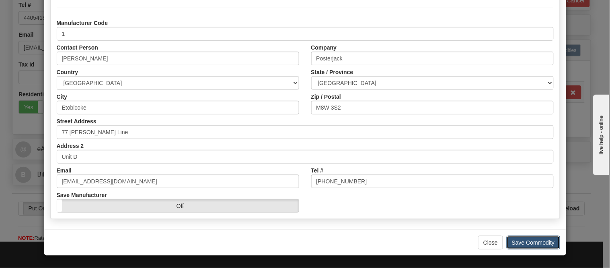
click at [532, 245] on button "Save Commodity" at bounding box center [534, 242] width 54 height 14
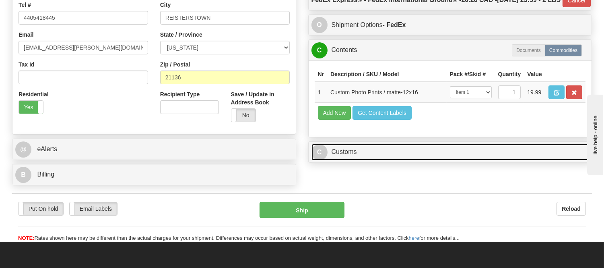
click at [435, 160] on link "C Customs" at bounding box center [450, 152] width 278 height 16
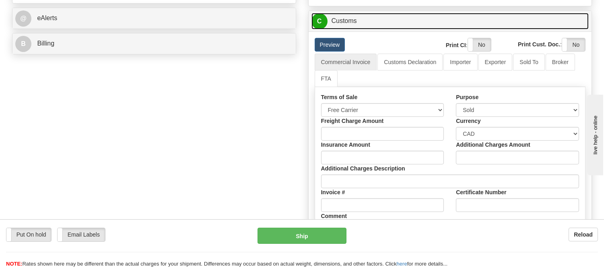
scroll to position [402, 0]
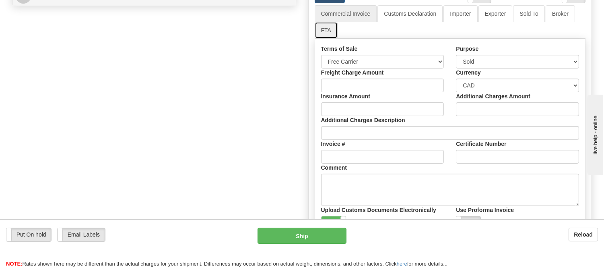
click at [325, 39] on link "FTA" at bounding box center [326, 30] width 23 height 17
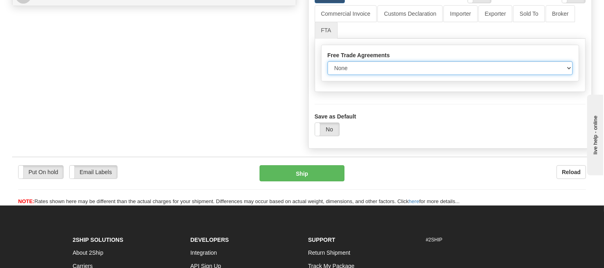
click at [350, 75] on select "None Other USMCA CETA CUKTCA" at bounding box center [450, 68] width 245 height 14
select select "1"
click at [328, 75] on select "None Other USMCA CETA CUKTCA" at bounding box center [450, 68] width 245 height 14
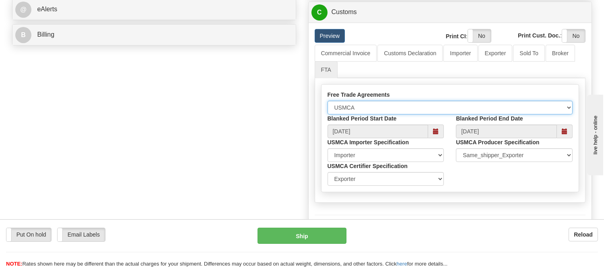
scroll to position [357, 0]
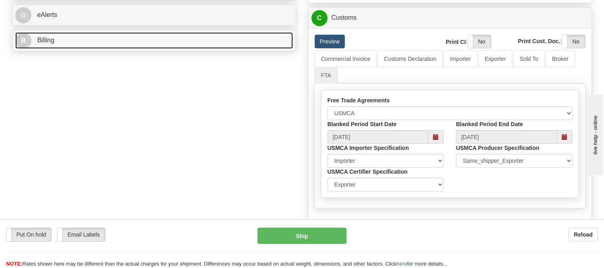
click at [148, 47] on link "B Billing" at bounding box center [154, 40] width 278 height 16
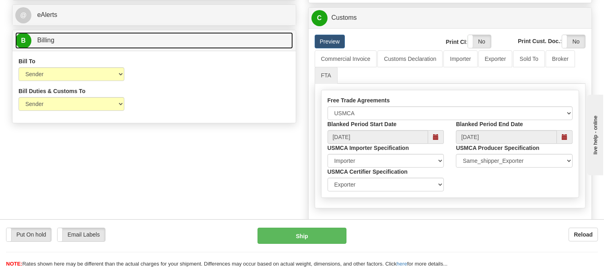
click at [148, 47] on link "B Billing" at bounding box center [154, 40] width 278 height 16
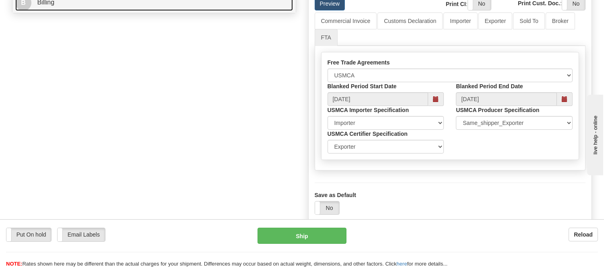
scroll to position [447, 0]
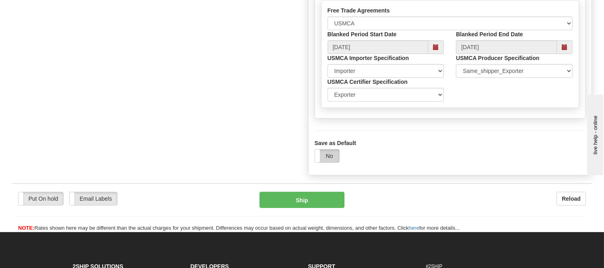
click at [334, 162] on label "No" at bounding box center [327, 155] width 24 height 13
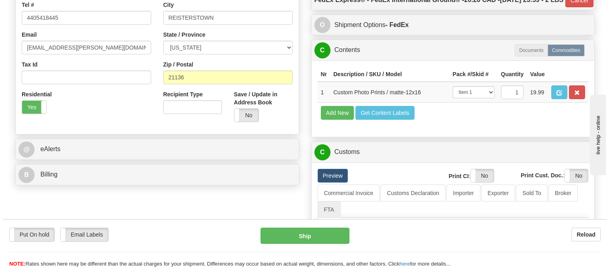
scroll to position [179, 0]
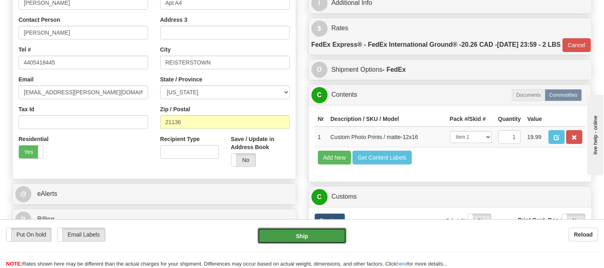
click at [295, 239] on button "Ship" at bounding box center [302, 235] width 89 height 16
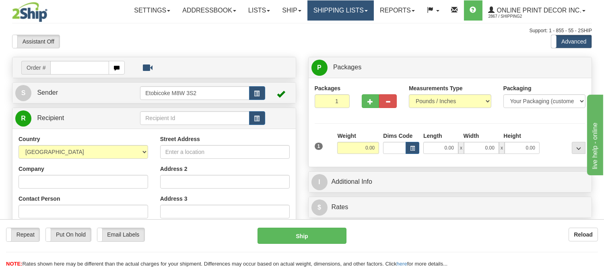
click at [319, 4] on link "Shipping lists" at bounding box center [340, 10] width 66 height 20
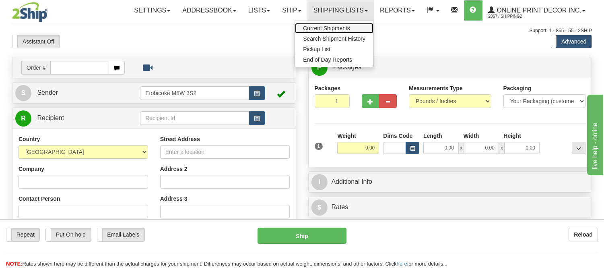
click at [324, 25] on span "Current Shipments" at bounding box center [326, 28] width 47 height 6
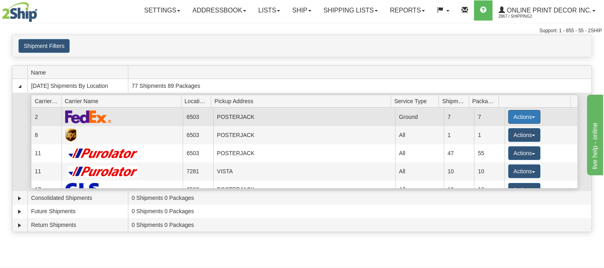
click at [514, 115] on button "Actions" at bounding box center [524, 117] width 32 height 14
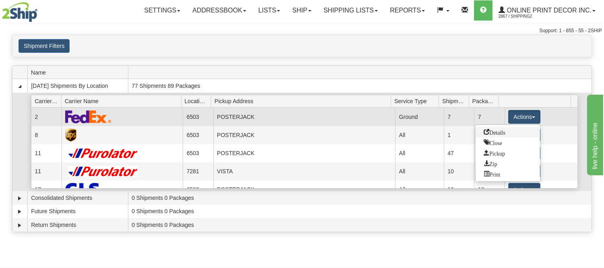
click at [489, 133] on span "Details" at bounding box center [495, 132] width 22 height 6
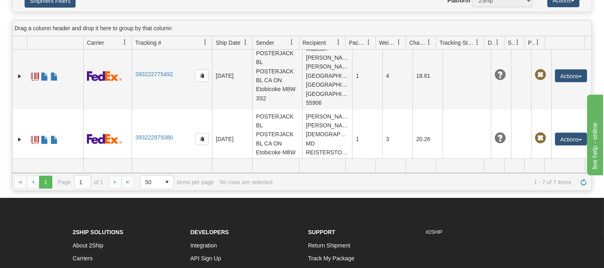
scroll to position [167, 0]
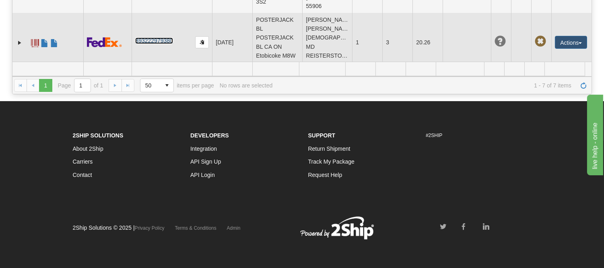
click at [163, 37] on link "393222979380" at bounding box center [153, 40] width 37 height 6
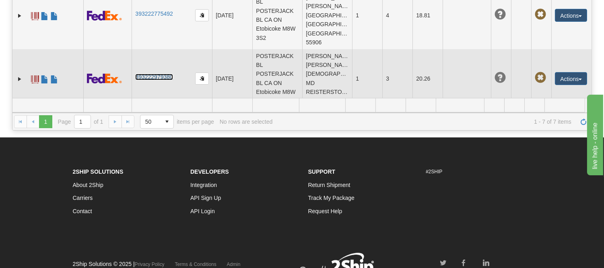
scroll to position [0, 0]
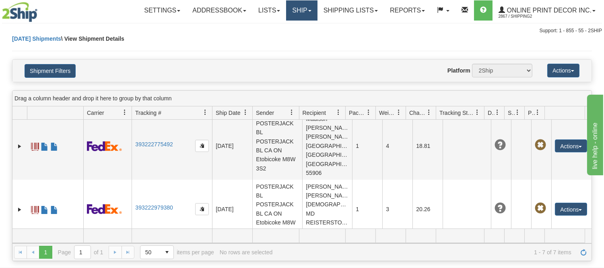
click at [295, 6] on link "Ship" at bounding box center [301, 10] width 31 height 20
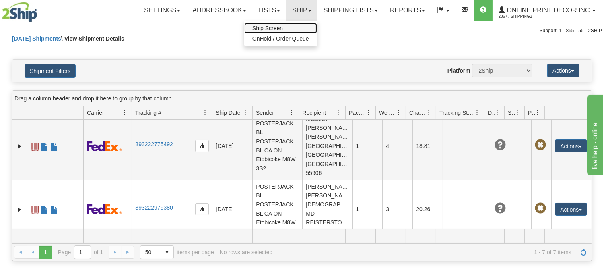
click at [294, 27] on link "Ship Screen" at bounding box center [280, 28] width 73 height 10
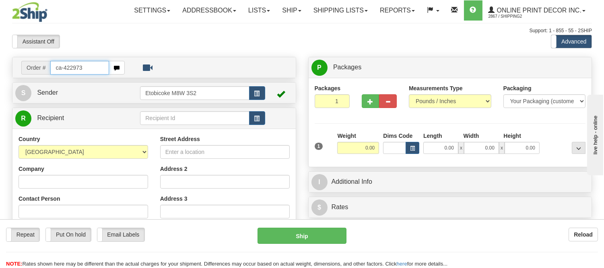
type input "ca-422973"
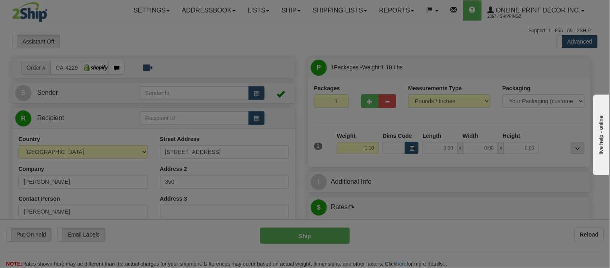
type input "ERRINGTON"
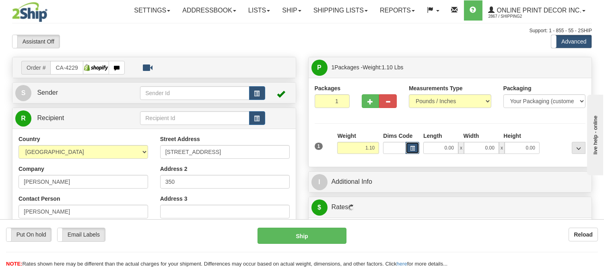
click at [411, 150] on span "button" at bounding box center [412, 148] width 5 height 4
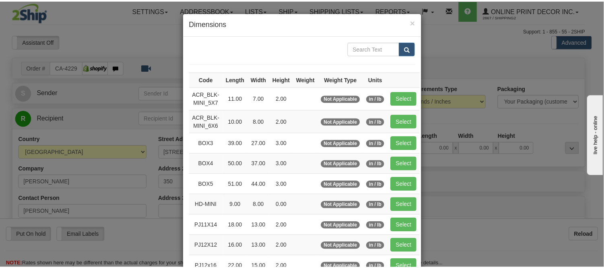
scroll to position [45, 0]
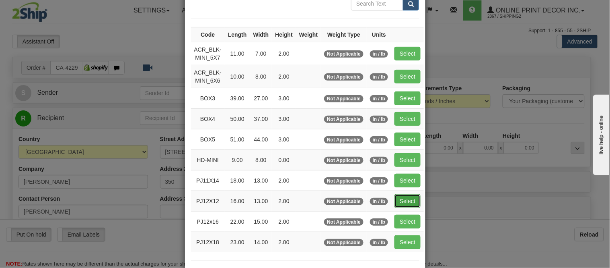
click at [401, 204] on button "Select" at bounding box center [408, 201] width 26 height 14
type input "PJ12X12"
type input "16.00"
type input "13.00"
type input "2.00"
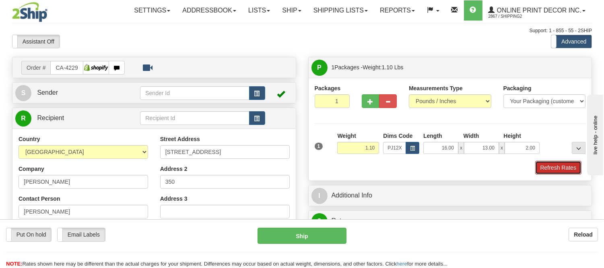
click at [556, 167] on button "Refresh Rates" at bounding box center [558, 168] width 46 height 14
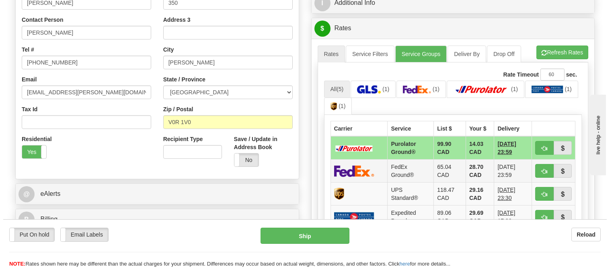
scroll to position [223, 0]
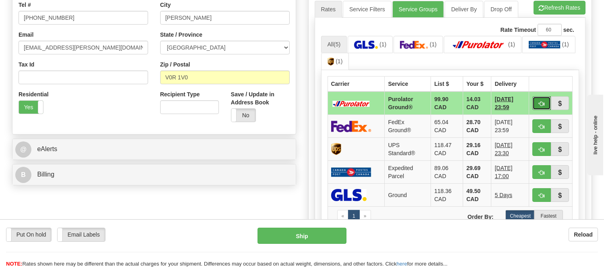
click at [542, 106] on span "button" at bounding box center [542, 103] width 6 height 5
type input "260"
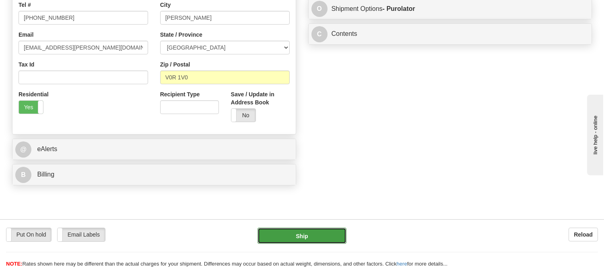
click at [332, 235] on button "Ship" at bounding box center [302, 235] width 89 height 16
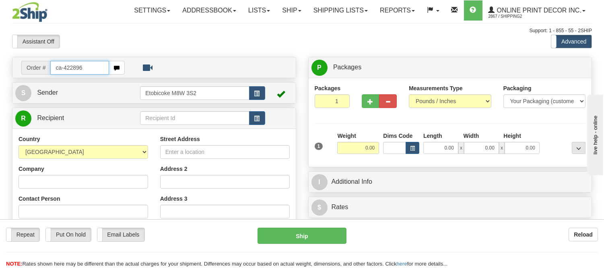
type input "ca-422896"
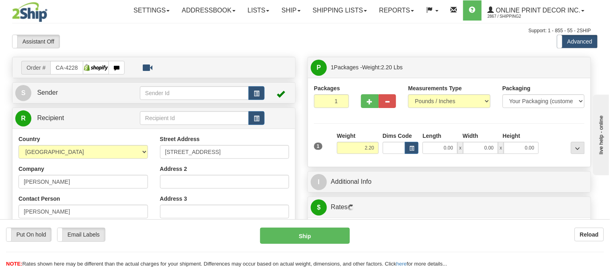
type input "NANAIMO"
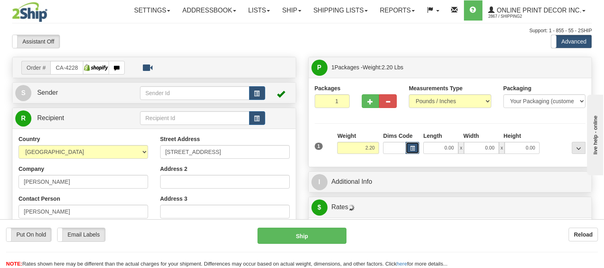
click at [407, 143] on button "button" at bounding box center [413, 148] width 14 height 12
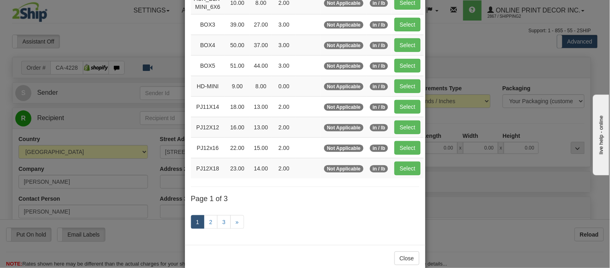
scroll to position [134, 0]
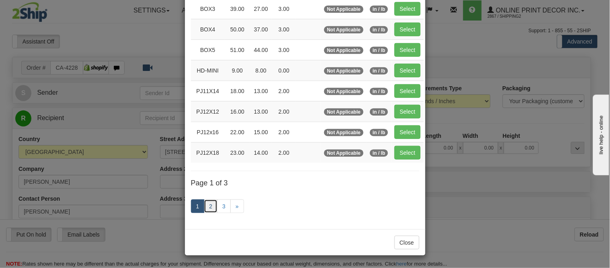
click at [204, 203] on link "2" at bounding box center [211, 206] width 14 height 14
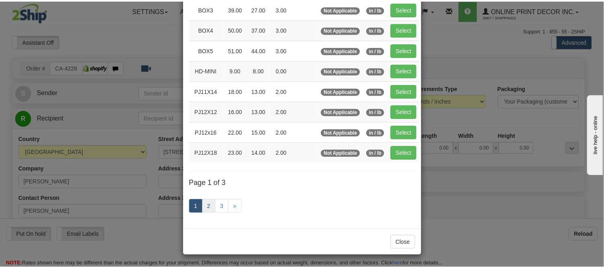
scroll to position [131, 0]
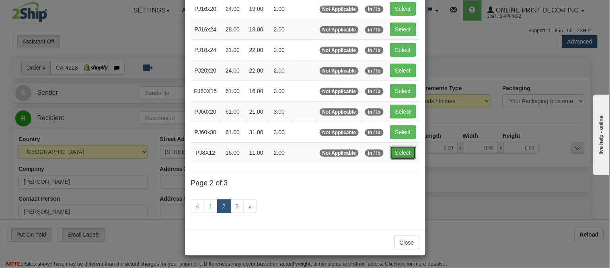
click at [404, 150] on button "Select" at bounding box center [403, 153] width 26 height 14
type input "PJ8X12"
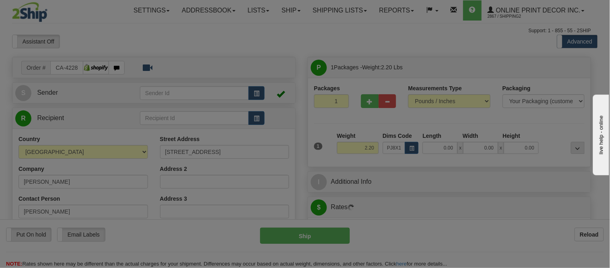
type input "16.00"
type input "11.00"
type input "2.00"
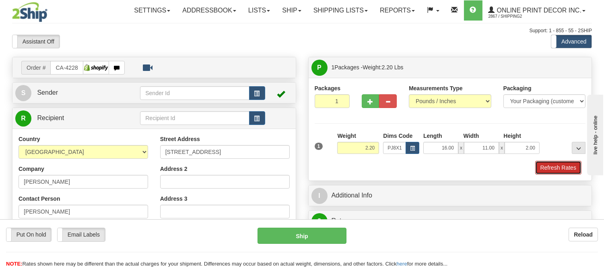
click at [568, 174] on button "Refresh Rates" at bounding box center [558, 168] width 46 height 14
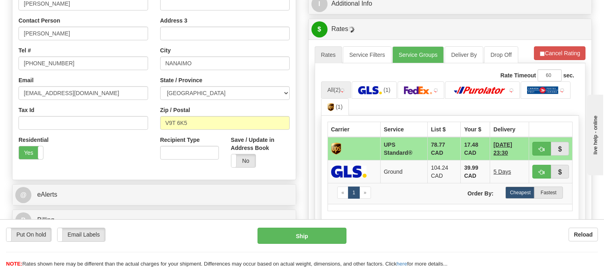
scroll to position [203, 0]
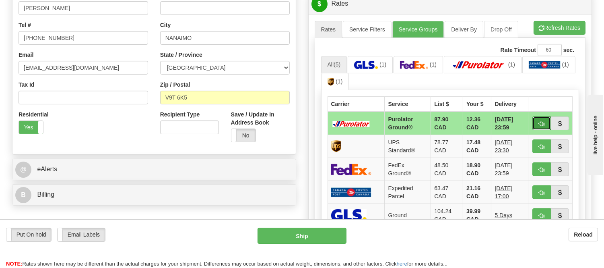
click at [540, 126] on span "button" at bounding box center [542, 123] width 6 height 5
type input "260"
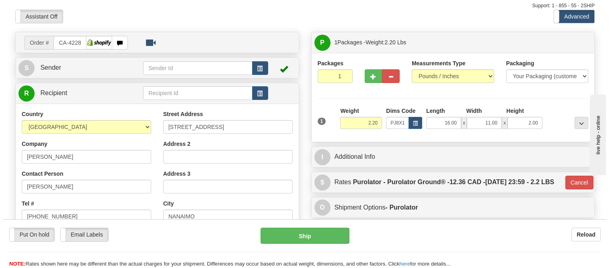
scroll to position [25, 0]
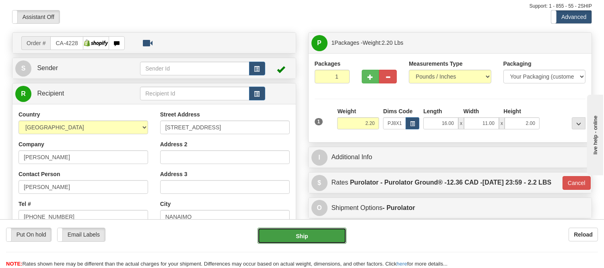
click at [300, 237] on button "Ship" at bounding box center [302, 235] width 89 height 16
